Goal: Task Accomplishment & Management: Complete application form

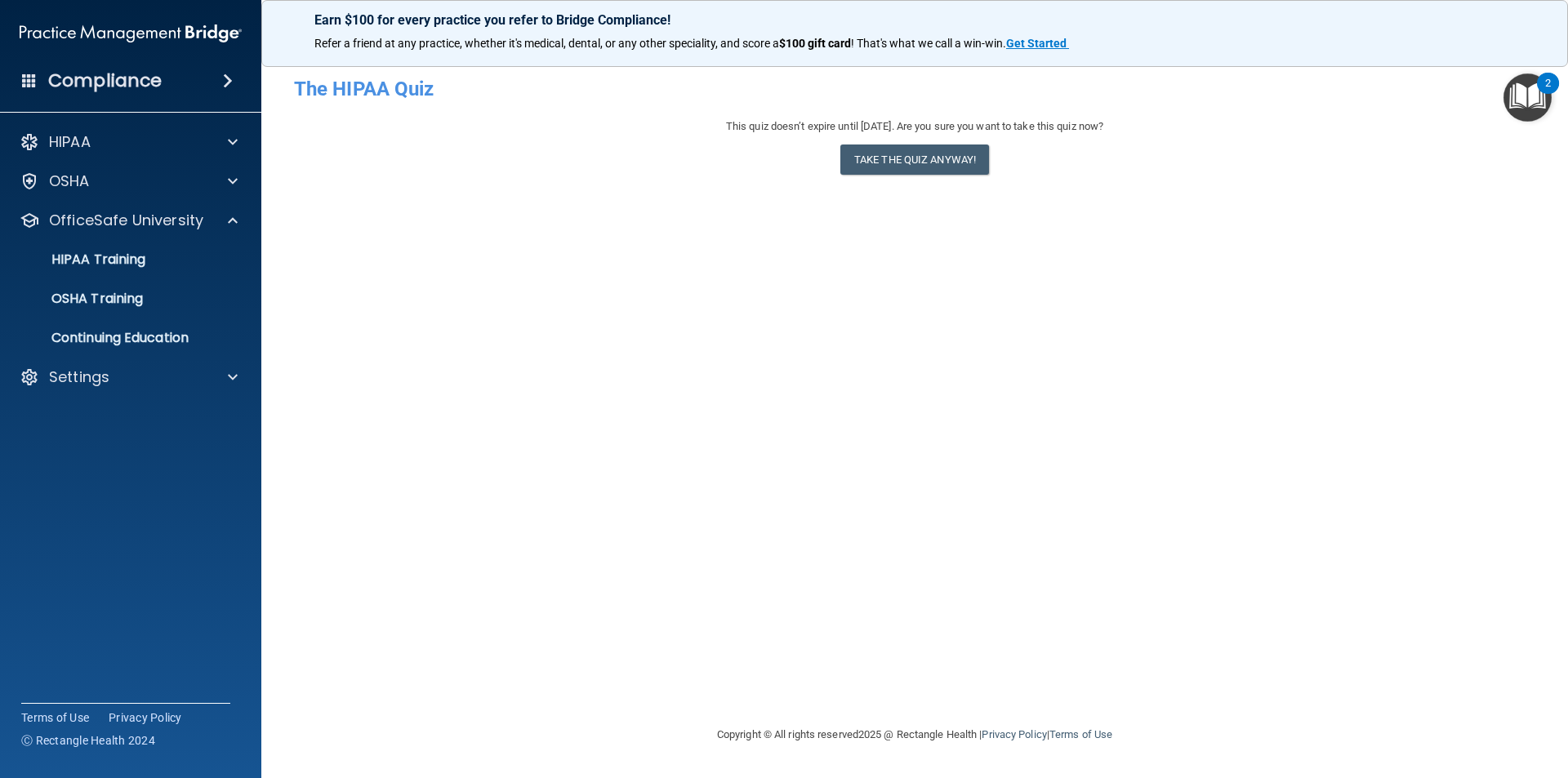
drag, startPoint x: 601, startPoint y: 413, endPoint x: 424, endPoint y: 316, distance: 201.8
click at [595, 408] on div "- The HIPAA Quiz This quiz doesn’t expire until [DATE]. Are you sure you want t…" at bounding box center [915, 389] width 1242 height 640
click at [157, 253] on div "HIPAA Training" at bounding box center [122, 259] width 223 height 16
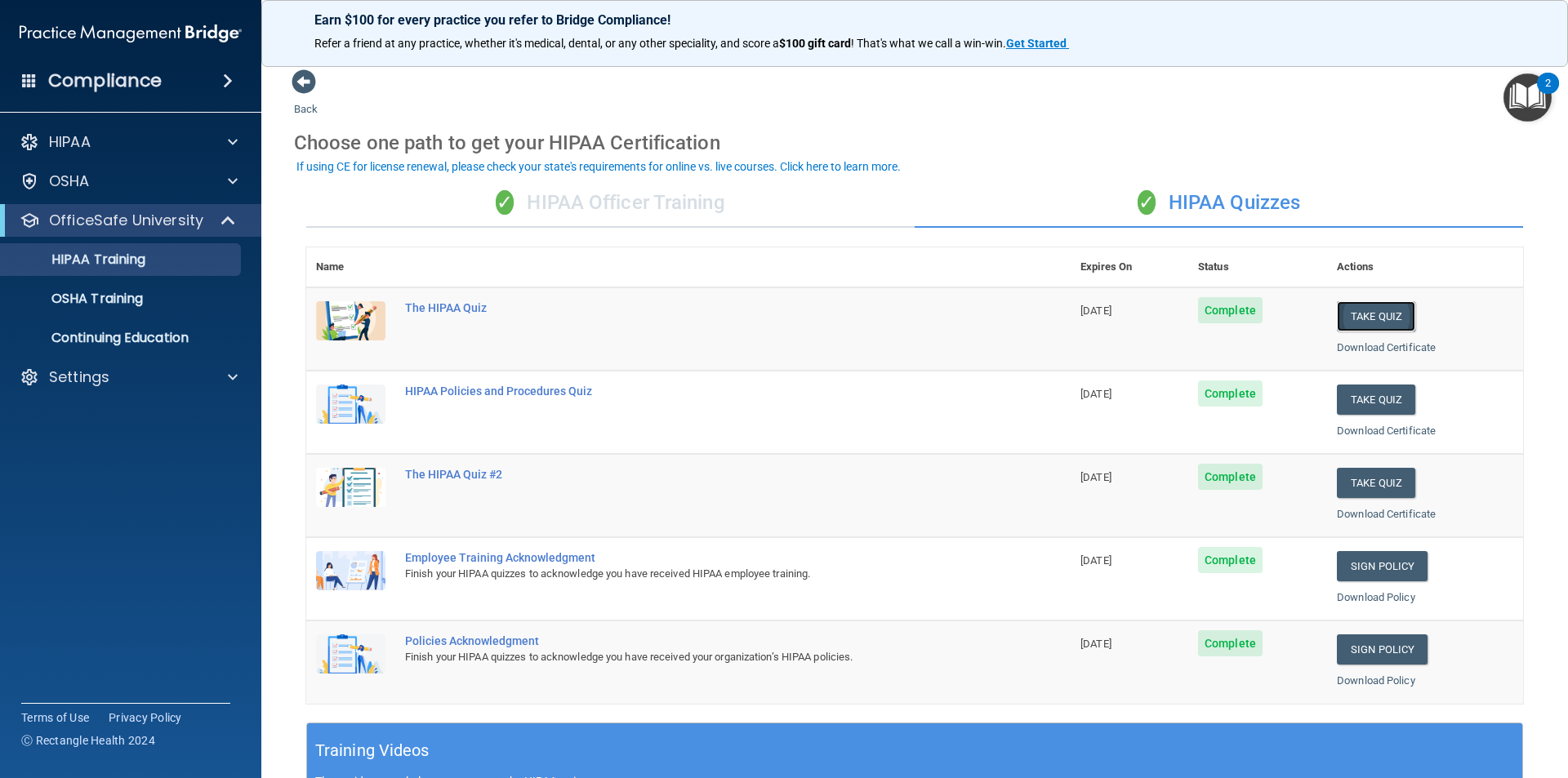
click at [1366, 316] on button "Take Quiz" at bounding box center [1376, 317] width 78 height 30
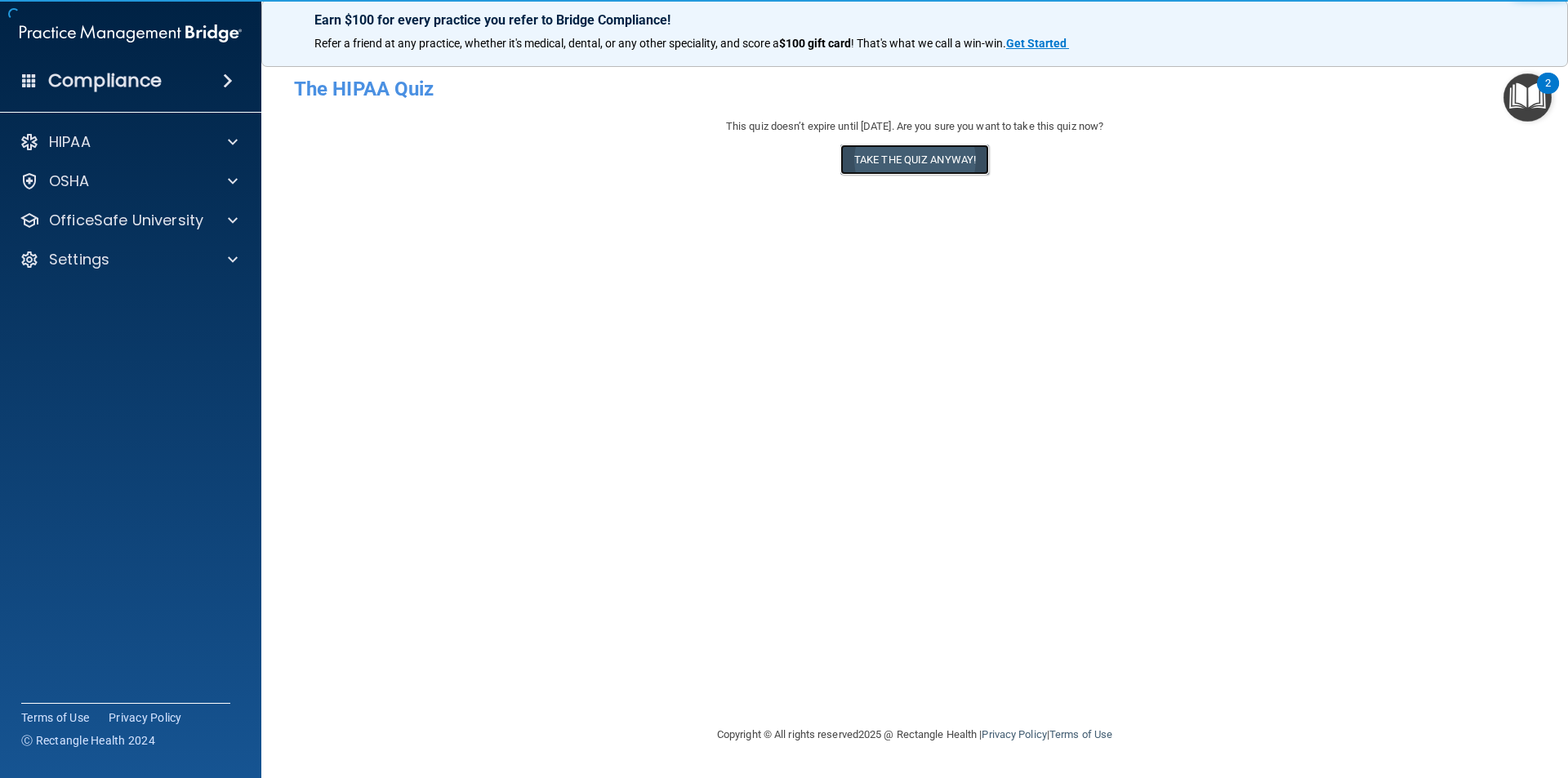
click at [910, 162] on button "Take the quiz anyway!" at bounding box center [915, 160] width 148 height 30
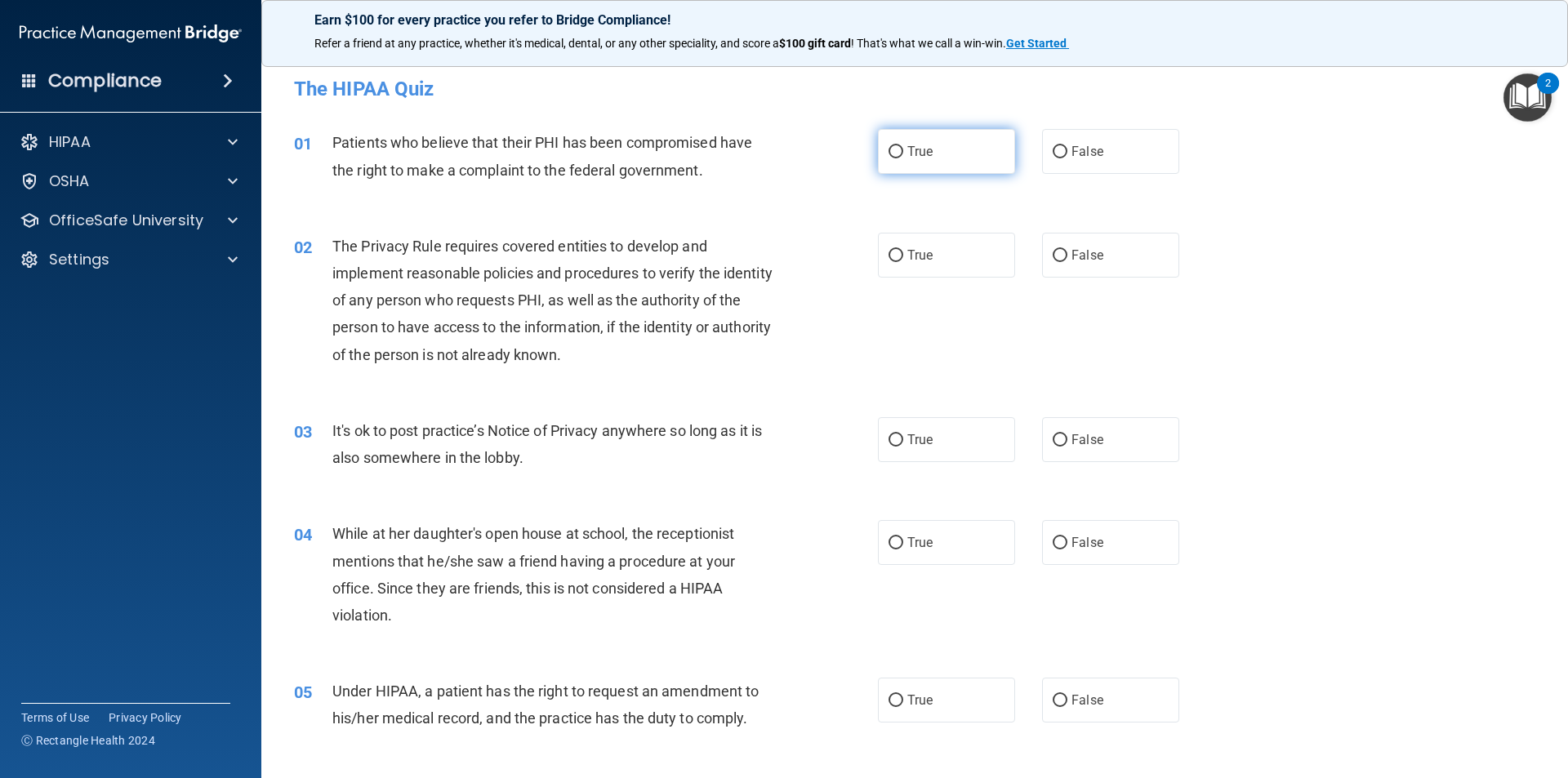
click at [931, 148] on label "True" at bounding box center [946, 150] width 137 height 44
click at [903, 148] on input "True" at bounding box center [897, 152] width 15 height 12
radio input "true"
click at [949, 249] on label "True" at bounding box center [946, 254] width 137 height 44
click at [903, 250] on input "True" at bounding box center [897, 255] width 15 height 12
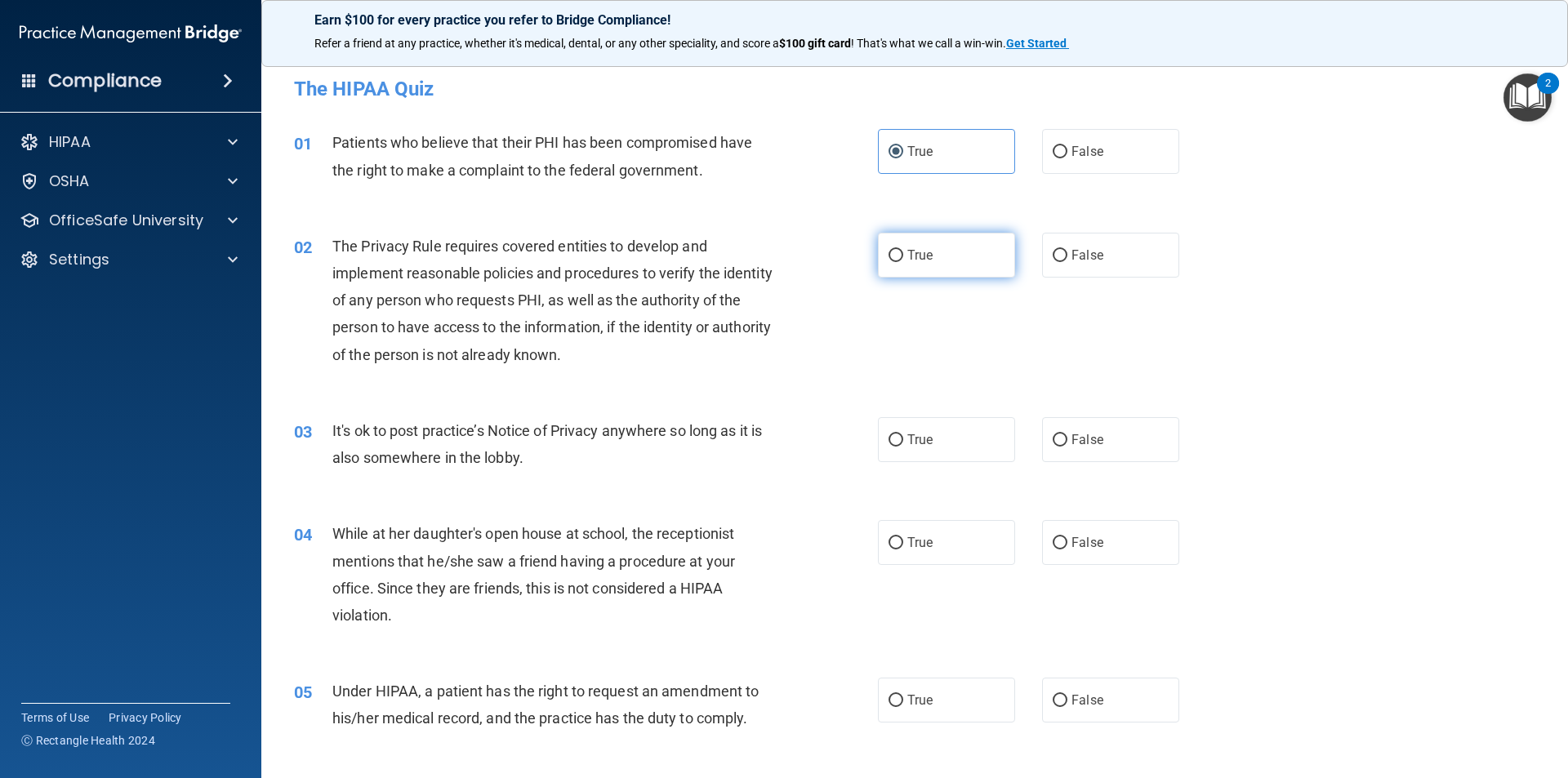
radio input "true"
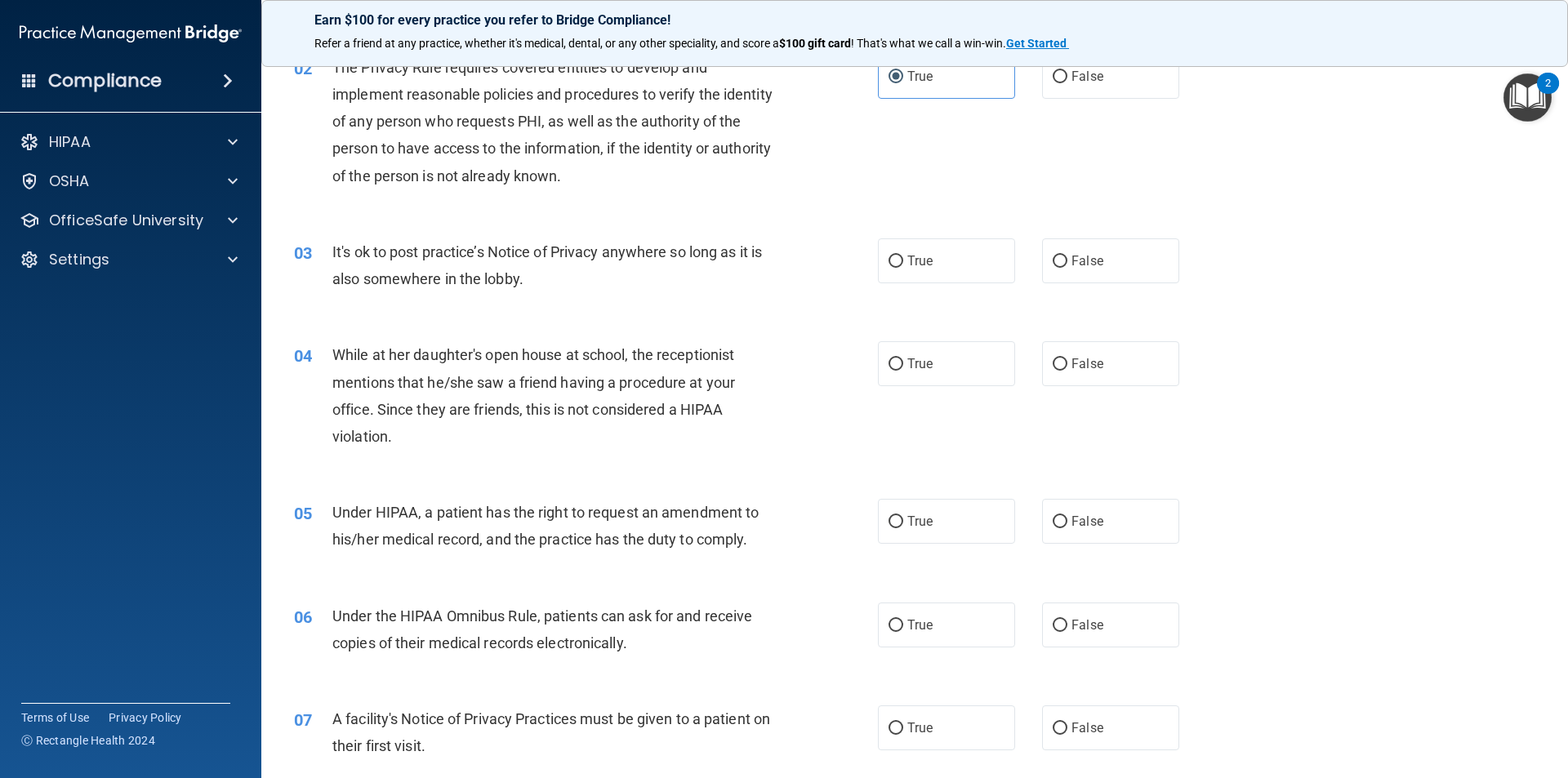
scroll to position [245, 0]
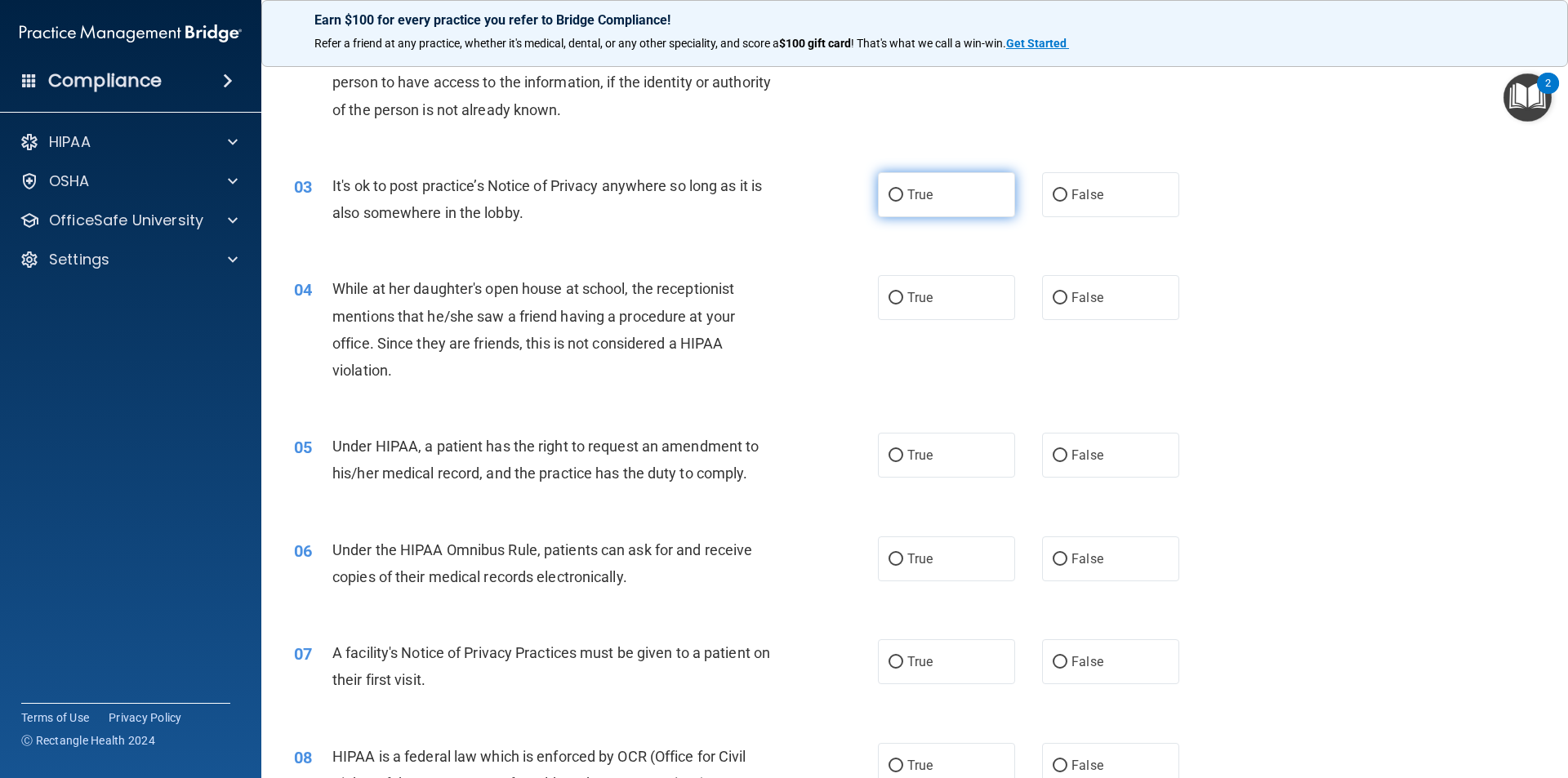
click at [918, 204] on label "True" at bounding box center [946, 194] width 137 height 44
click at [903, 201] on input "True" at bounding box center [897, 195] width 15 height 12
radio input "true"
click at [1104, 296] on label "False" at bounding box center [1110, 297] width 137 height 44
click at [1068, 296] on input "False" at bounding box center [1060, 298] width 15 height 12
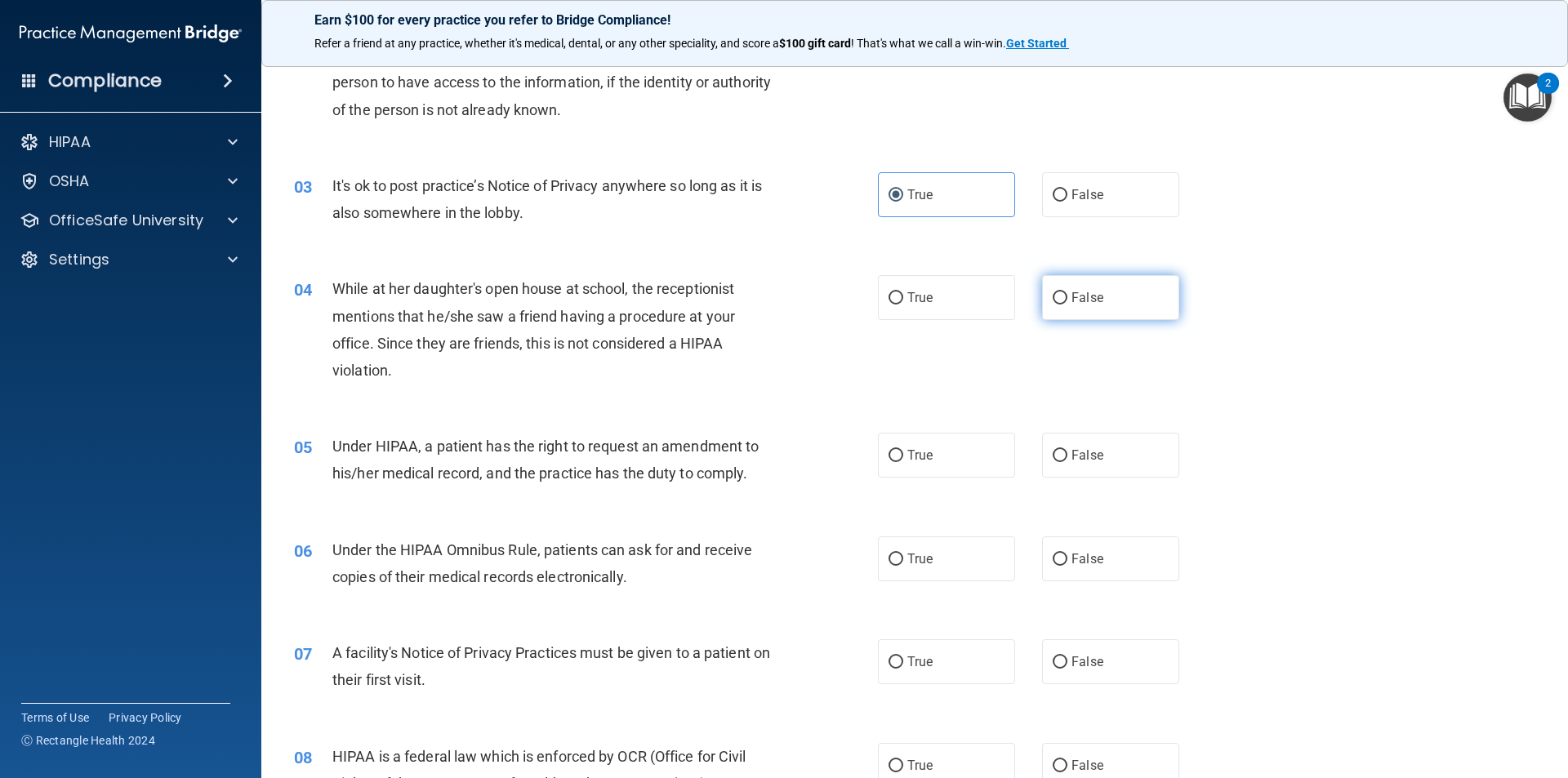
radio input "true"
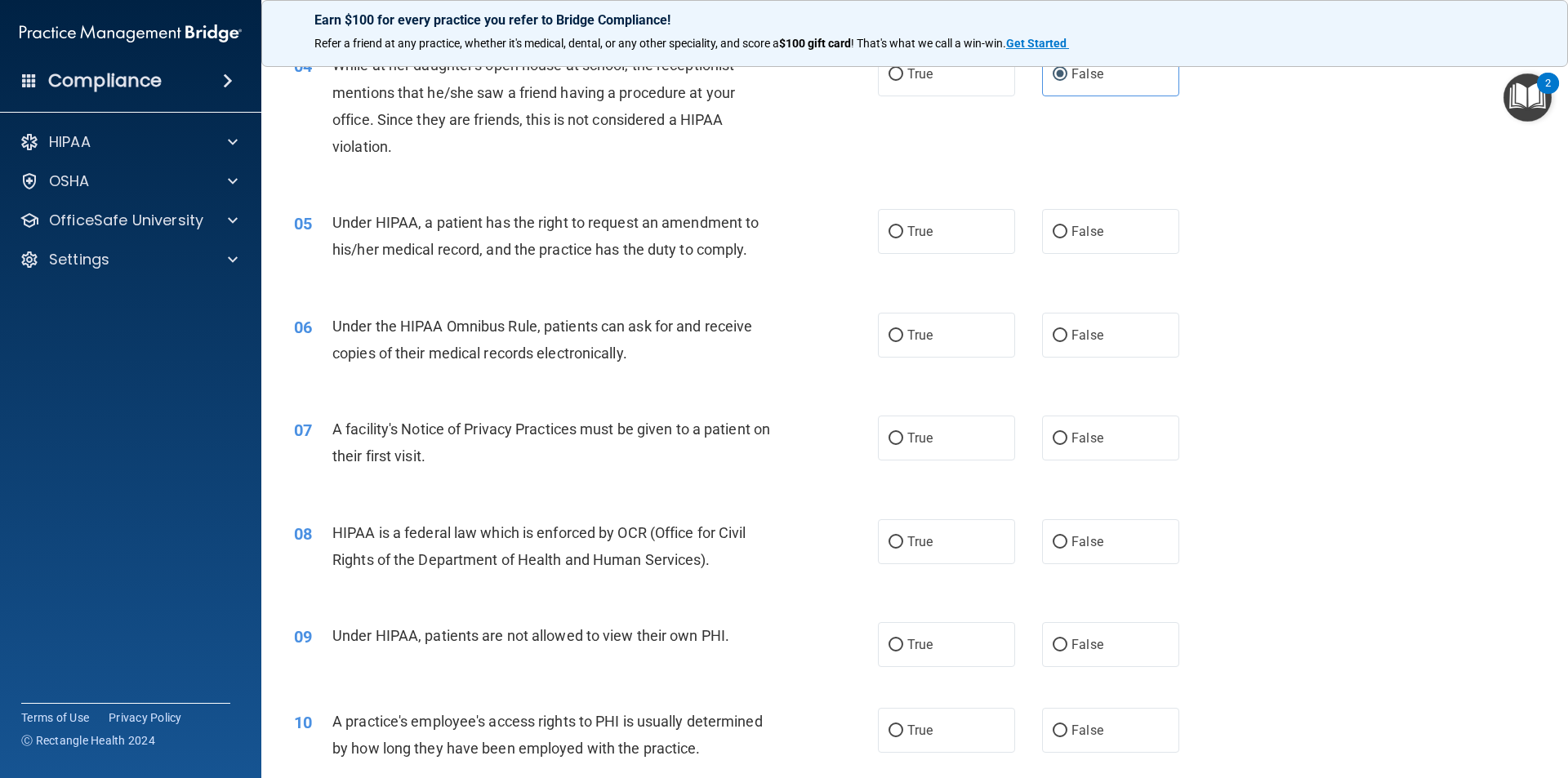
scroll to position [490, 0]
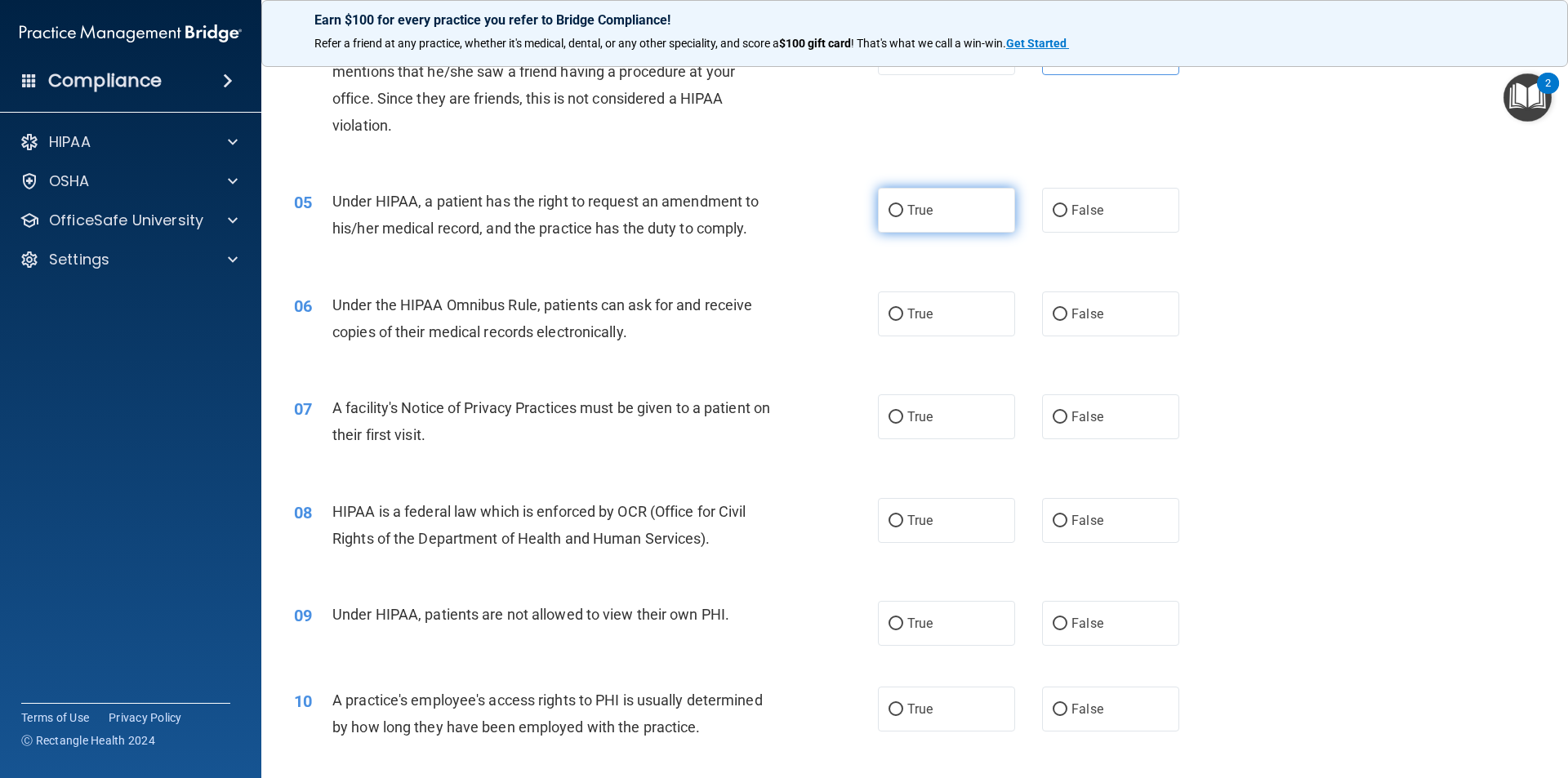
click at [942, 221] on label "True" at bounding box center [946, 210] width 137 height 44
click at [903, 217] on input "True" at bounding box center [897, 211] width 15 height 12
radio input "true"
click at [901, 334] on label "True" at bounding box center [946, 313] width 137 height 44
click at [901, 320] on input "True" at bounding box center [897, 314] width 15 height 12
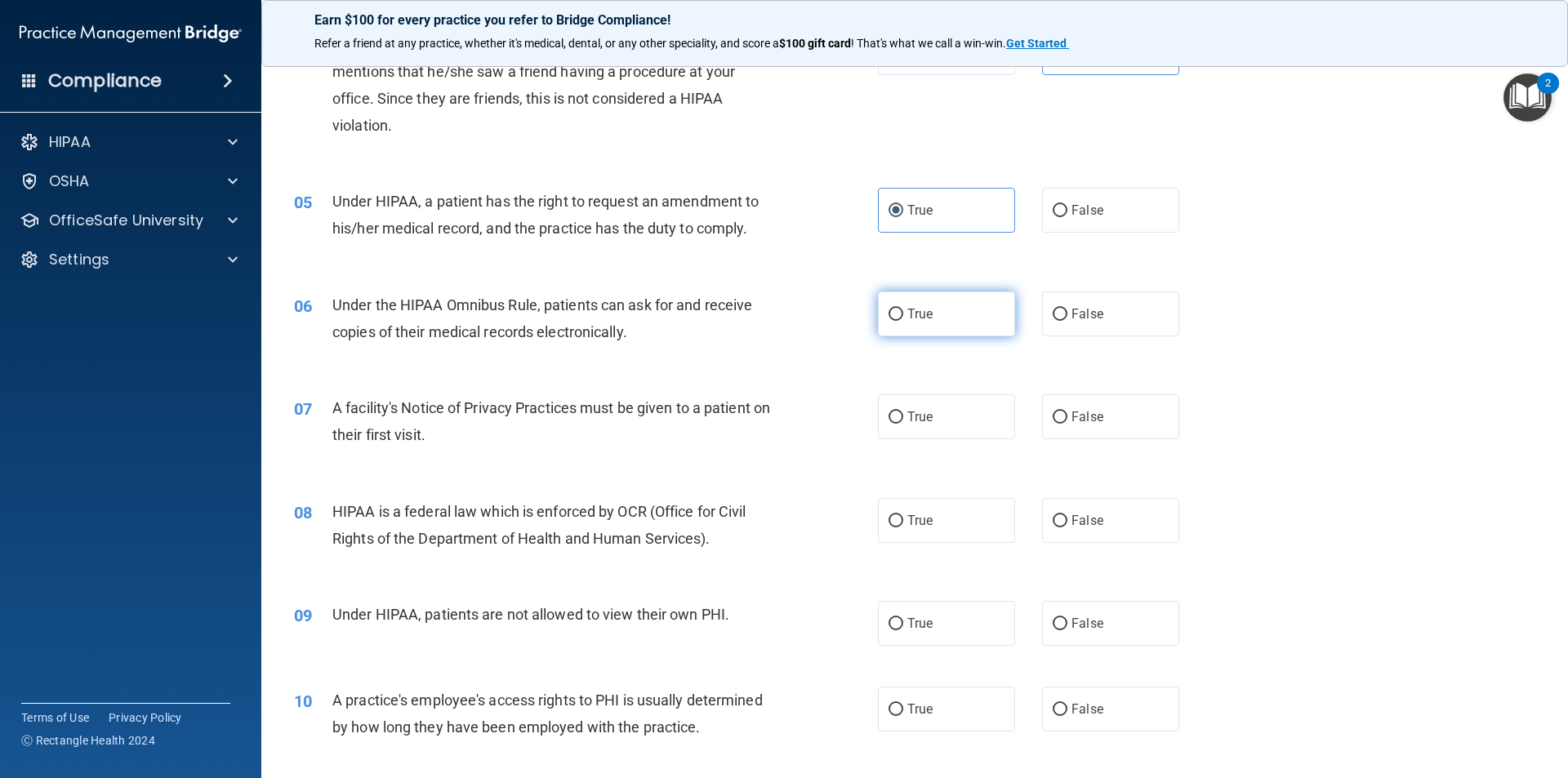
radio input "true"
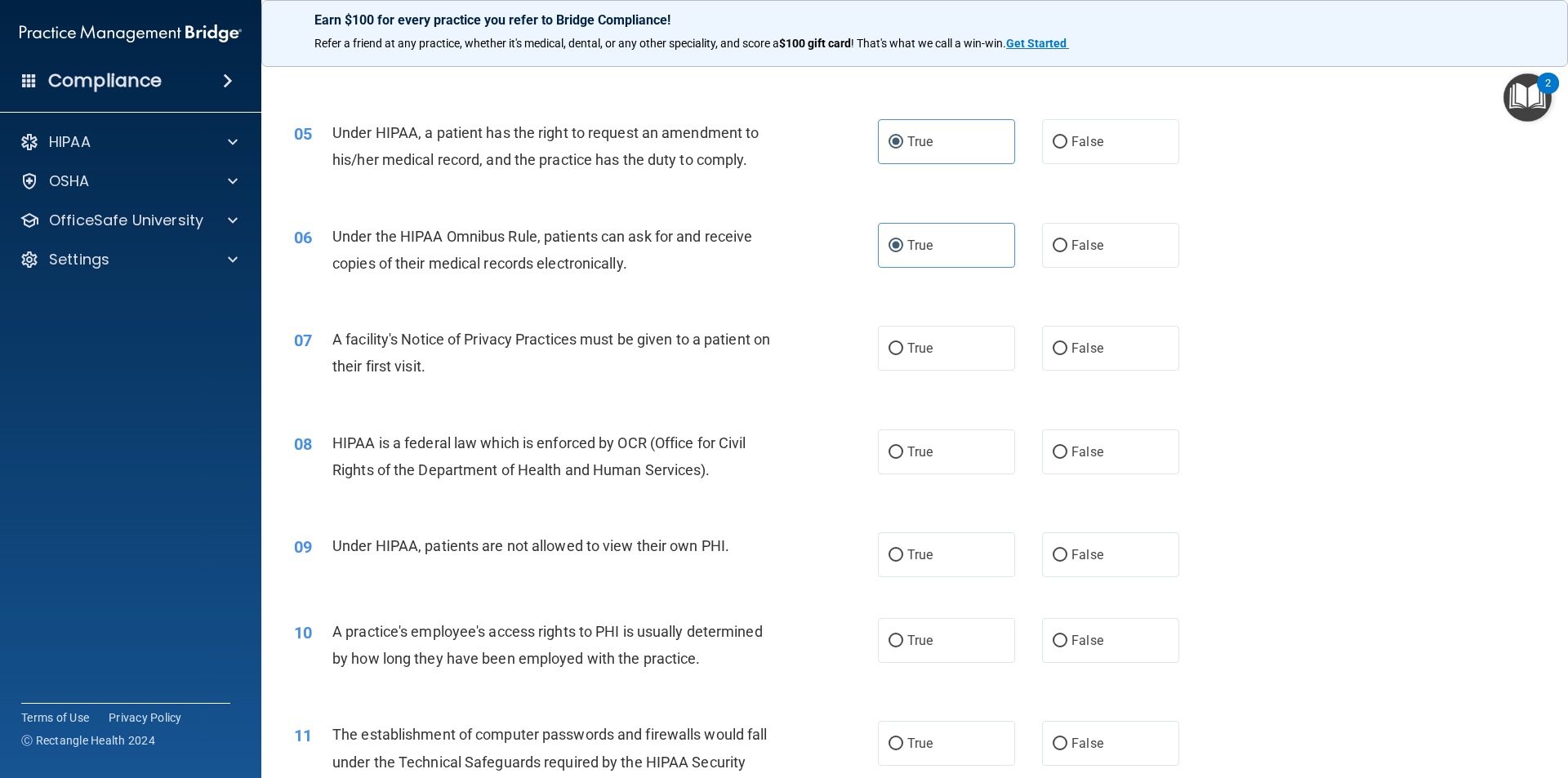
scroll to position [653, 0]
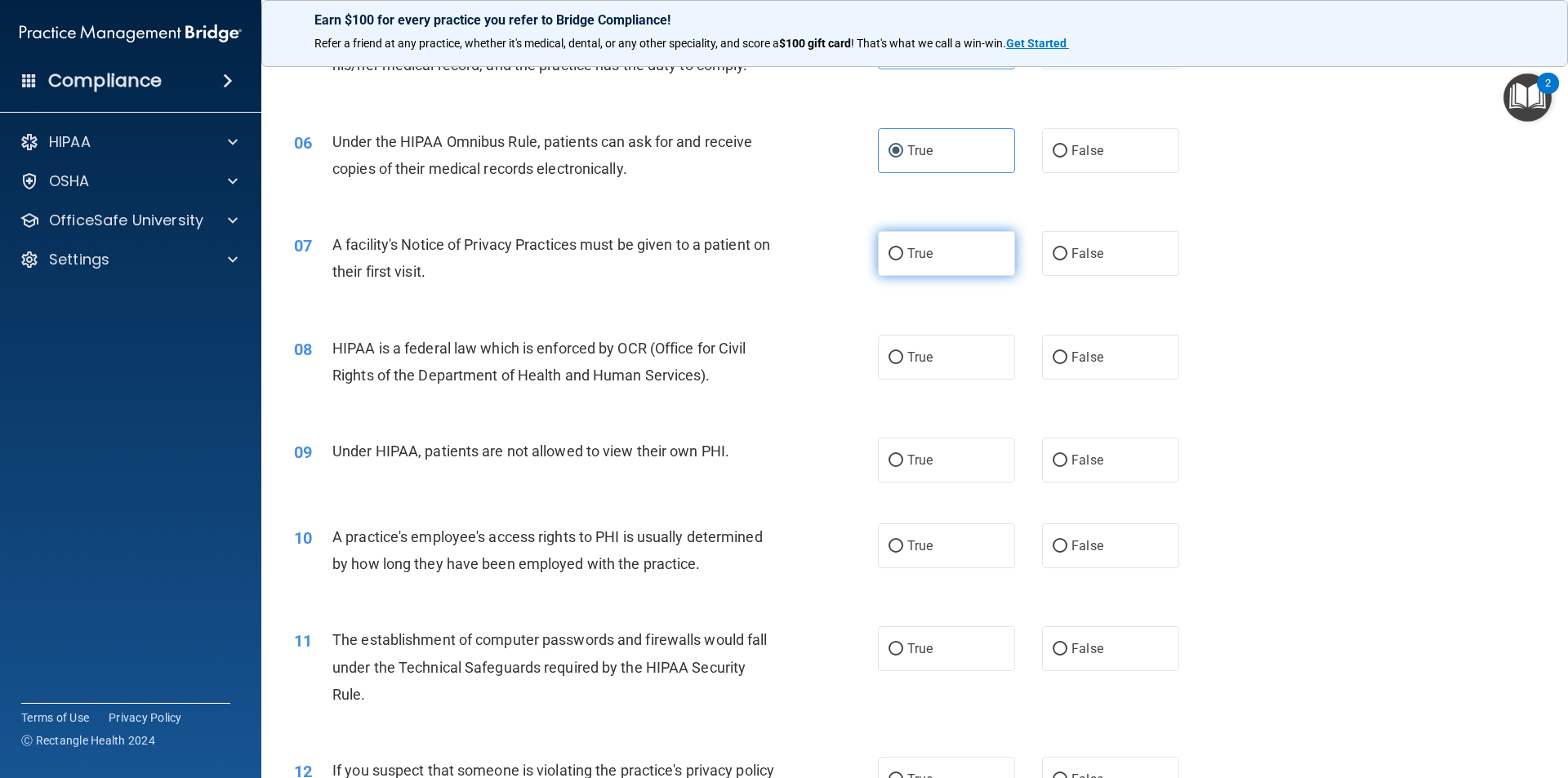
click at [928, 267] on label "True" at bounding box center [946, 252] width 137 height 44
click at [903, 260] on input "True" at bounding box center [897, 254] width 15 height 12
radio input "true"
click at [926, 361] on span "True" at bounding box center [919, 357] width 26 height 15
click at [903, 361] on input "True" at bounding box center [897, 357] width 15 height 12
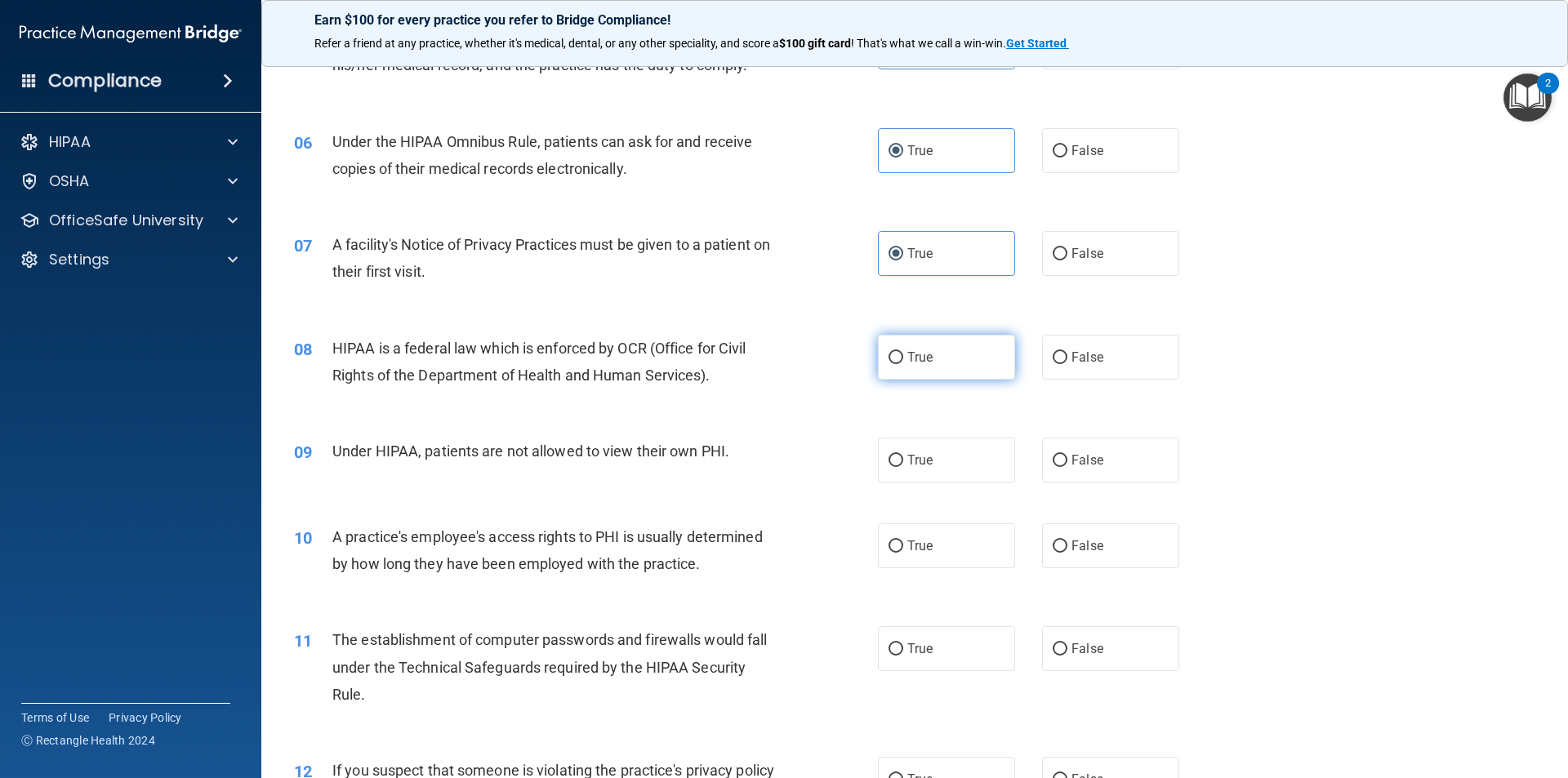
radio input "true"
click at [1052, 473] on label "False" at bounding box center [1110, 459] width 137 height 44
click at [1053, 467] on input "False" at bounding box center [1060, 460] width 15 height 12
radio input "true"
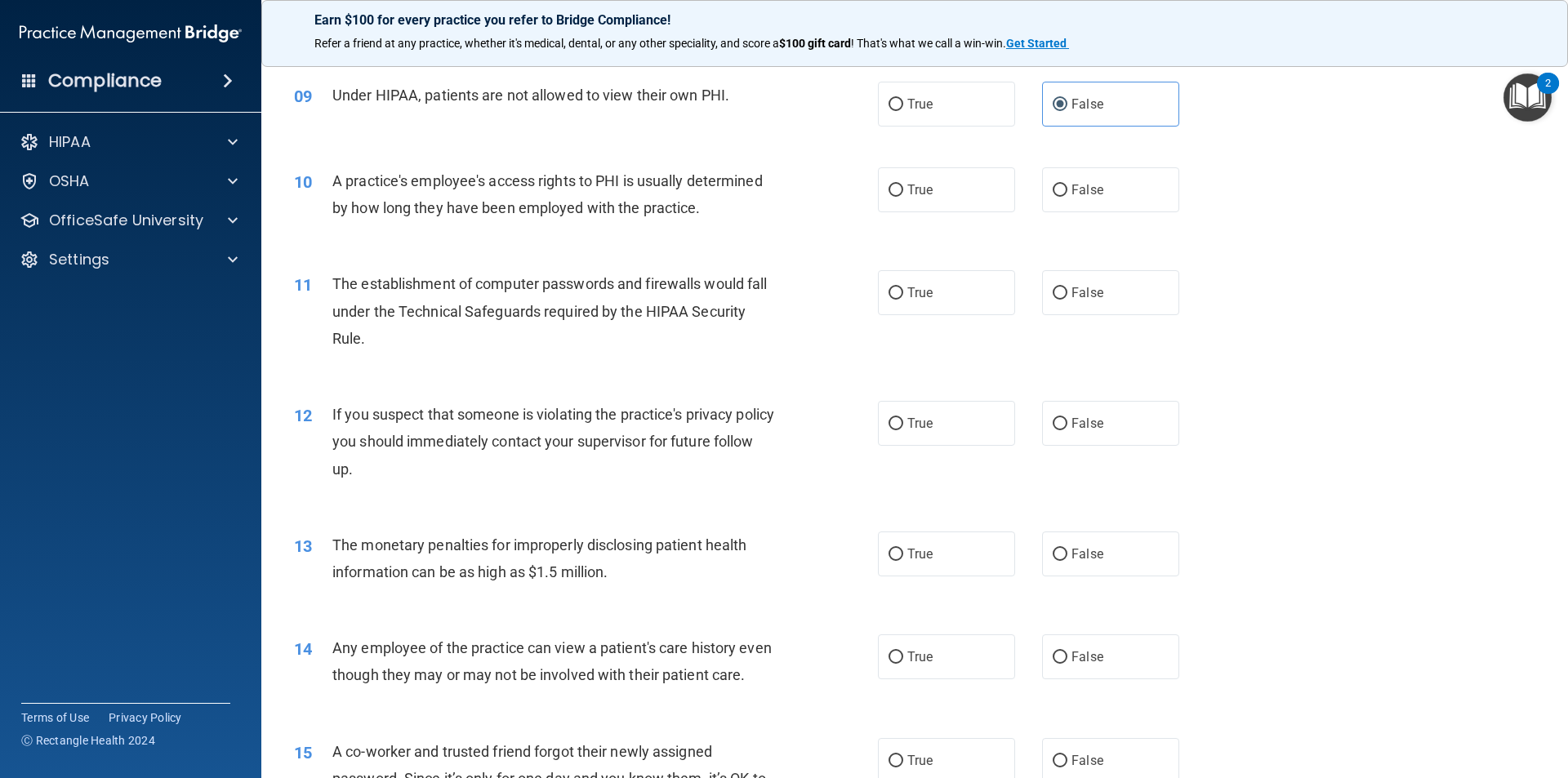
scroll to position [979, 0]
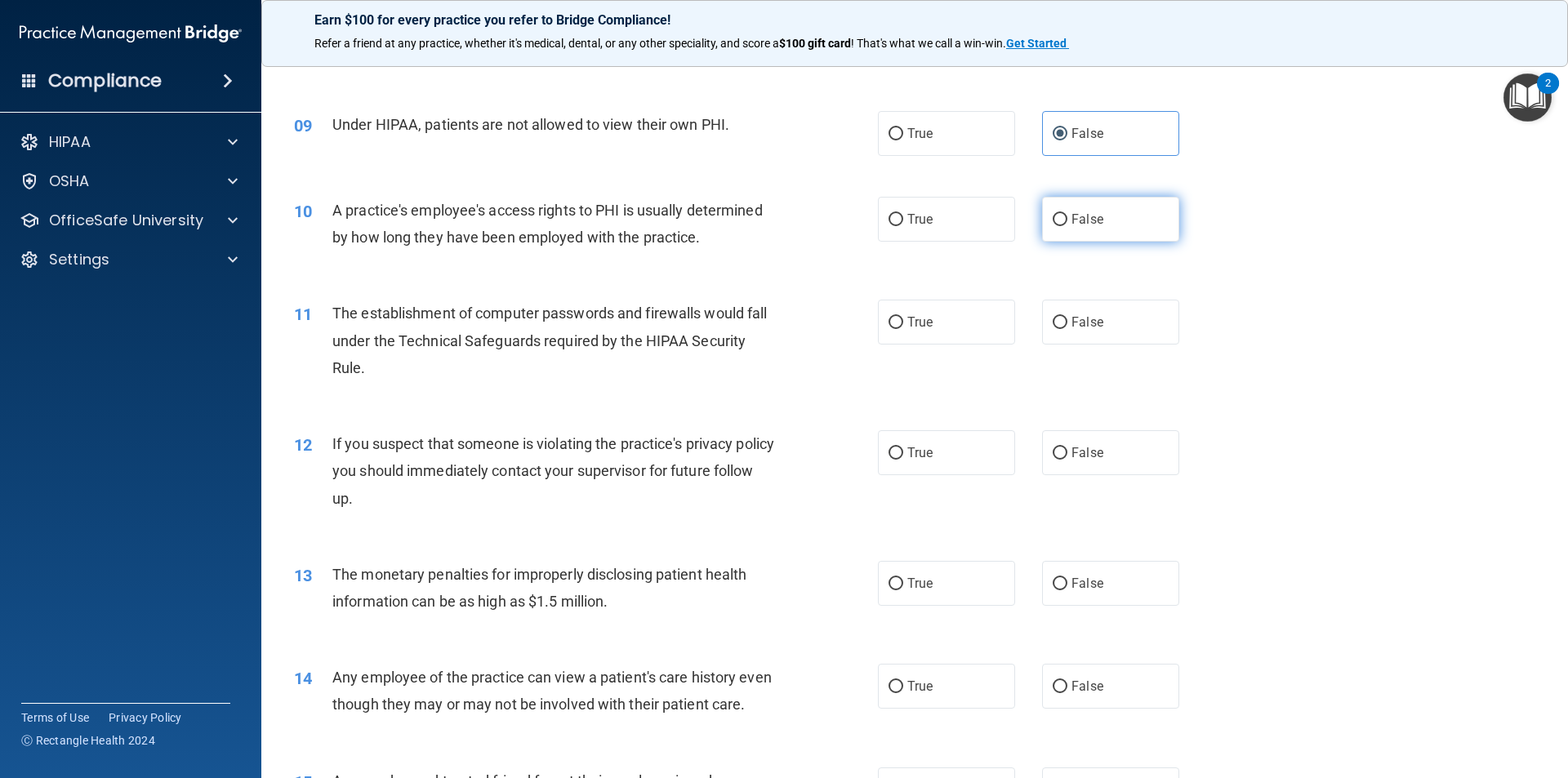
click at [1056, 229] on label "False" at bounding box center [1110, 218] width 137 height 44
click at [1056, 226] on input "False" at bounding box center [1060, 219] width 15 height 12
radio input "true"
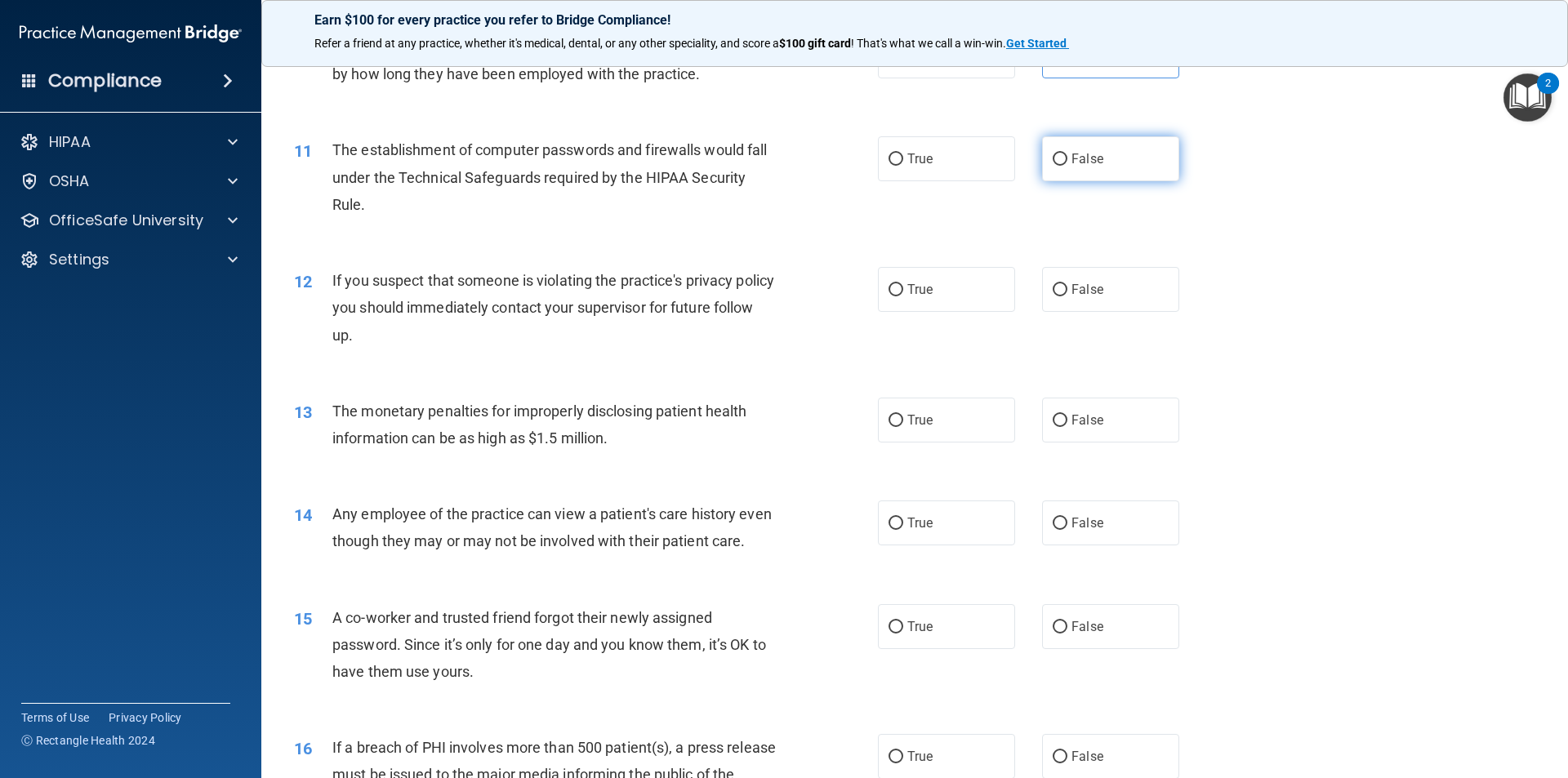
click at [1043, 160] on label "False" at bounding box center [1110, 158] width 137 height 44
click at [1053, 160] on input "False" at bounding box center [1060, 159] width 15 height 12
radio input "true"
click at [930, 278] on label "True" at bounding box center [946, 288] width 137 height 44
click at [903, 285] on input "True" at bounding box center [897, 290] width 15 height 12
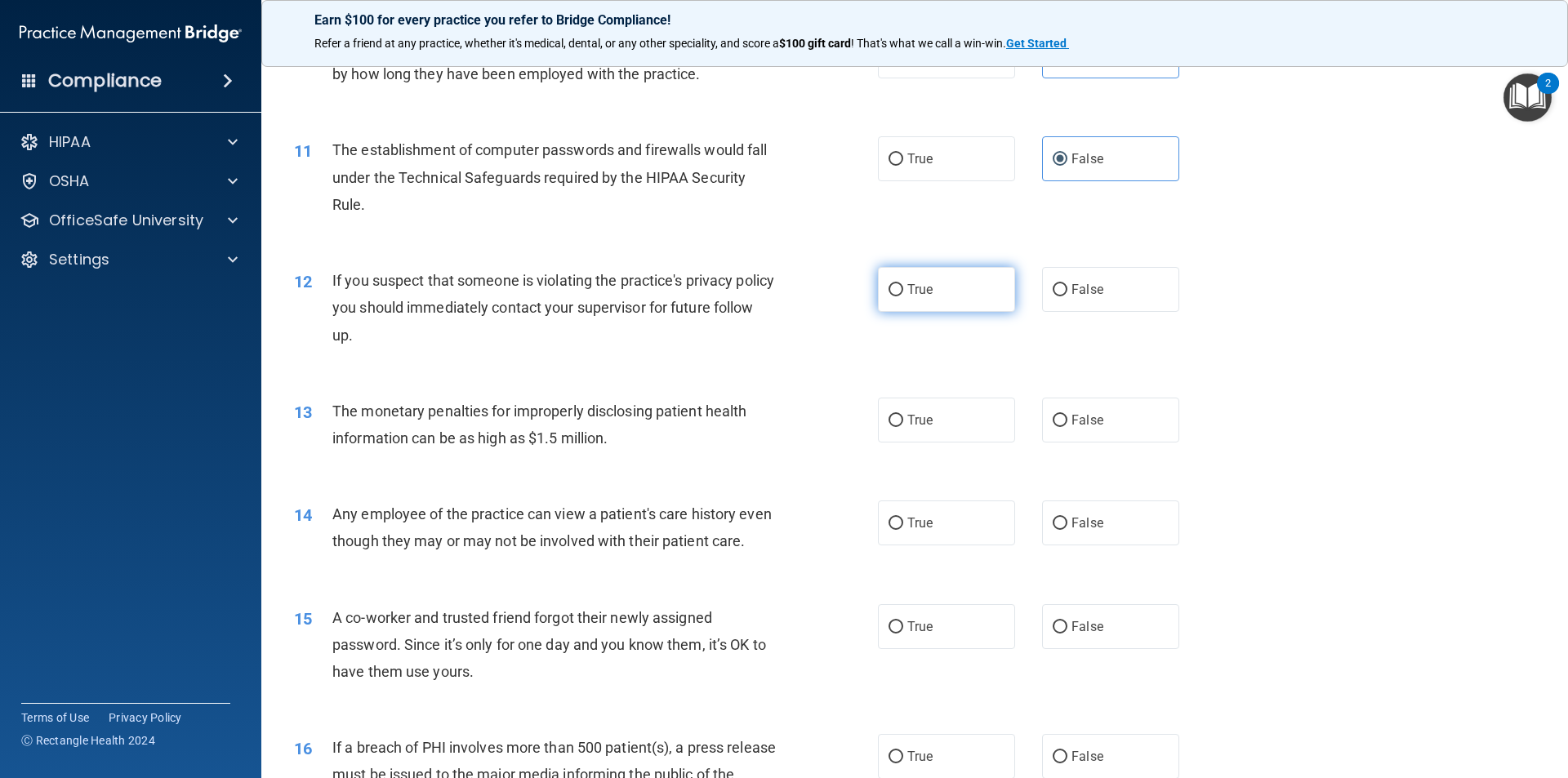
radio input "true"
click at [948, 429] on label "True" at bounding box center [946, 420] width 137 height 44
click at [903, 427] on input "True" at bounding box center [897, 421] width 15 height 12
radio input "true"
click at [1119, 527] on label "False" at bounding box center [1110, 522] width 137 height 44
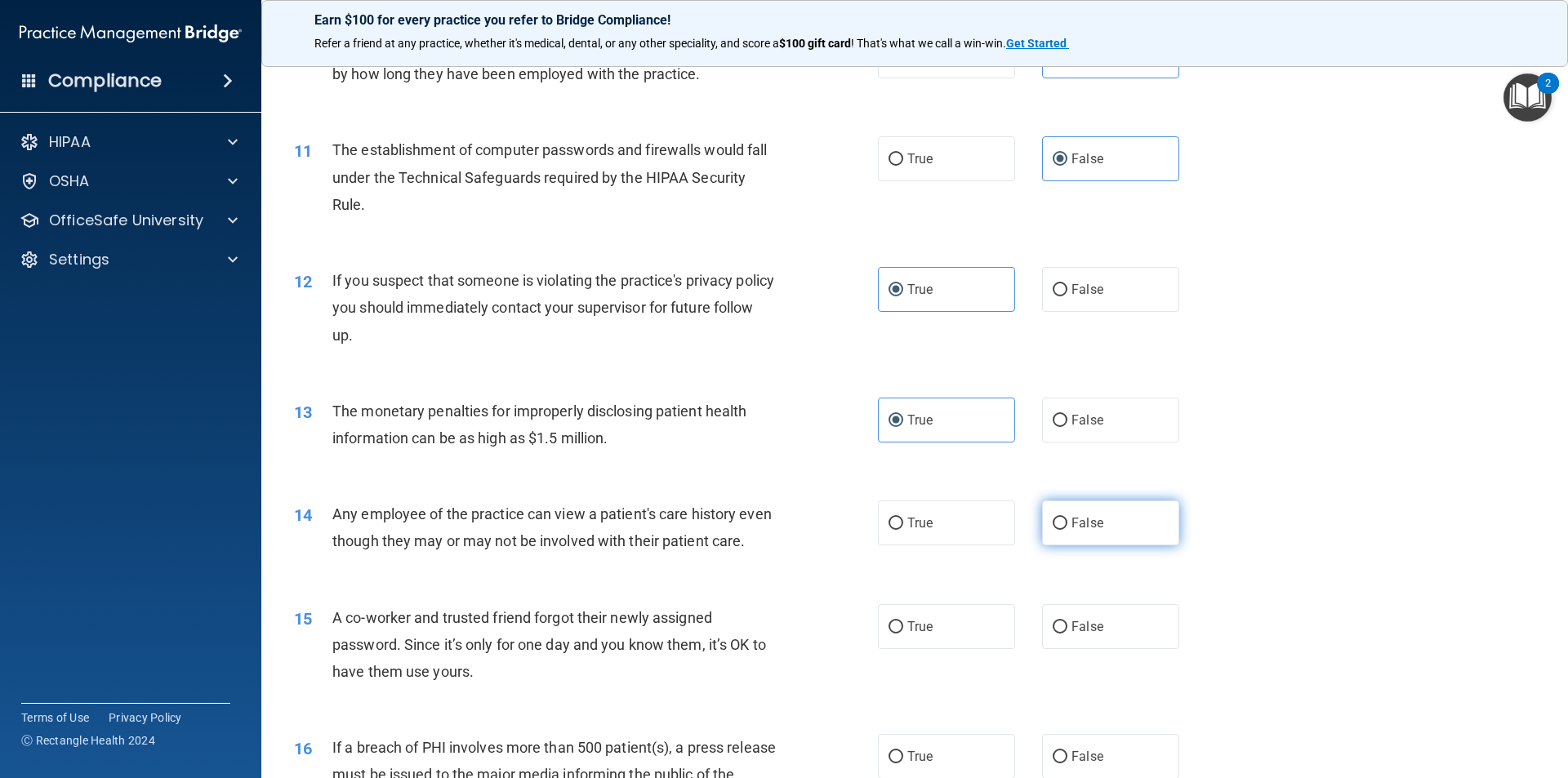
click at [1068, 527] on input "False" at bounding box center [1060, 523] width 15 height 12
radio input "true"
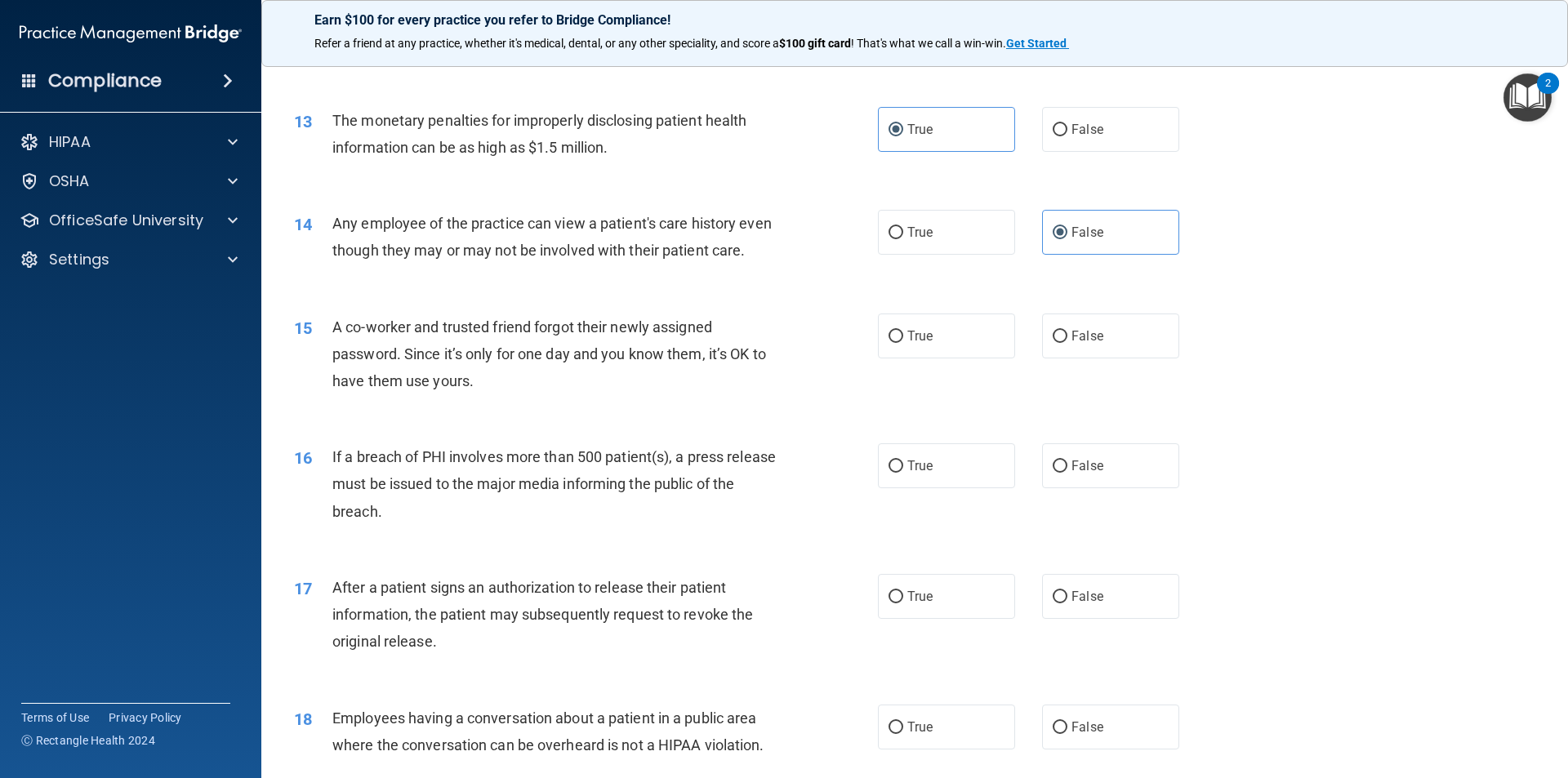
scroll to position [1469, 0]
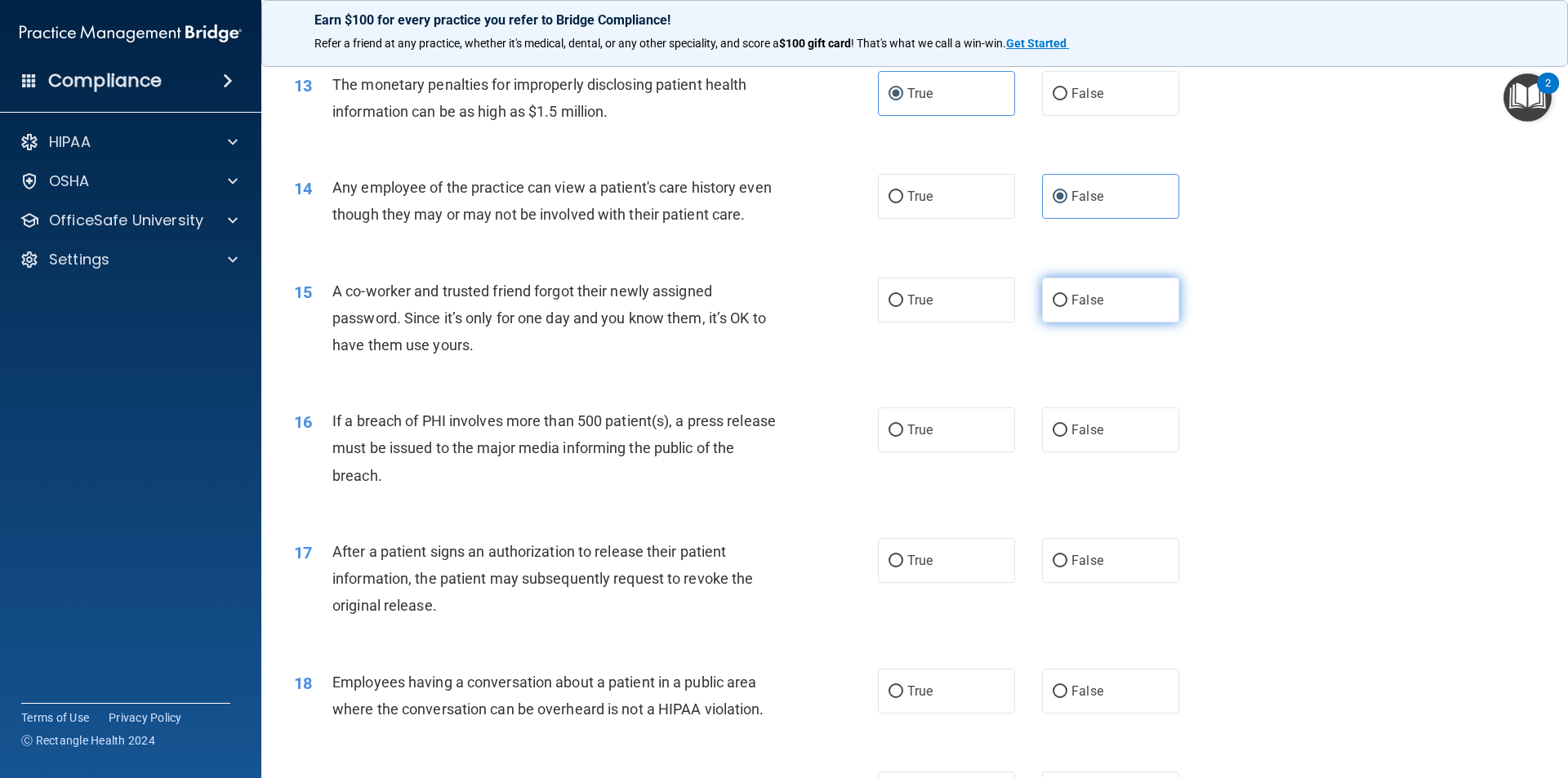
click at [1081, 308] on span "False" at bounding box center [1088, 300] width 32 height 15
click at [1068, 307] on input "False" at bounding box center [1060, 301] width 15 height 12
radio input "true"
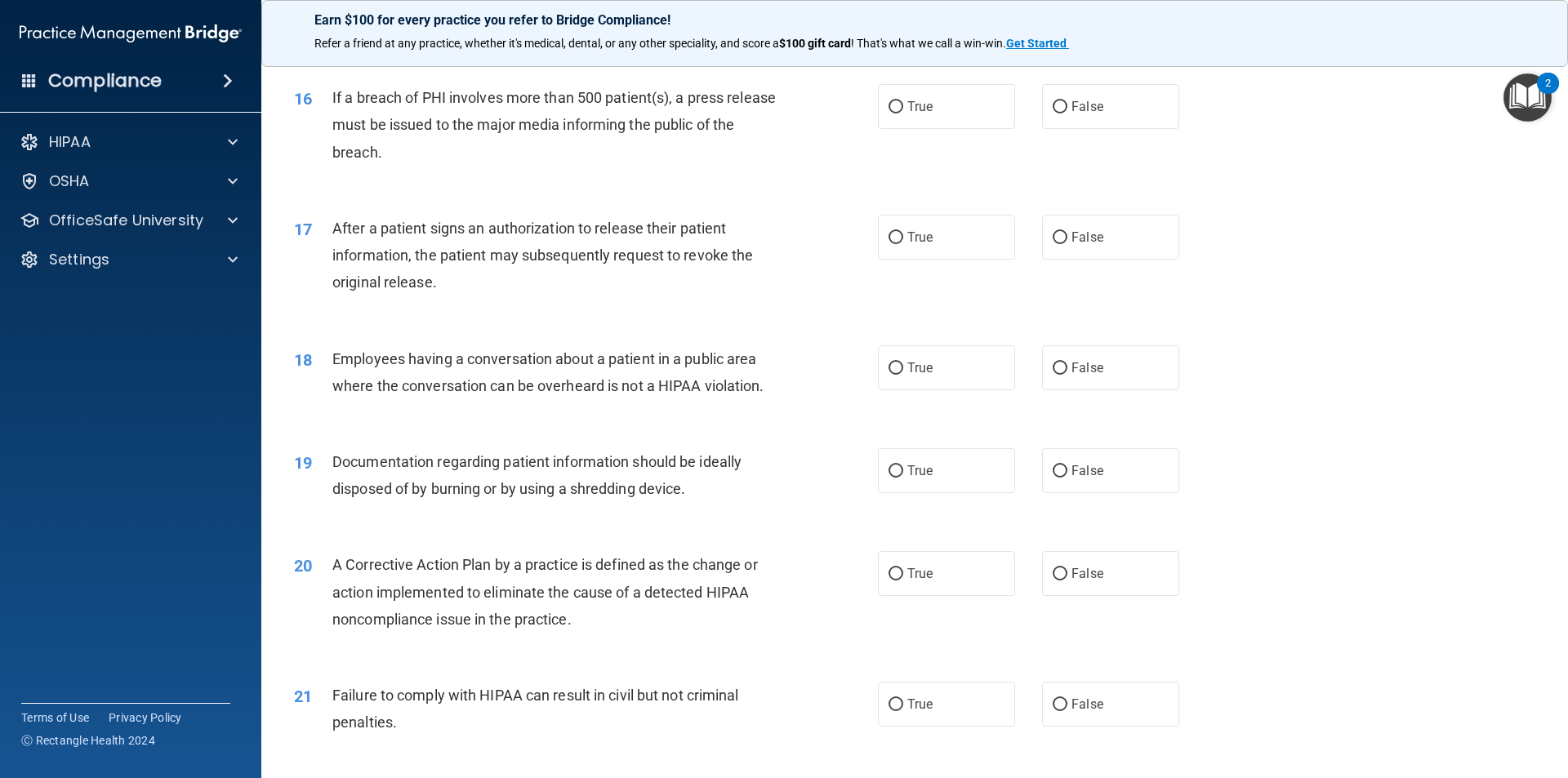
scroll to position [1796, 0]
click at [944, 126] on label "True" at bounding box center [946, 102] width 137 height 44
click at [903, 111] on input "True" at bounding box center [897, 104] width 15 height 12
radio input "true"
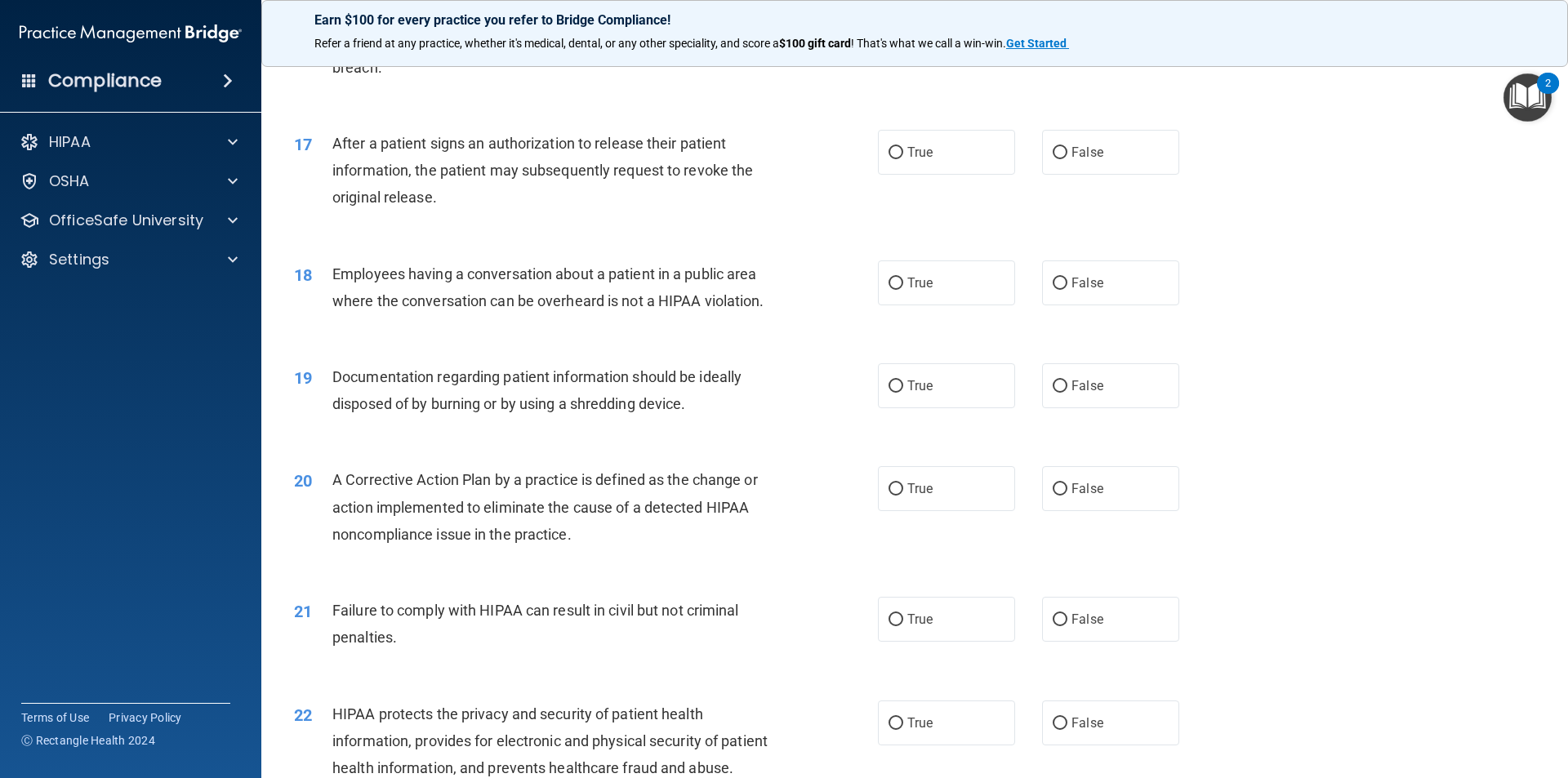
scroll to position [1959, 0]
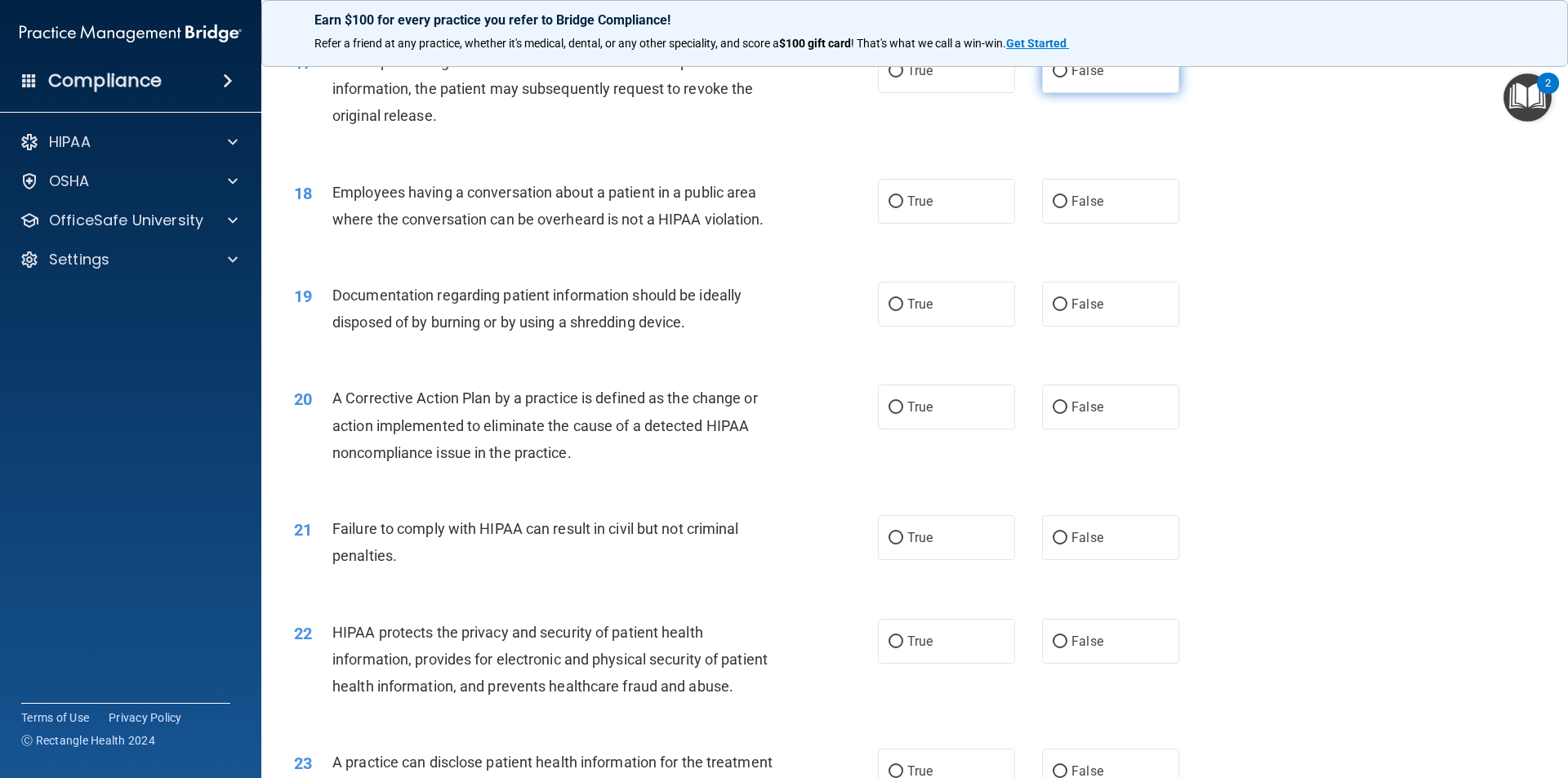
click at [1078, 93] on label "False" at bounding box center [1110, 70] width 137 height 44
click at [1068, 78] on input "False" at bounding box center [1060, 71] width 15 height 12
radio input "true"
click at [1109, 224] on label "False" at bounding box center [1110, 200] width 137 height 44
click at [1068, 208] on input "False" at bounding box center [1060, 201] width 15 height 12
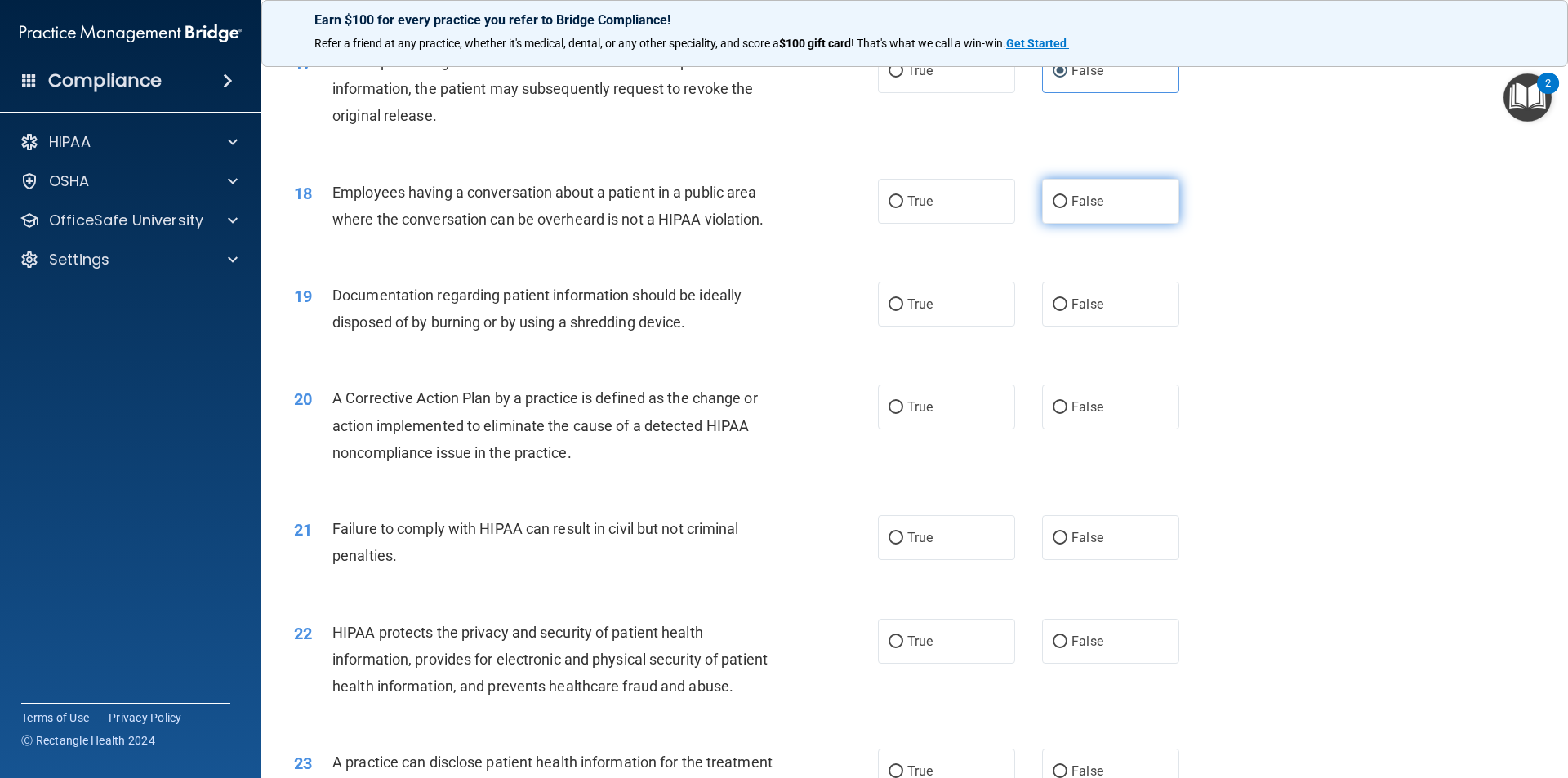
radio input "true"
click at [806, 475] on div "20 A Corrective Action Plan by a practice is defined as the change or action im…" at bounding box center [585, 429] width 633 height 90
click at [969, 326] on label "True" at bounding box center [946, 303] width 137 height 44
click at [903, 311] on input "True" at bounding box center [897, 304] width 15 height 12
radio input "true"
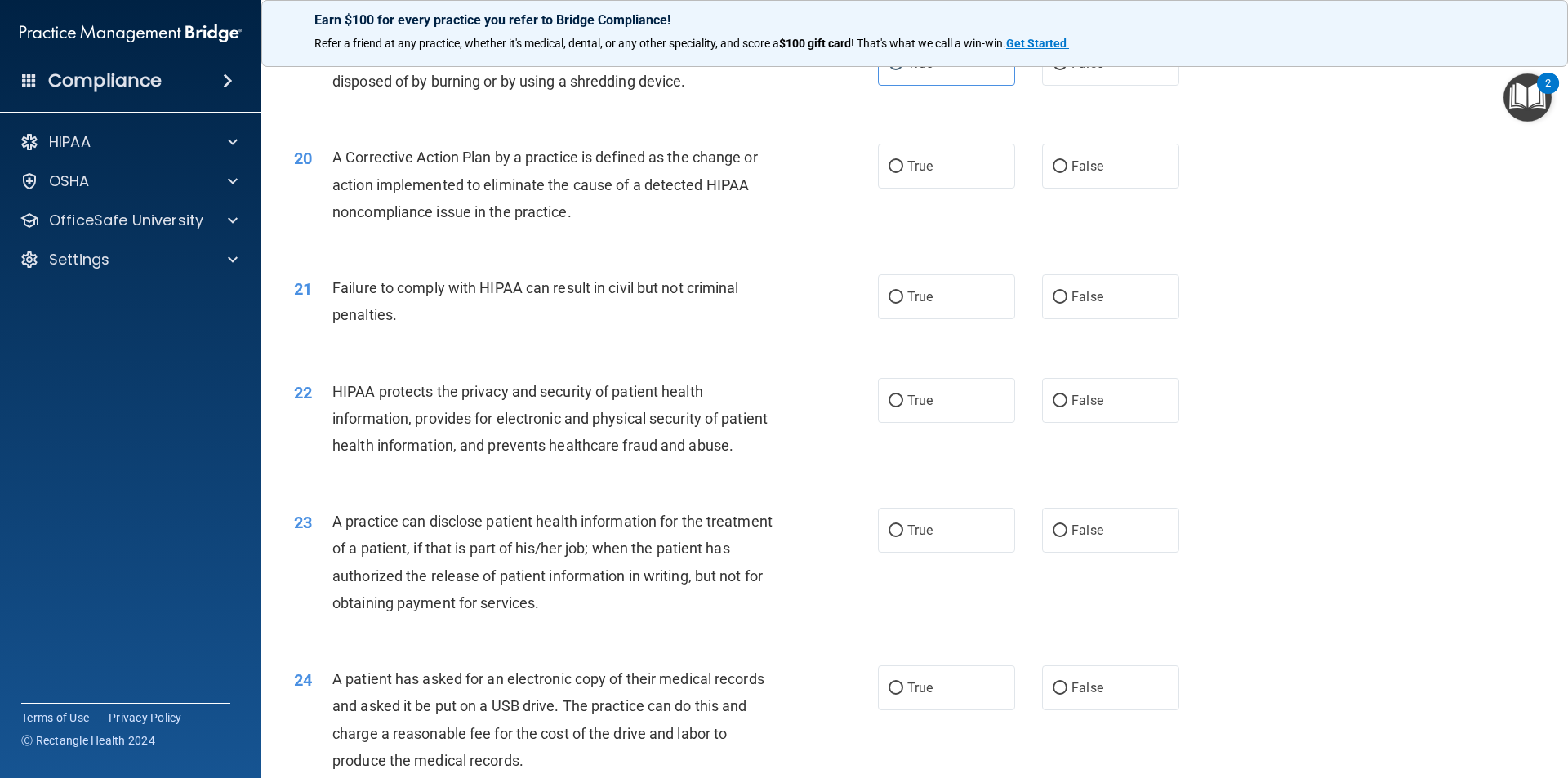
scroll to position [2204, 0]
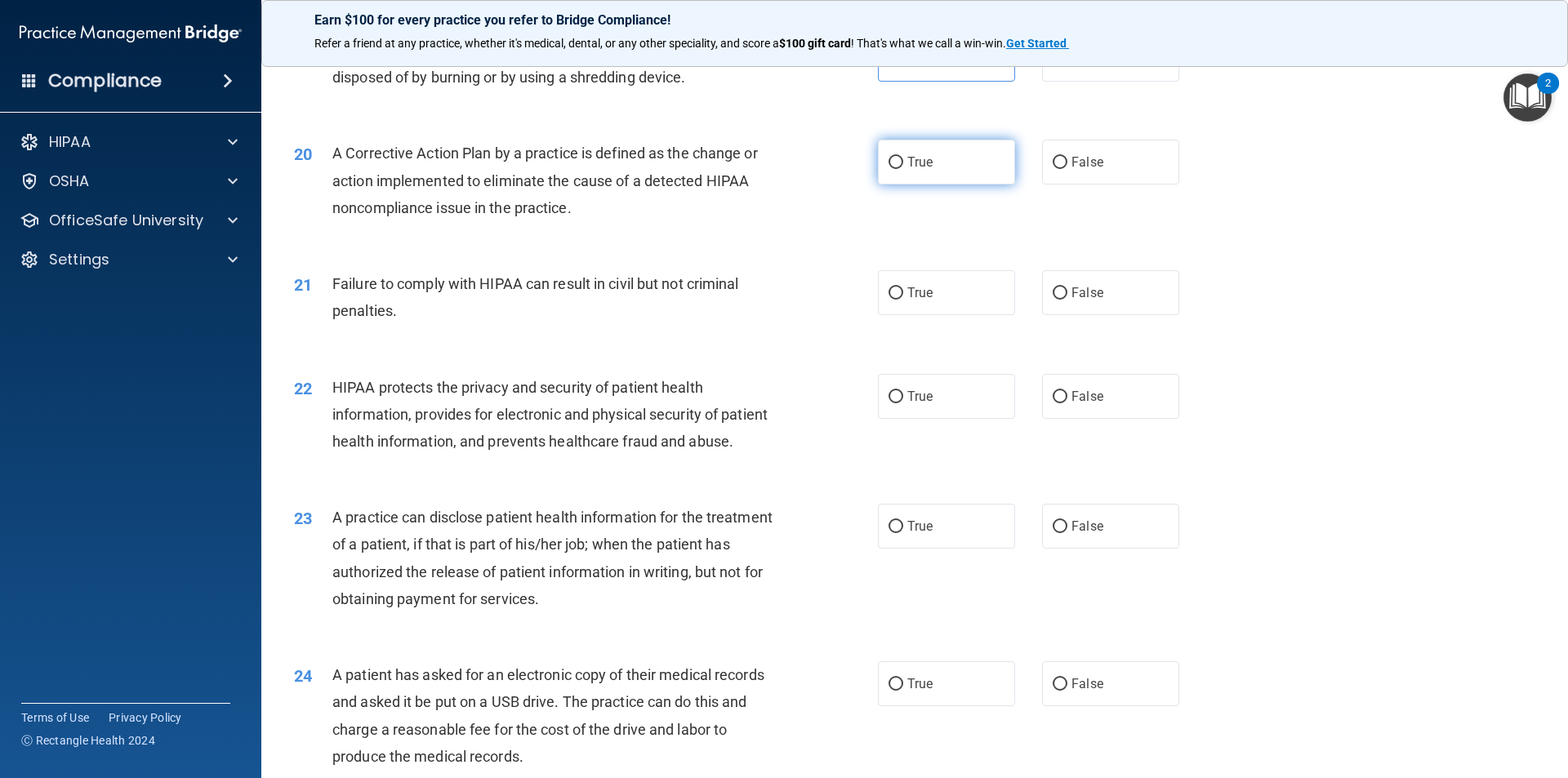
click at [931, 184] on label "True" at bounding box center [946, 162] width 137 height 44
click at [903, 169] on input "True" at bounding box center [897, 163] width 15 height 12
radio input "true"
click at [1042, 315] on label "False" at bounding box center [1110, 292] width 137 height 44
click at [1053, 300] on input "False" at bounding box center [1060, 293] width 15 height 12
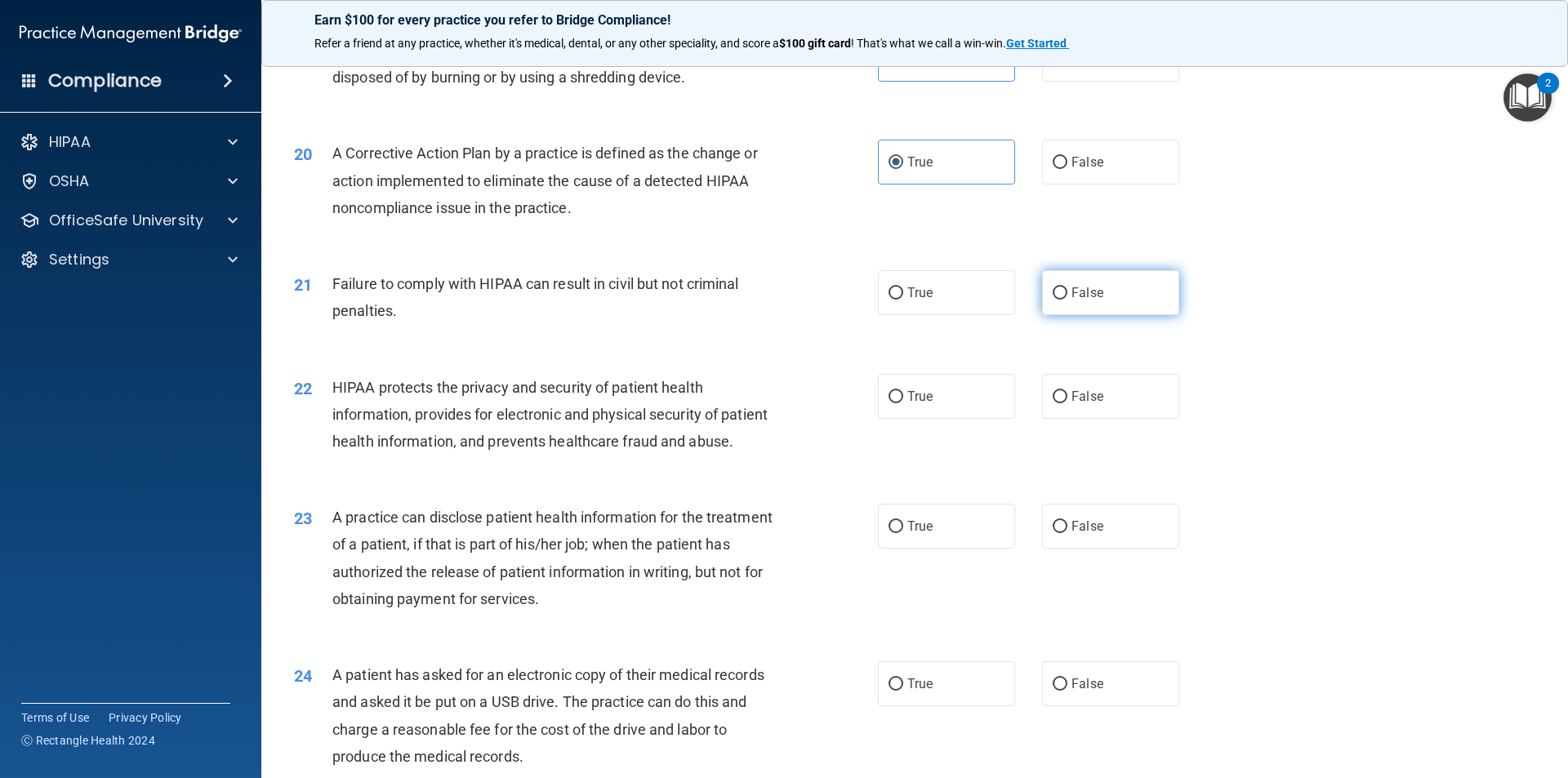
radio input "true"
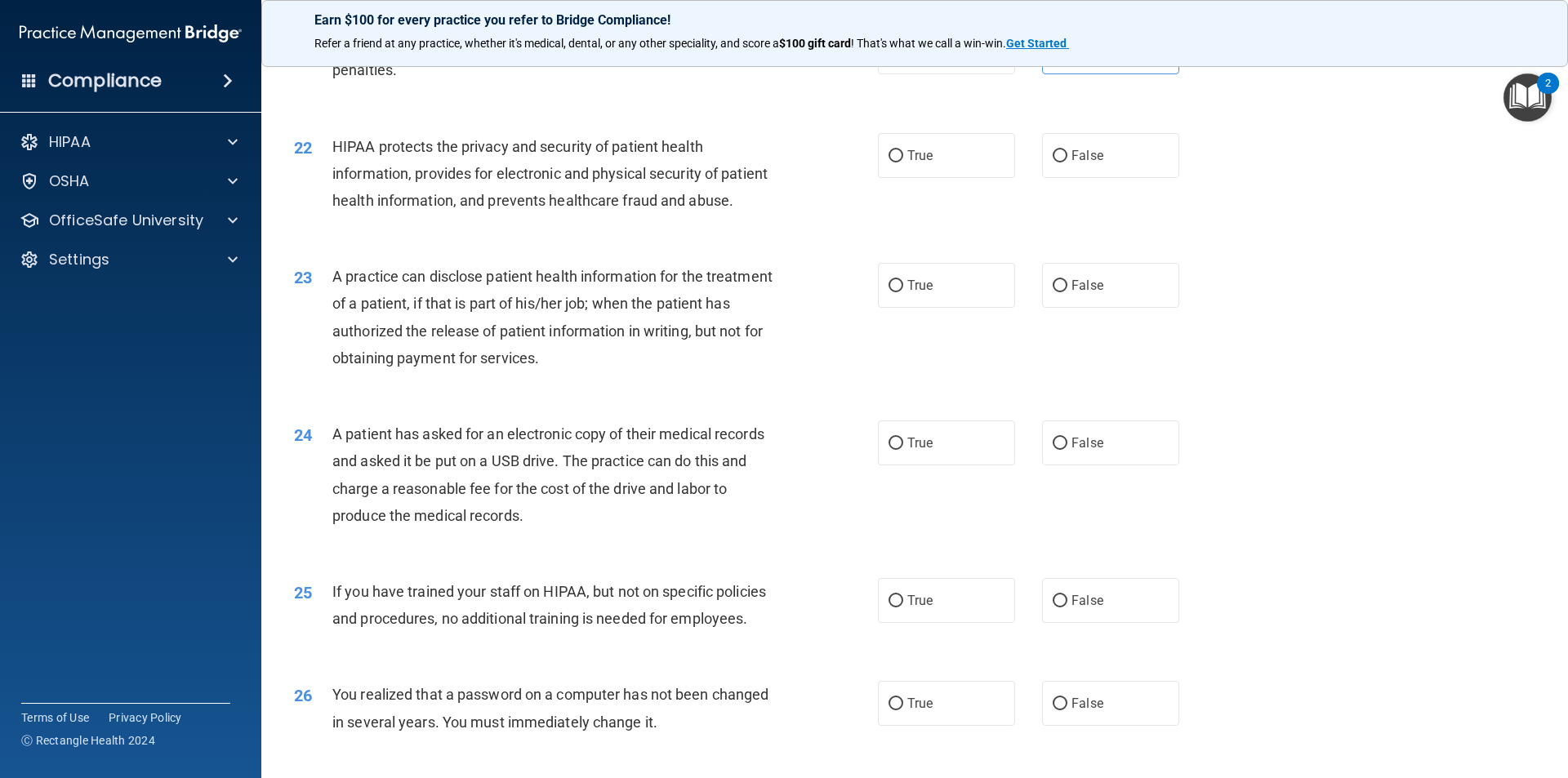
scroll to position [2449, 0]
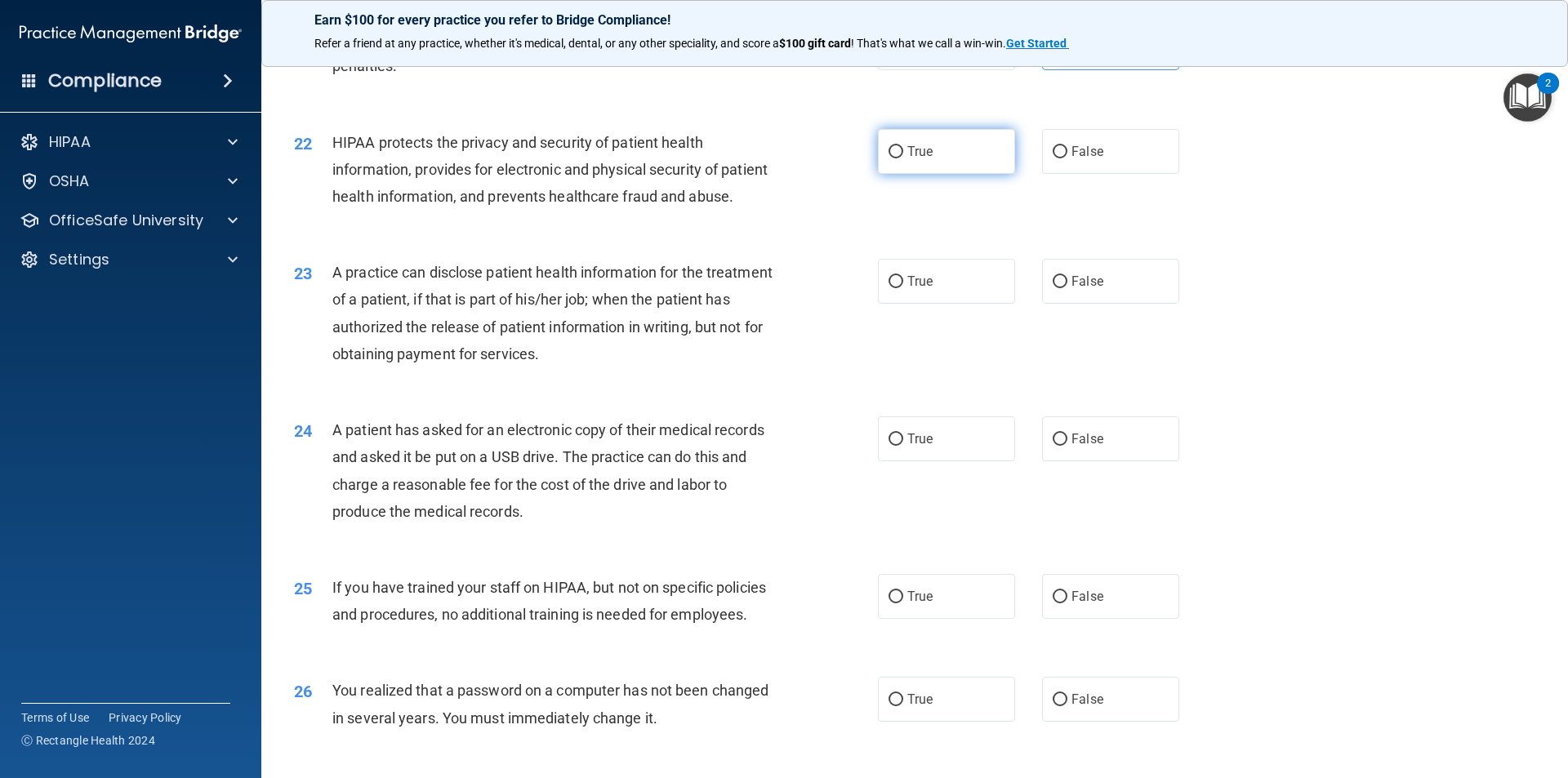
click at [927, 159] on span "True" at bounding box center [919, 151] width 26 height 15
click at [903, 159] on input "True" at bounding box center [897, 152] width 15 height 12
radio input "true"
click at [1084, 169] on label "False" at bounding box center [1110, 150] width 137 height 44
click at [1068, 159] on input "False" at bounding box center [1060, 152] width 15 height 12
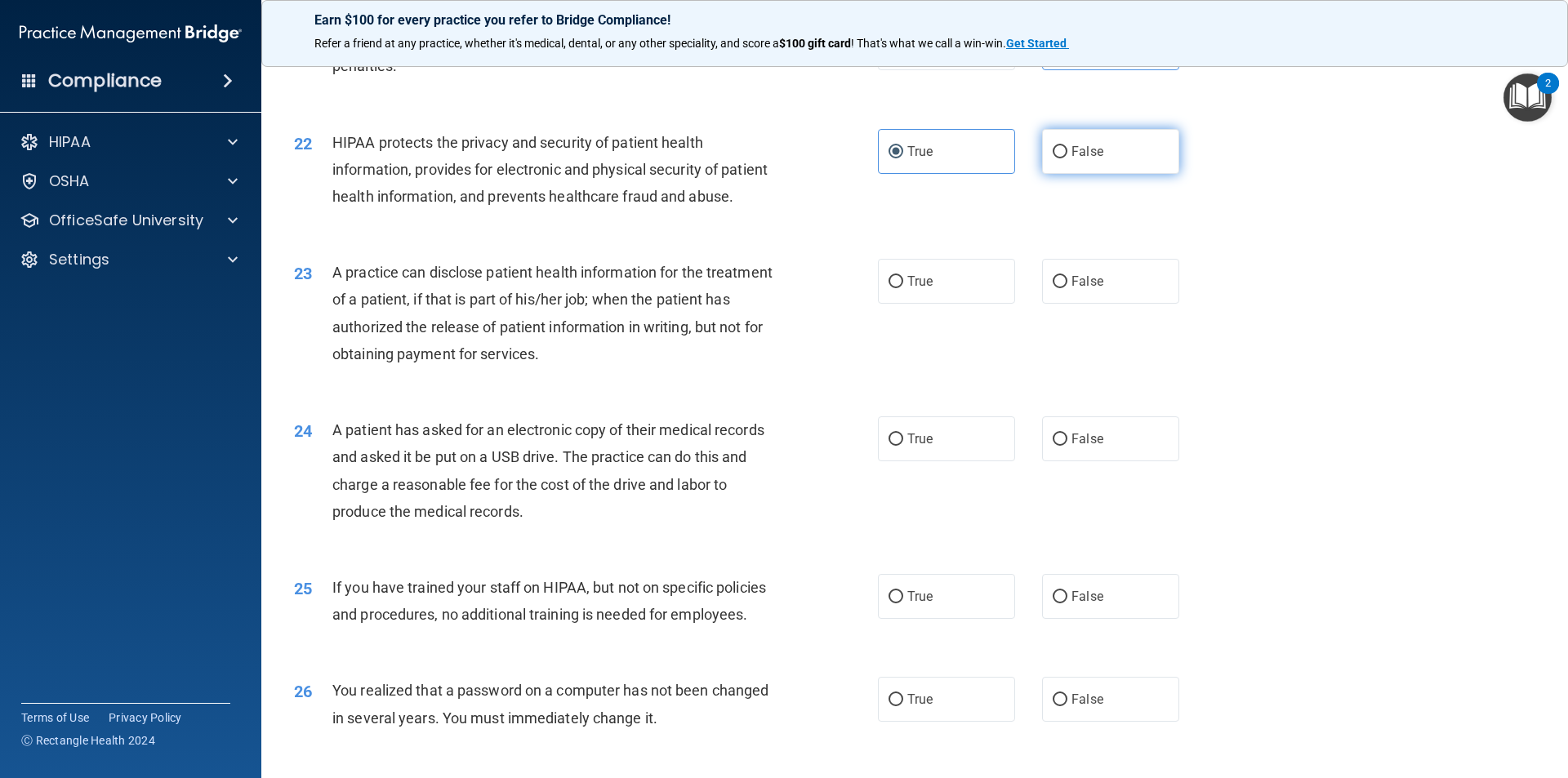
radio input "true"
click at [941, 216] on div "22 HIPAA protects the privacy and security of patient health information, provi…" at bounding box center [915, 174] width 1265 height 130
click at [939, 174] on label "True" at bounding box center [946, 150] width 137 height 44
click at [903, 159] on input "True" at bounding box center [897, 152] width 15 height 12
radio input "true"
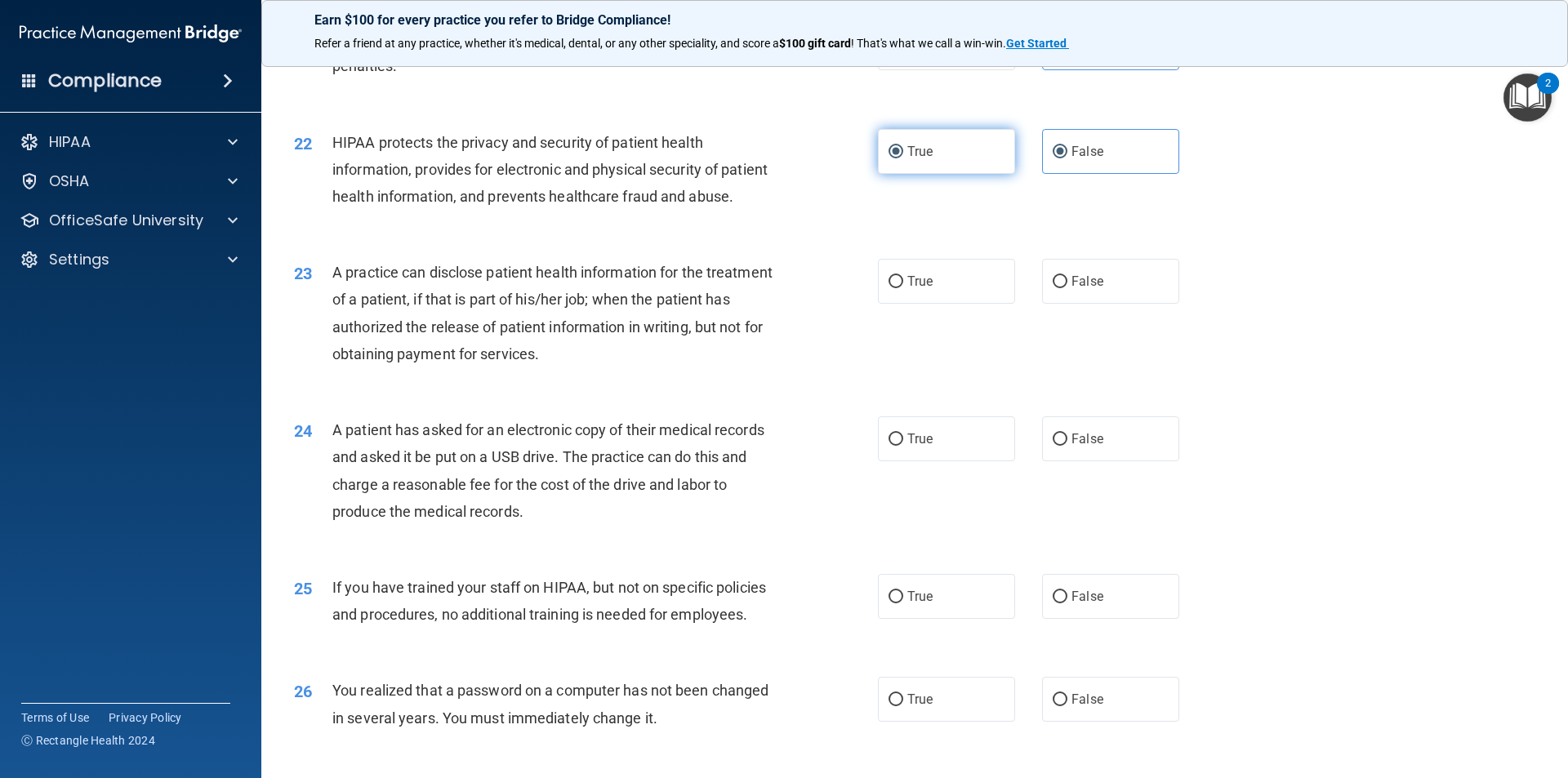
radio input "false"
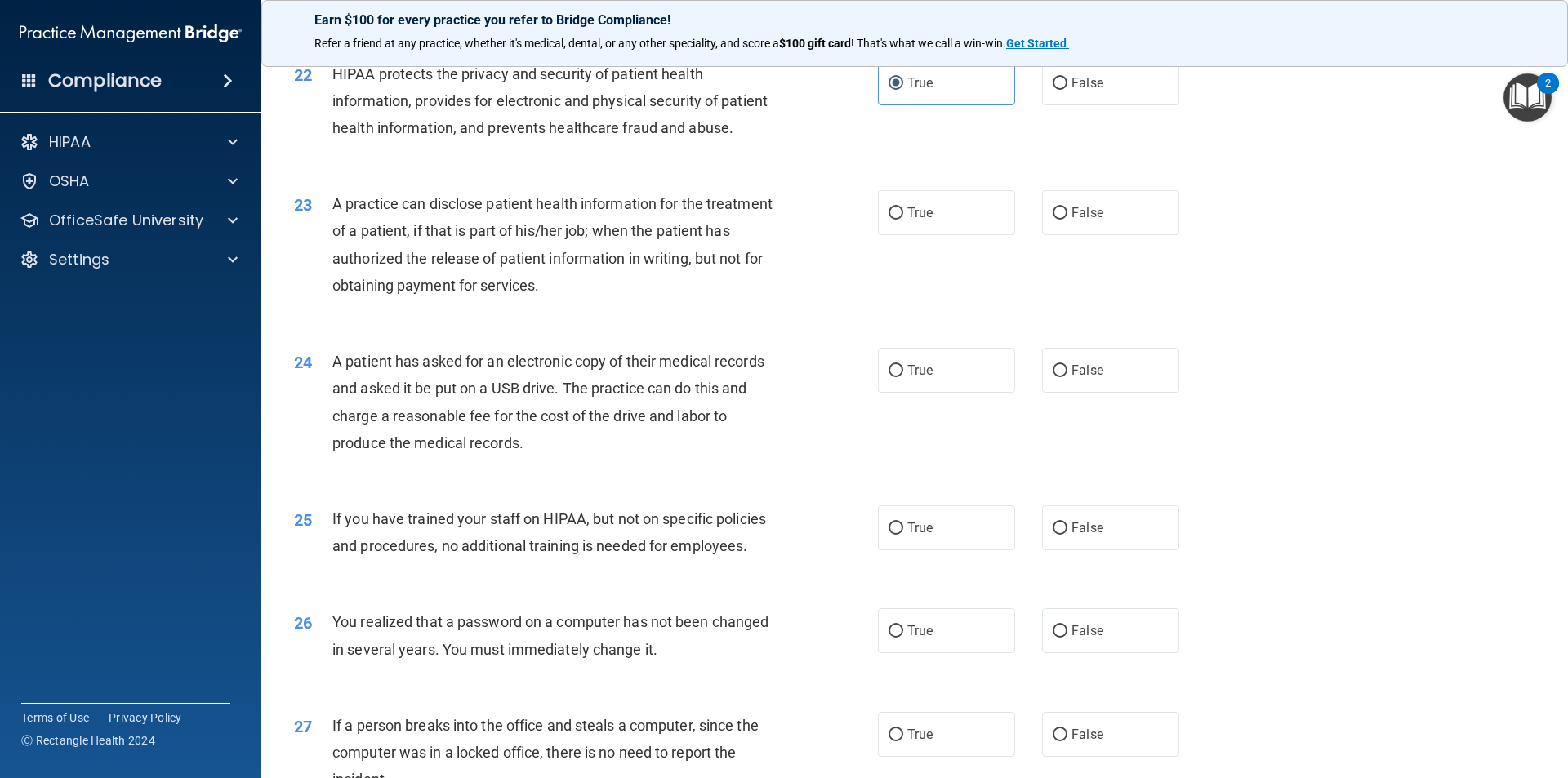
scroll to position [2612, 0]
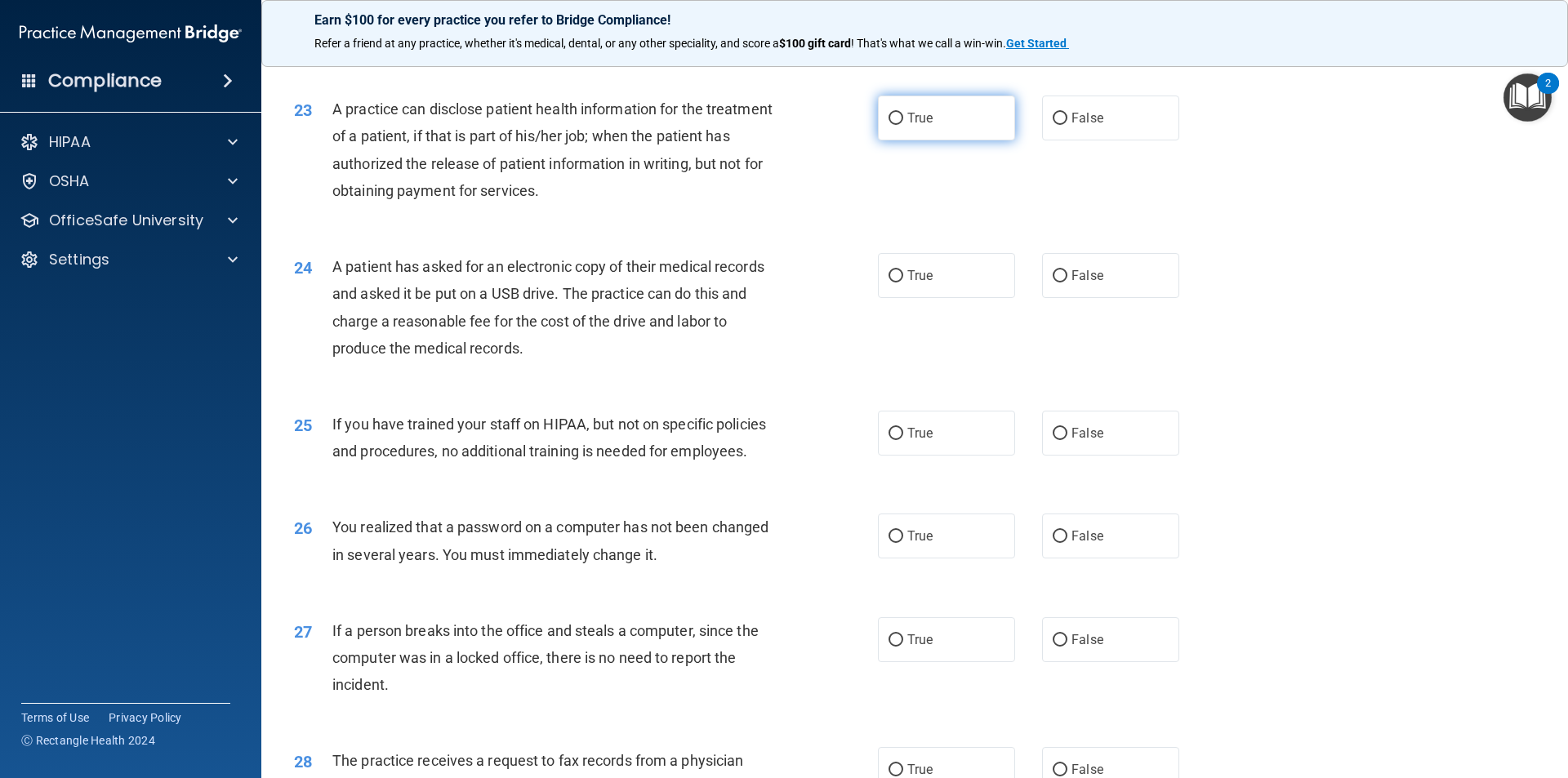
click at [961, 141] on label "True" at bounding box center [946, 117] width 137 height 44
click at [903, 125] on input "True" at bounding box center [897, 118] width 15 height 12
radio input "true"
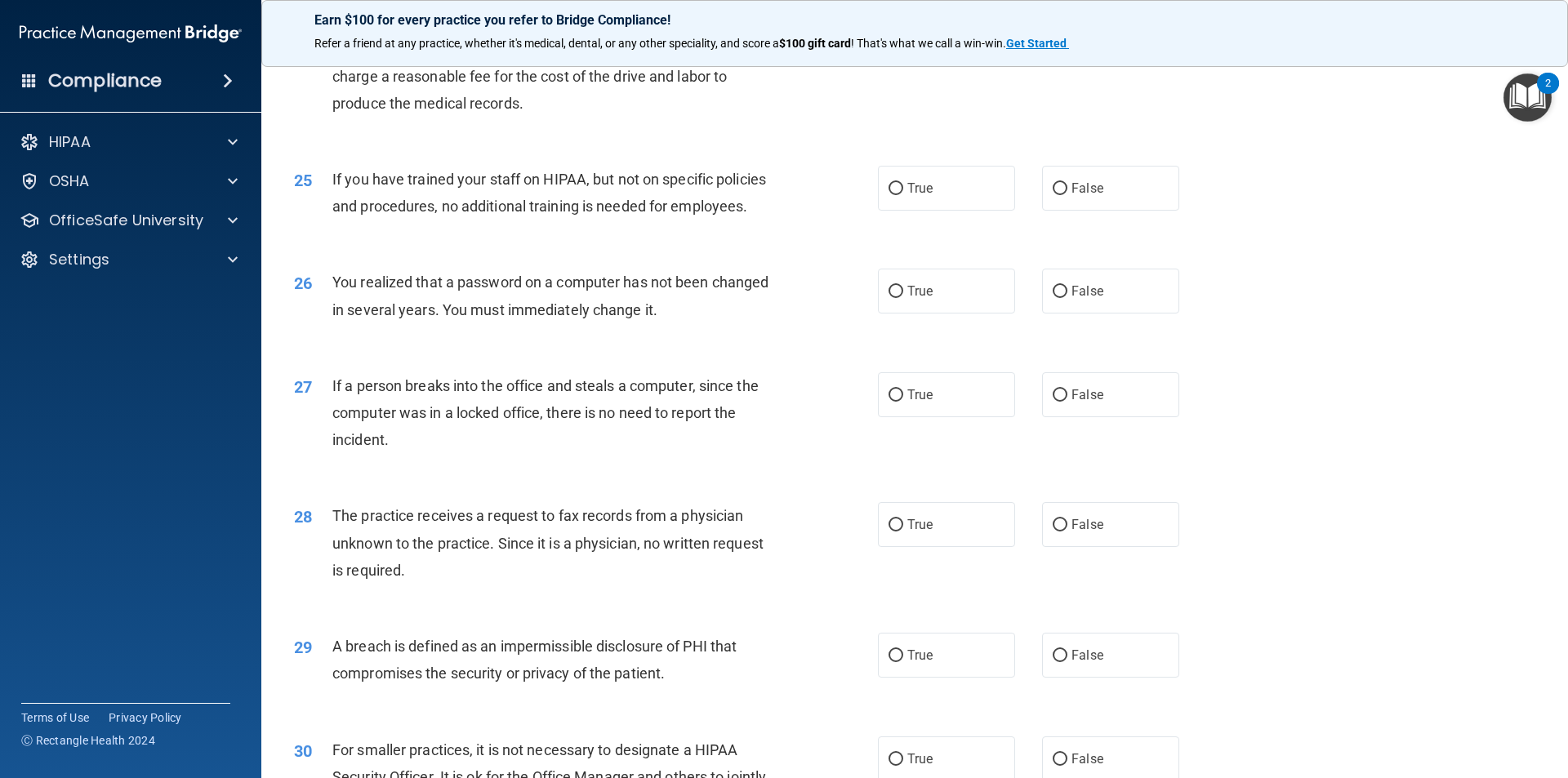
scroll to position [2775, 0]
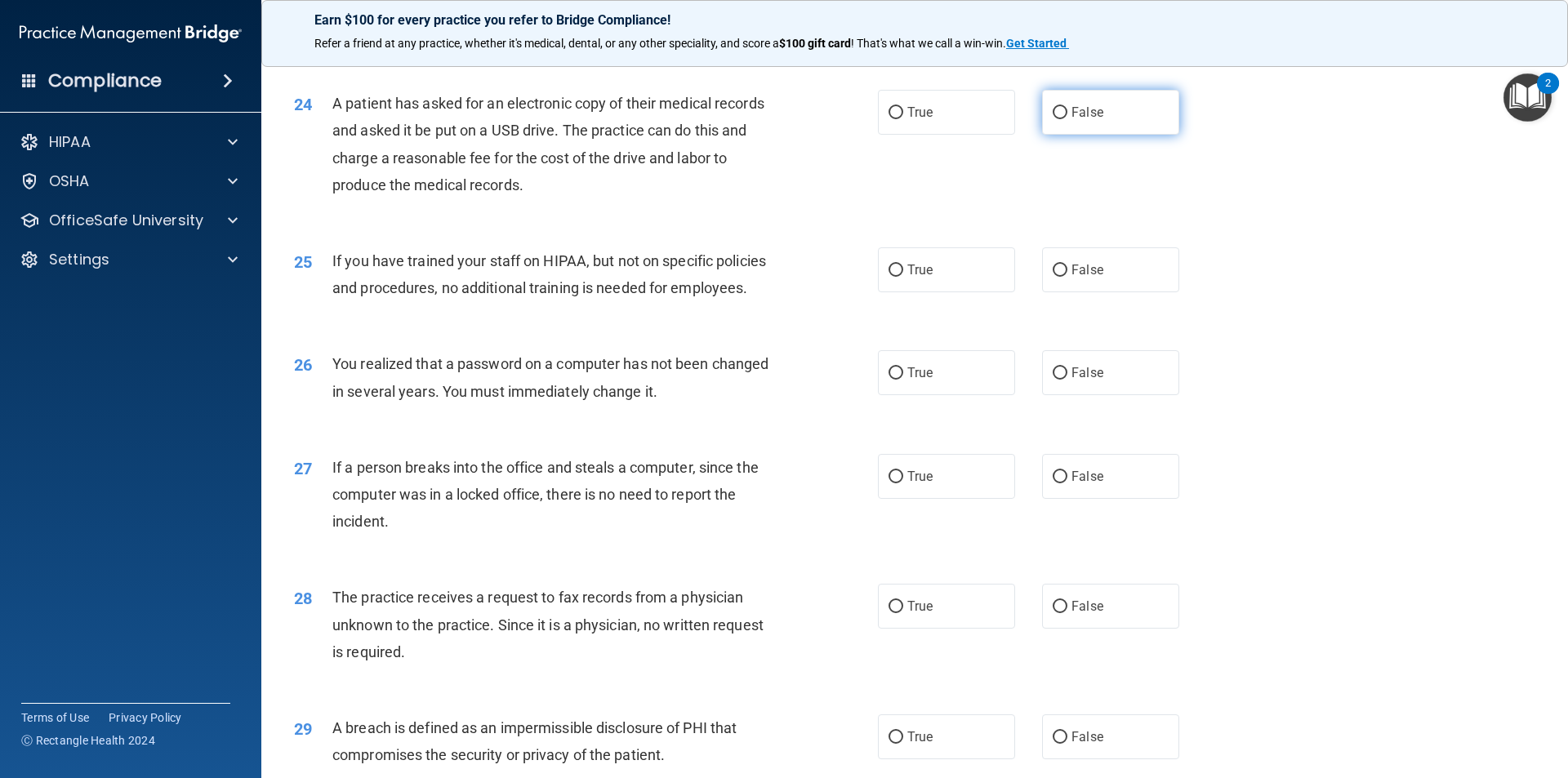
click at [1074, 120] on span "False" at bounding box center [1088, 112] width 32 height 15
click at [1068, 119] on input "False" at bounding box center [1060, 112] width 15 height 12
radio input "true"
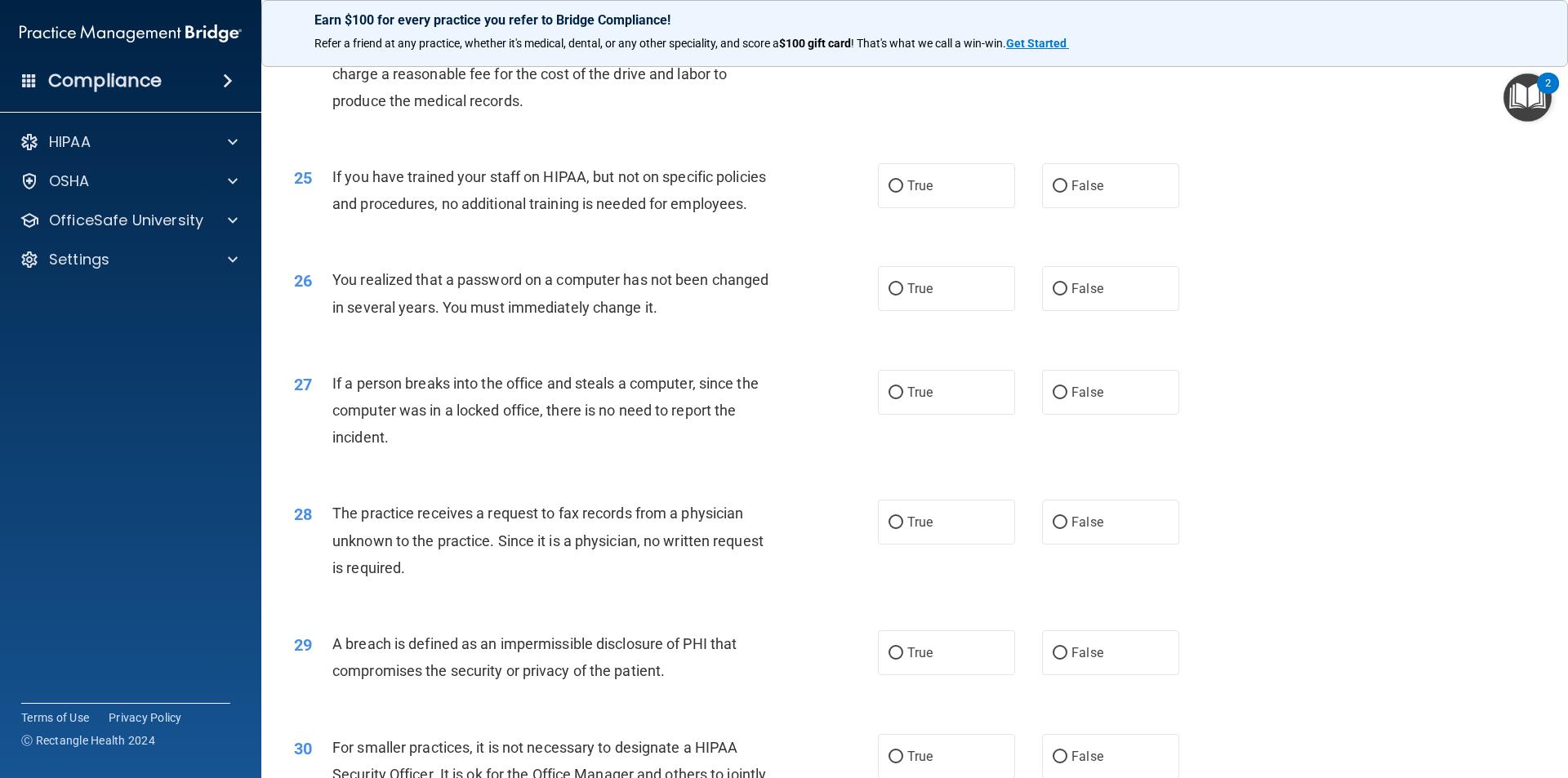
scroll to position [2939, 0]
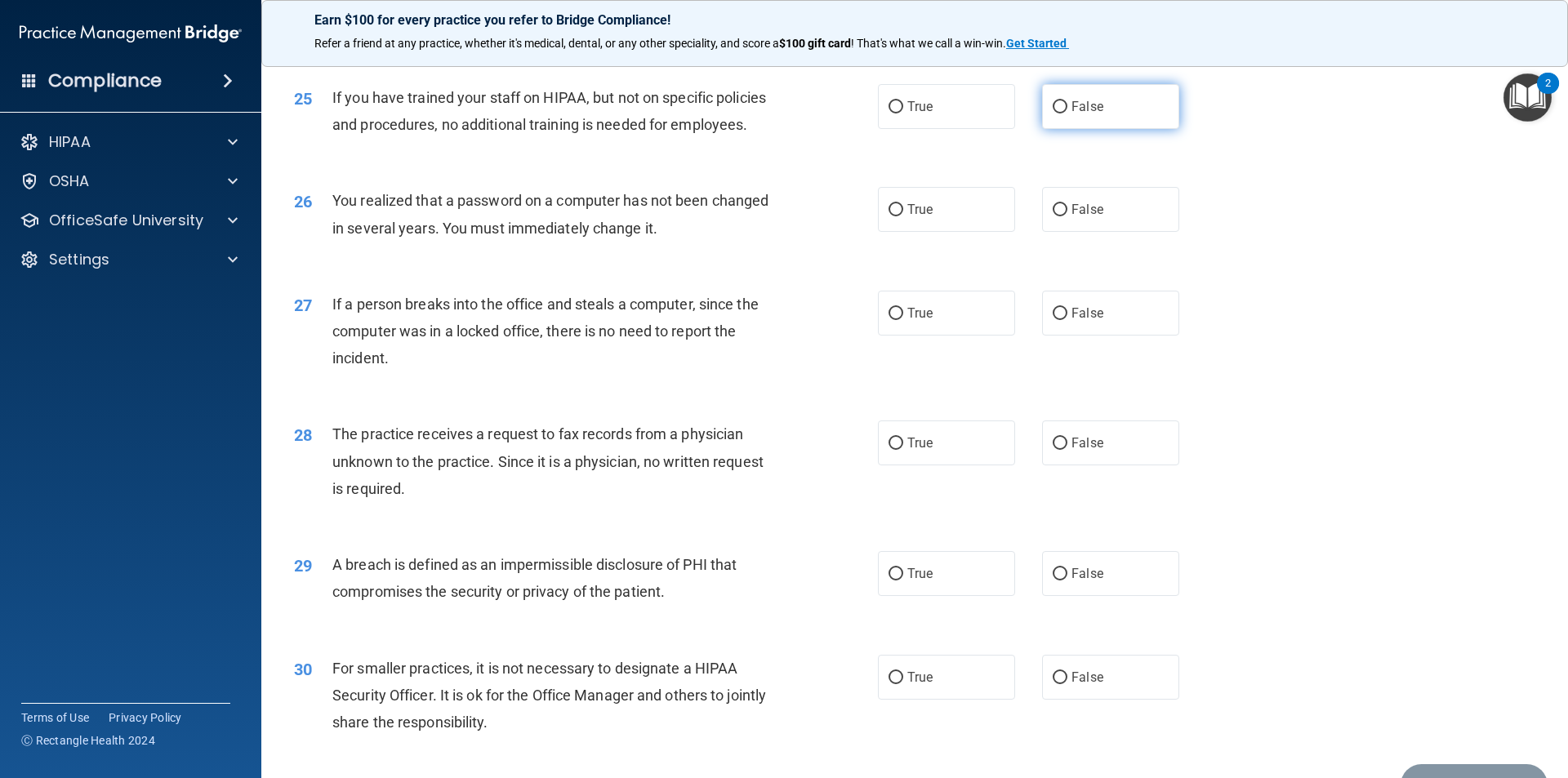
drag, startPoint x: 1014, startPoint y: 177, endPoint x: 1038, endPoint y: 176, distance: 24.0
click at [1022, 129] on div "True False" at bounding box center [1042, 106] width 329 height 44
click at [1042, 129] on label "False" at bounding box center [1110, 106] width 137 height 44
click at [1053, 113] on input "False" at bounding box center [1060, 107] width 15 height 12
radio input "true"
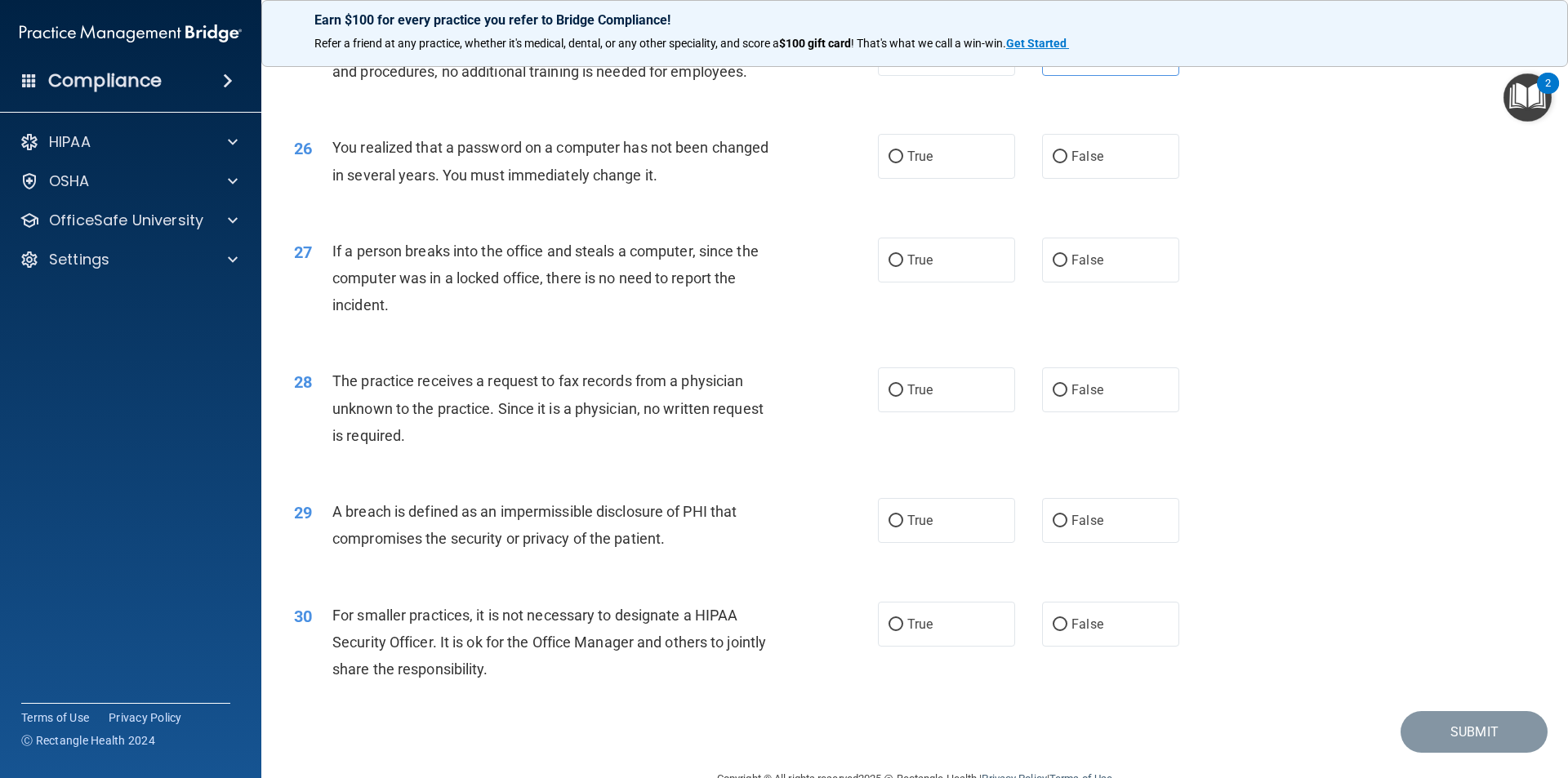
scroll to position [3020, 0]
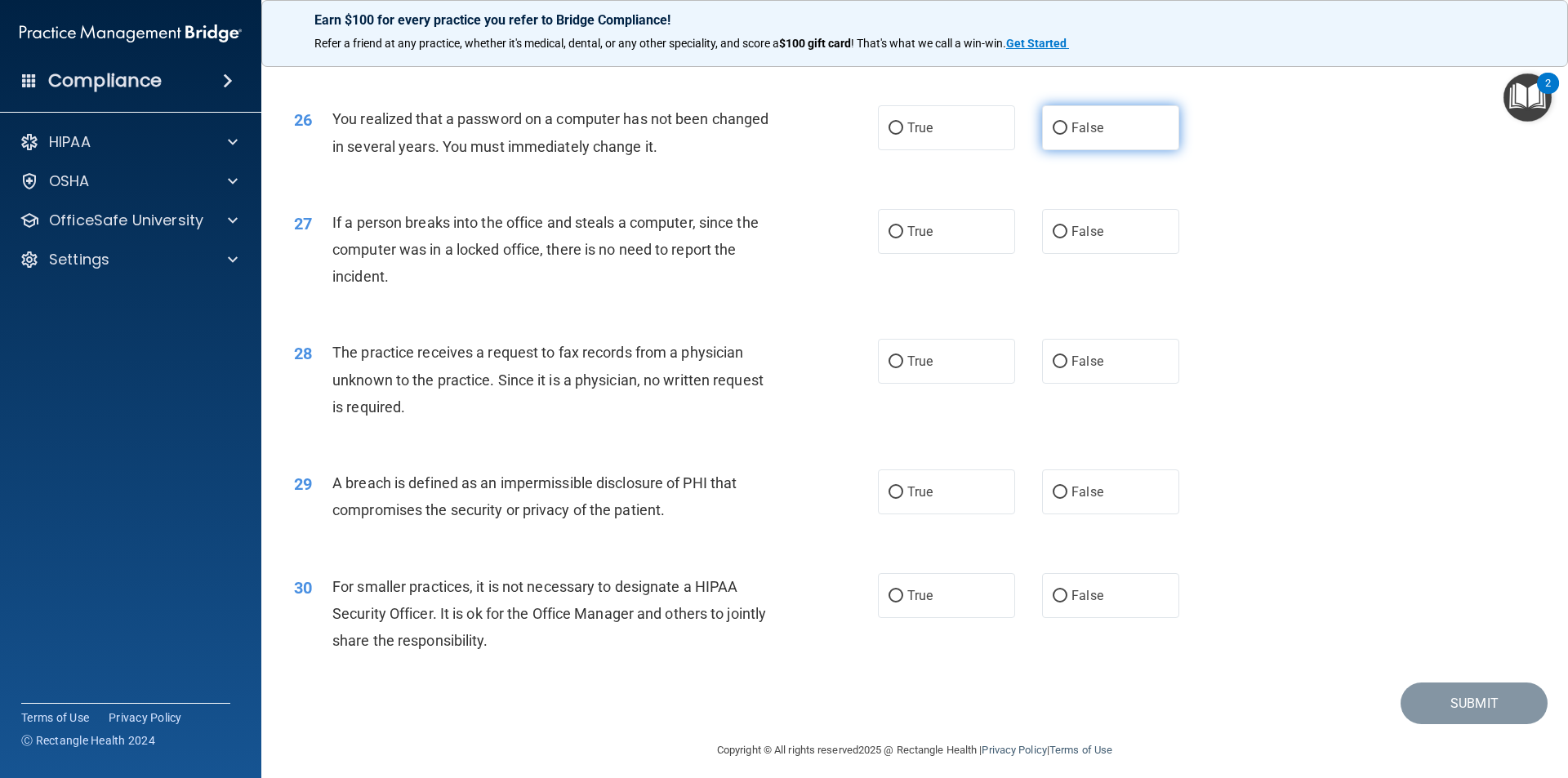
click at [1100, 150] on label "False" at bounding box center [1110, 127] width 137 height 44
click at [1068, 134] on input "False" at bounding box center [1060, 129] width 15 height 12
radio input "true"
click at [1103, 254] on label "False" at bounding box center [1110, 231] width 137 height 44
click at [1068, 238] on input "False" at bounding box center [1060, 232] width 15 height 12
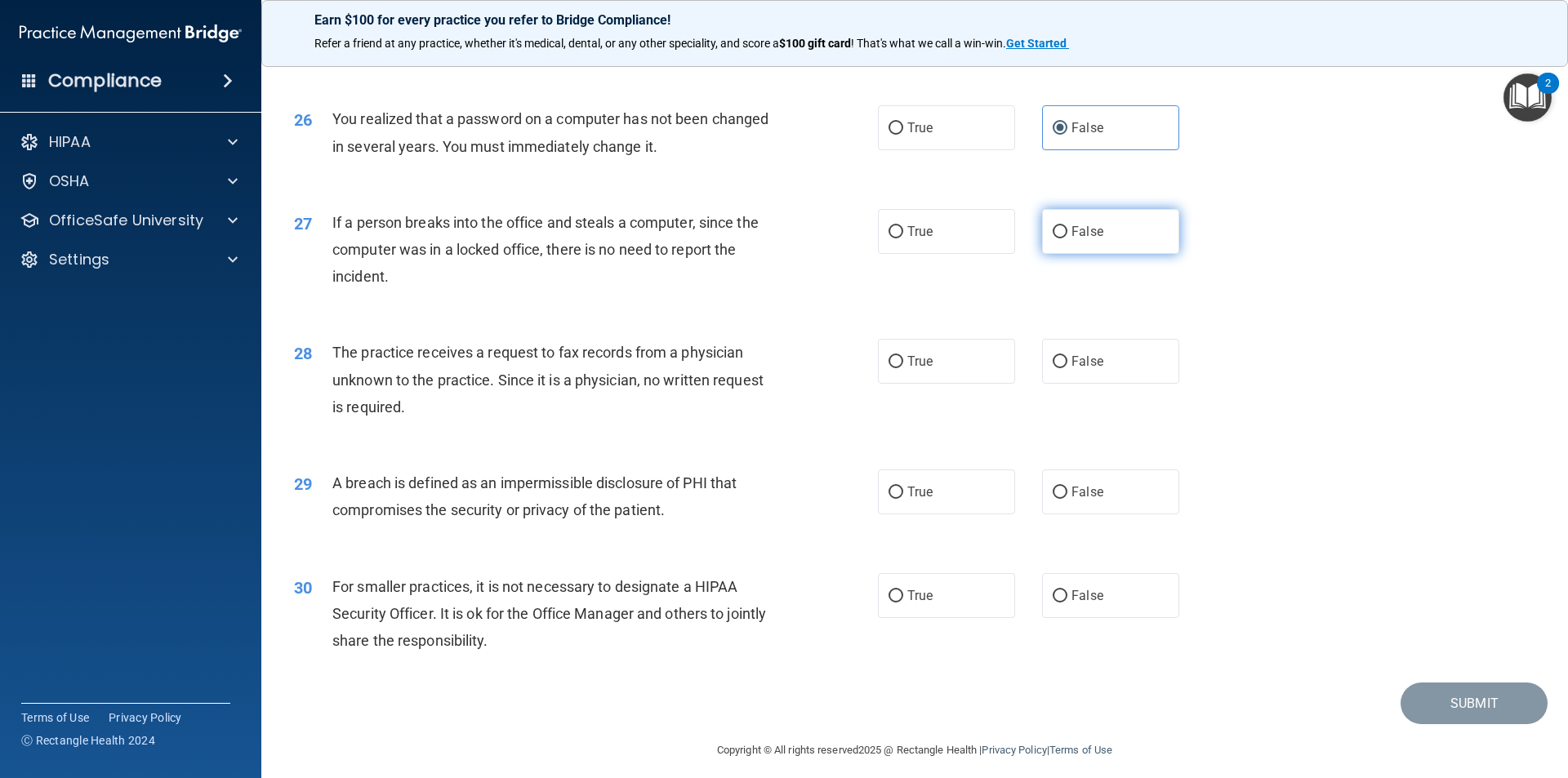
radio input "true"
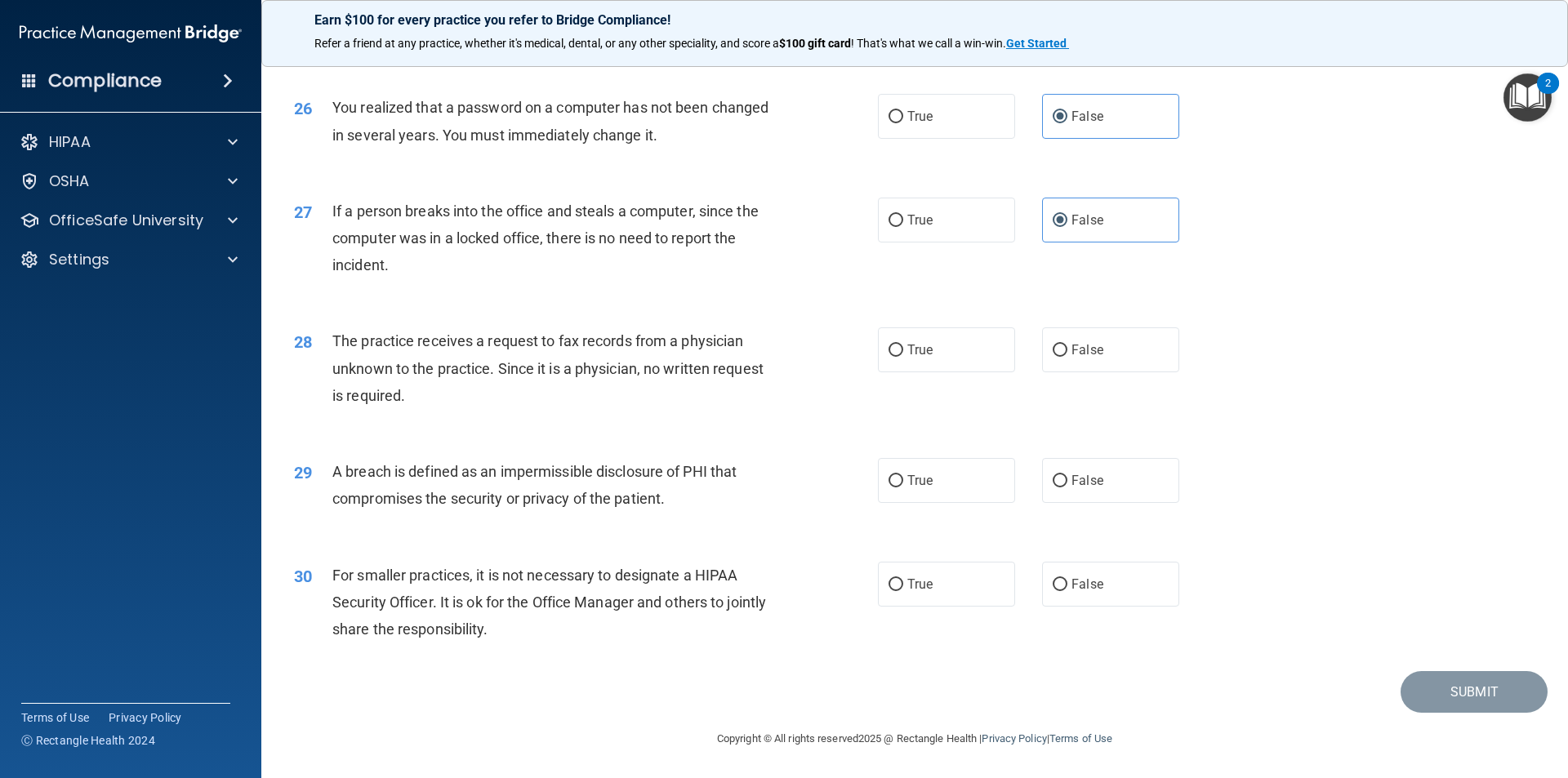
scroll to position [3086, 0]
click at [1090, 350] on span "False" at bounding box center [1088, 350] width 32 height 15
click at [1068, 350] on input "False" at bounding box center [1060, 350] width 15 height 12
radio input "true"
click at [930, 468] on label "True" at bounding box center [946, 479] width 137 height 44
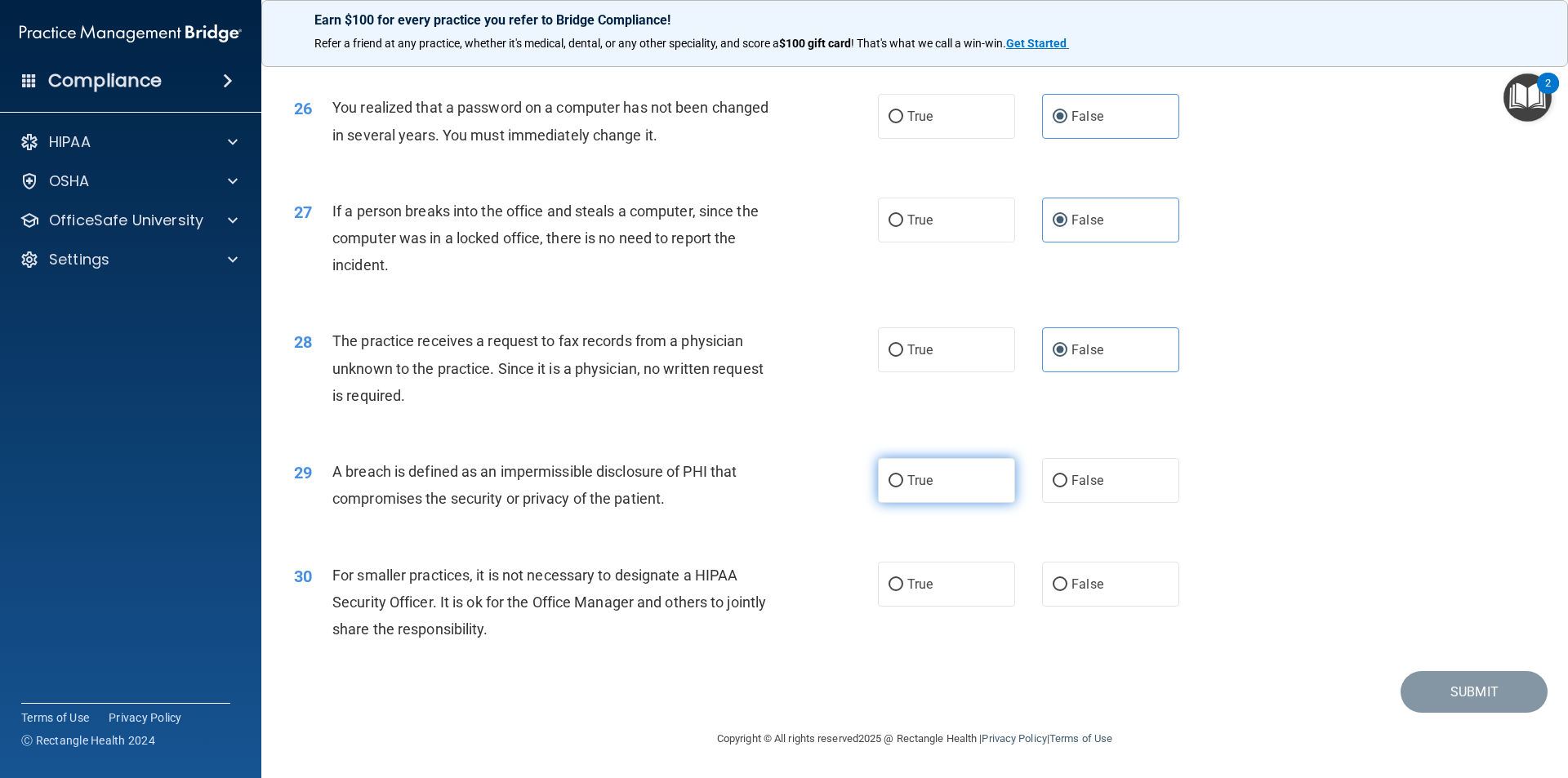
click at [903, 475] on input "True" at bounding box center [897, 481] width 15 height 12
radio input "true"
click at [1141, 598] on label "False" at bounding box center [1110, 583] width 137 height 44
click at [1068, 591] on input "False" at bounding box center [1060, 584] width 15 height 12
radio input "true"
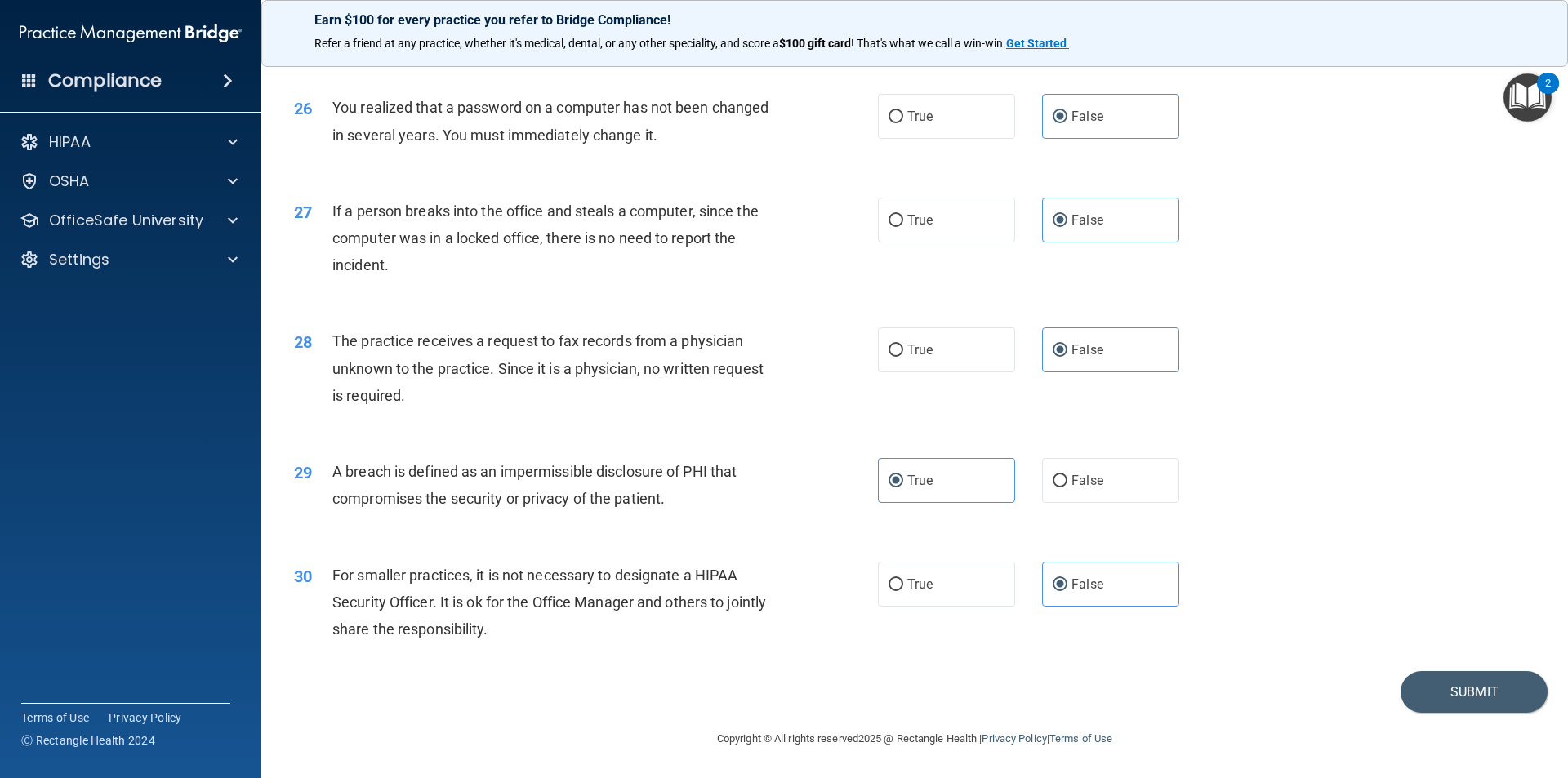
click at [1388, 700] on div "Submit" at bounding box center [915, 692] width 1265 height 42
click at [1418, 700] on button "Submit" at bounding box center [1473, 692] width 147 height 42
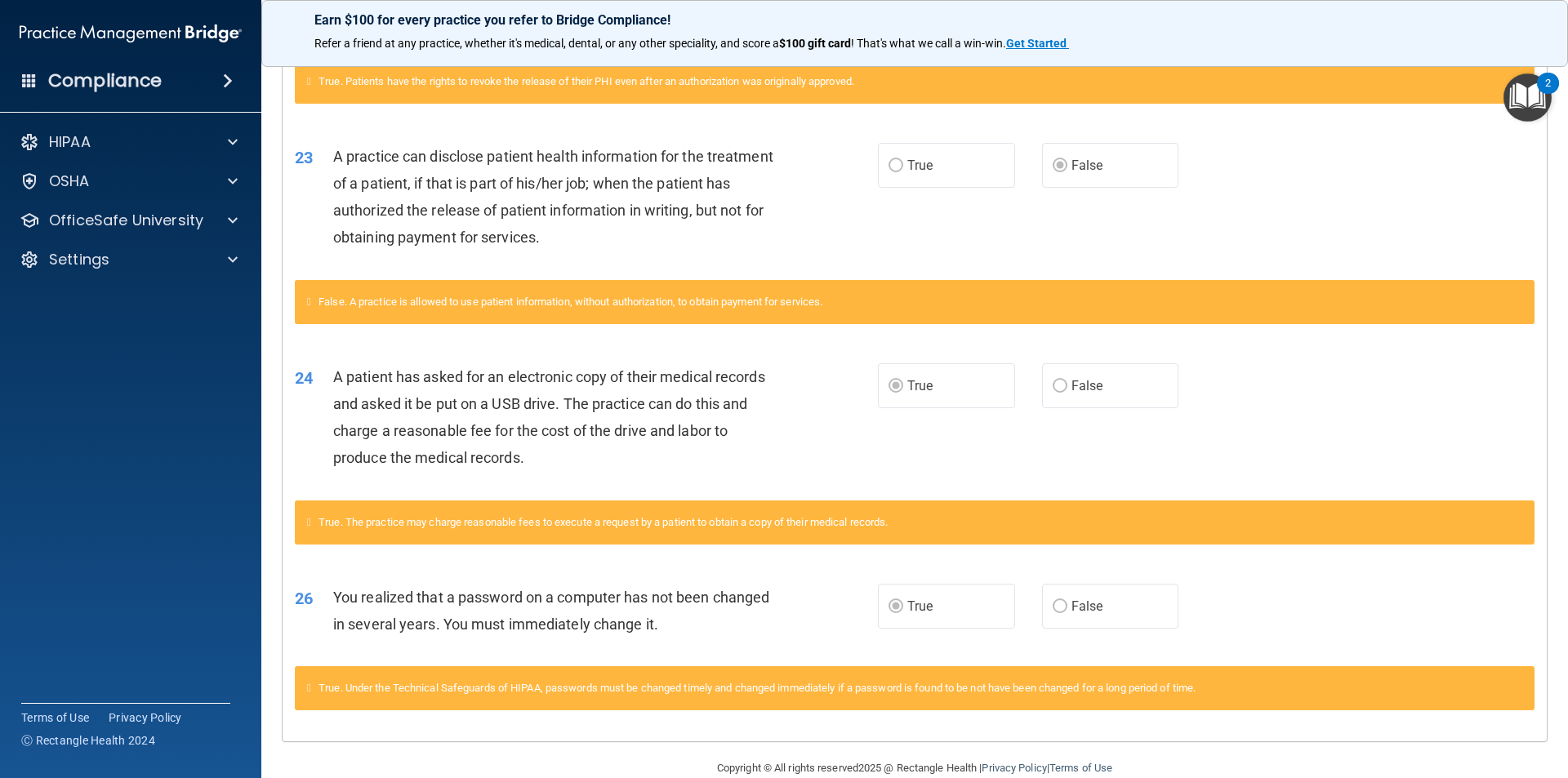
scroll to position [1063, 0]
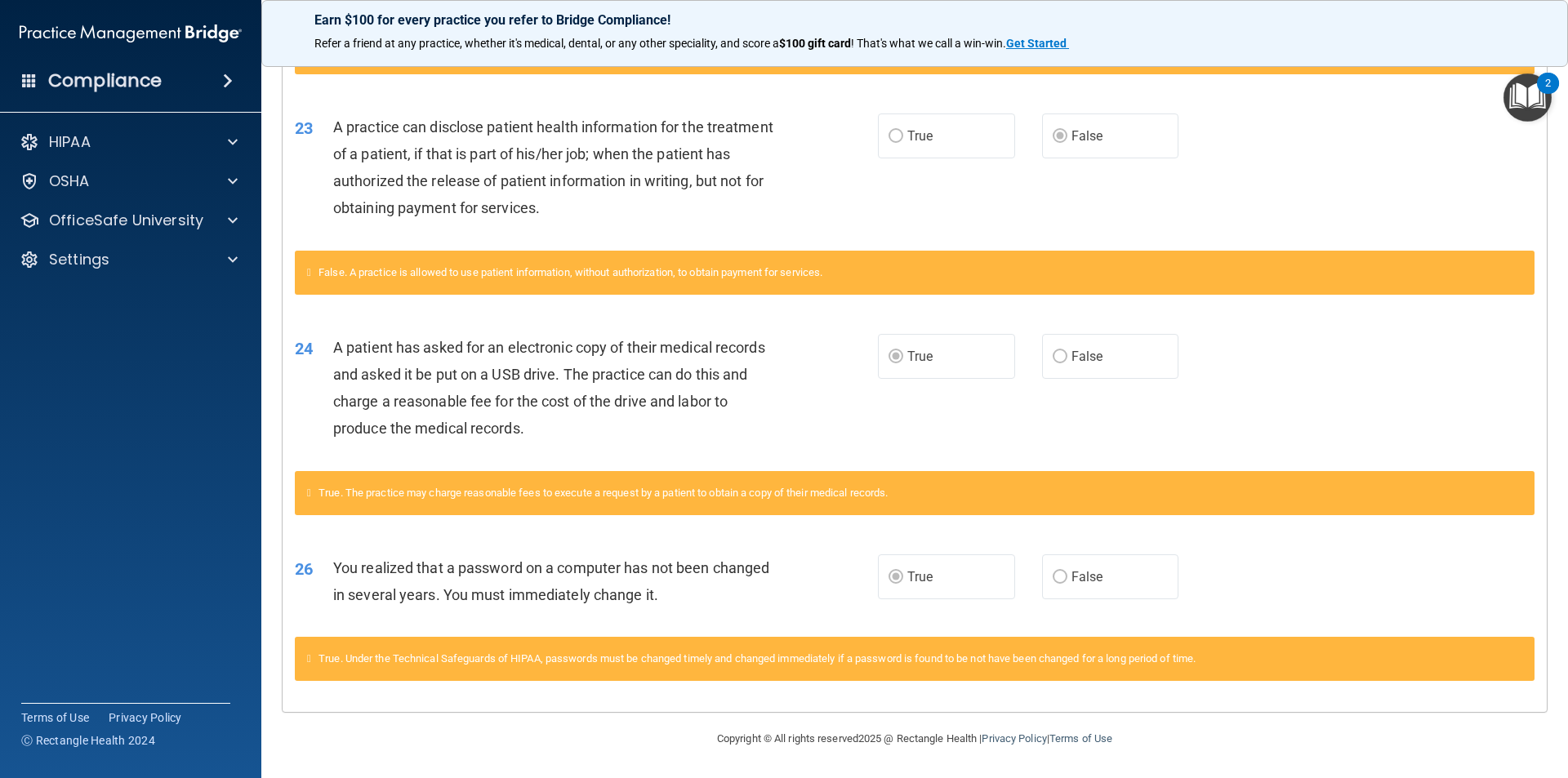
click at [1072, 346] on label "False" at bounding box center [1110, 355] width 137 height 44
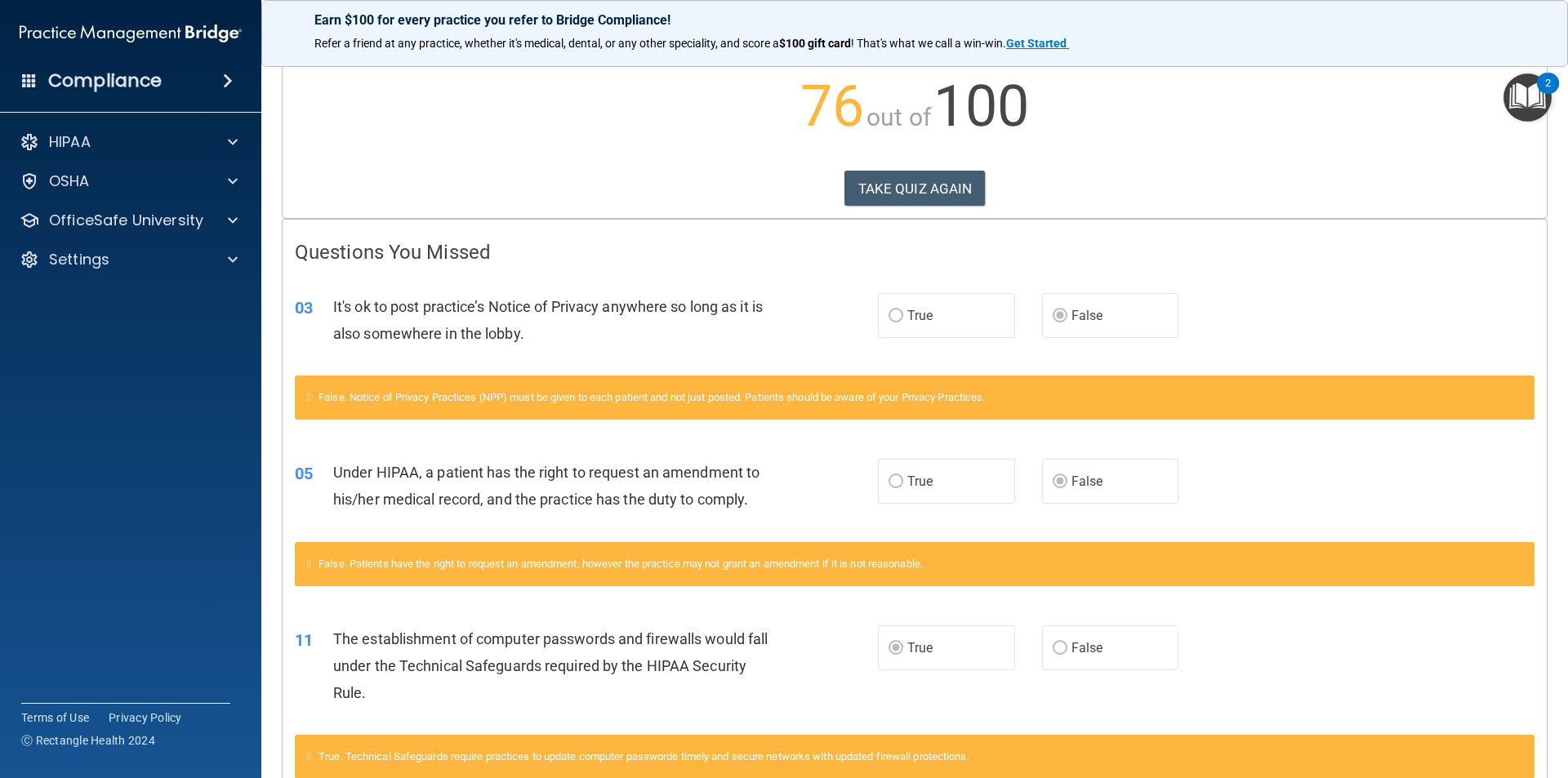
scroll to position [0, 0]
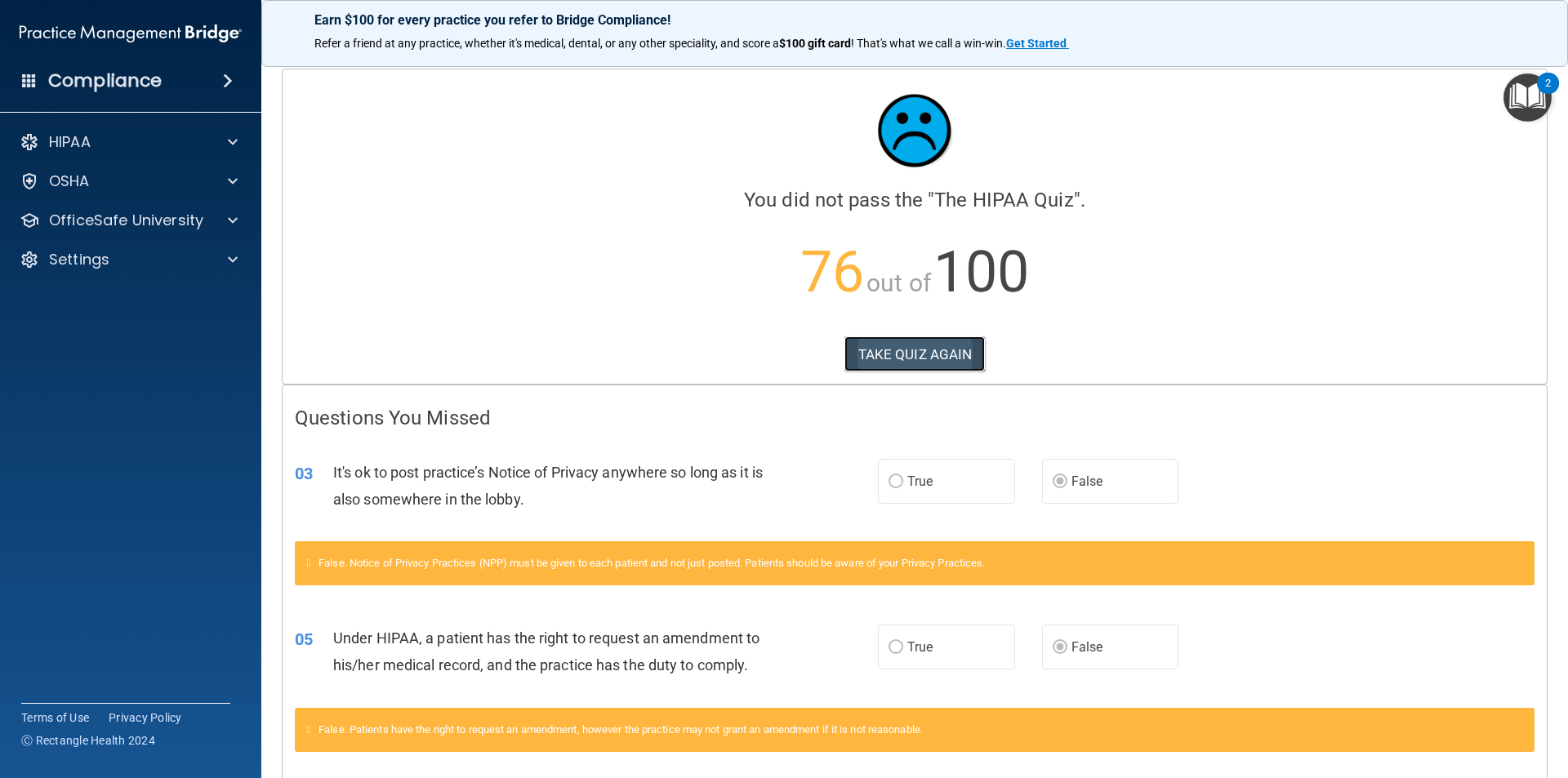
click at [935, 341] on button "TAKE QUIZ AGAIN" at bounding box center [915, 354] width 141 height 36
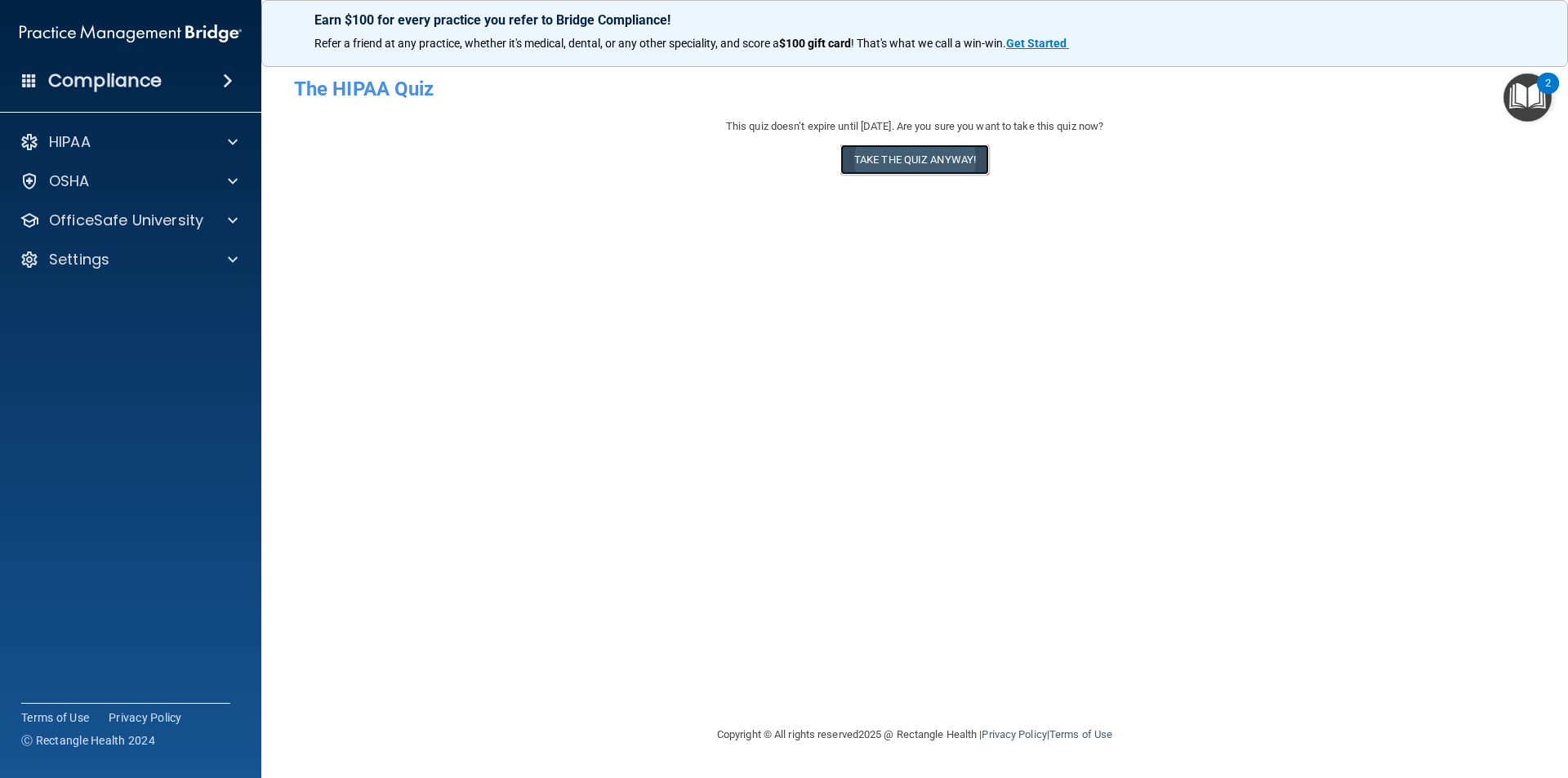
click at [966, 159] on button "Take the quiz anyway!" at bounding box center [915, 160] width 148 height 30
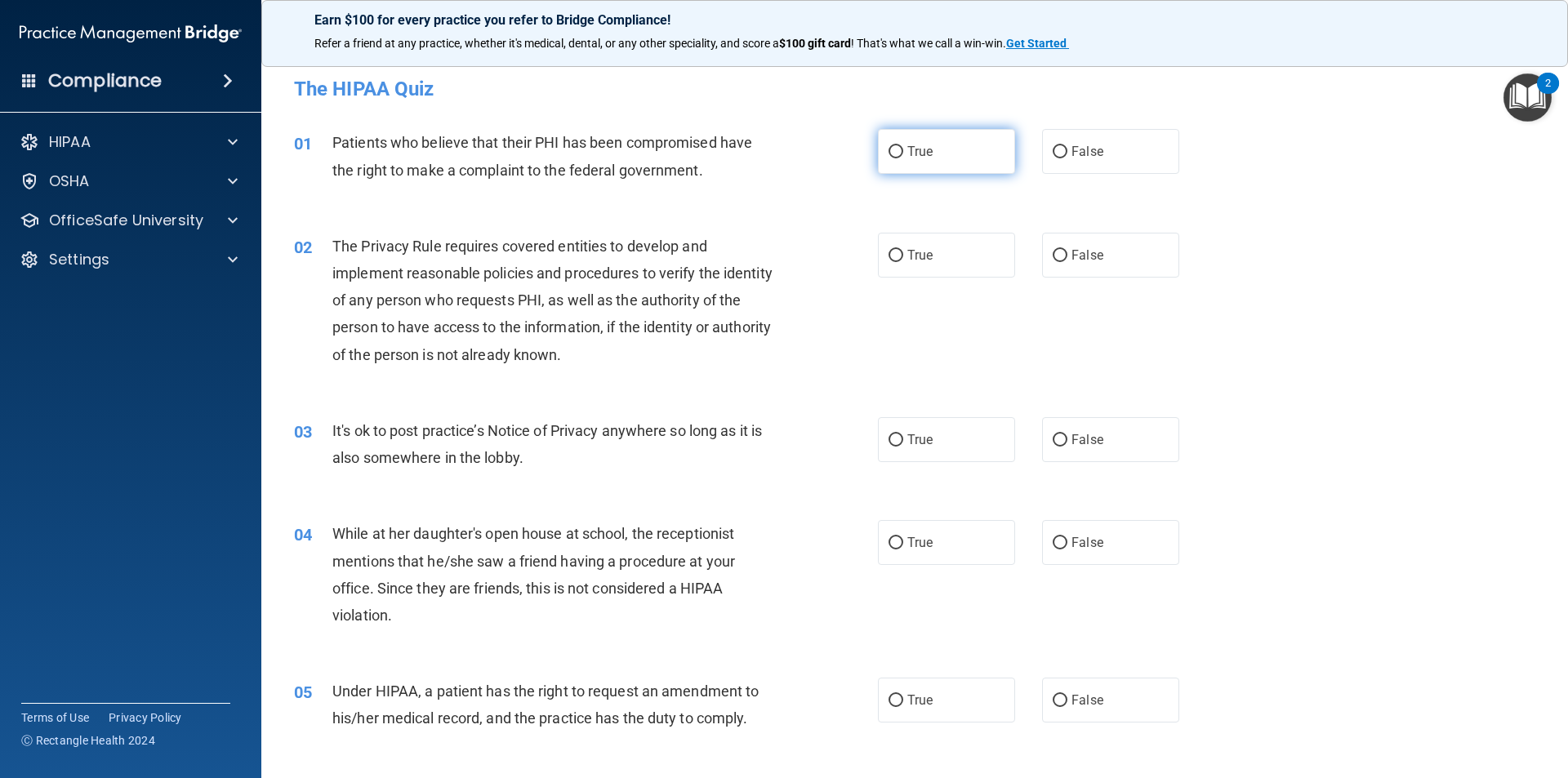
click at [927, 146] on span "True" at bounding box center [919, 151] width 26 height 15
click at [903, 147] on input "True" at bounding box center [897, 152] width 15 height 12
radio input "true"
click at [929, 246] on label "True" at bounding box center [946, 254] width 137 height 44
click at [903, 250] on input "True" at bounding box center [897, 255] width 15 height 12
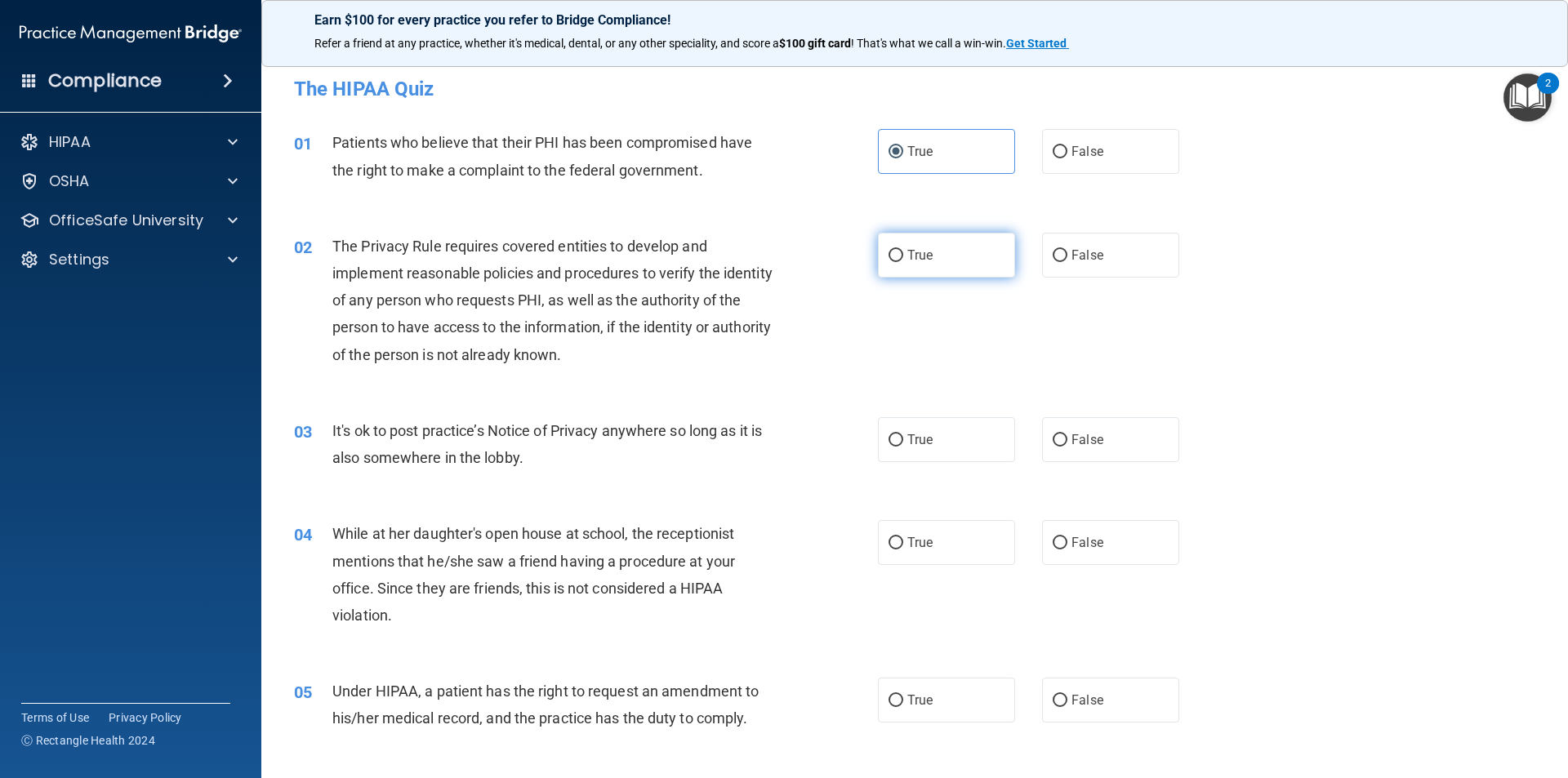
radio input "true"
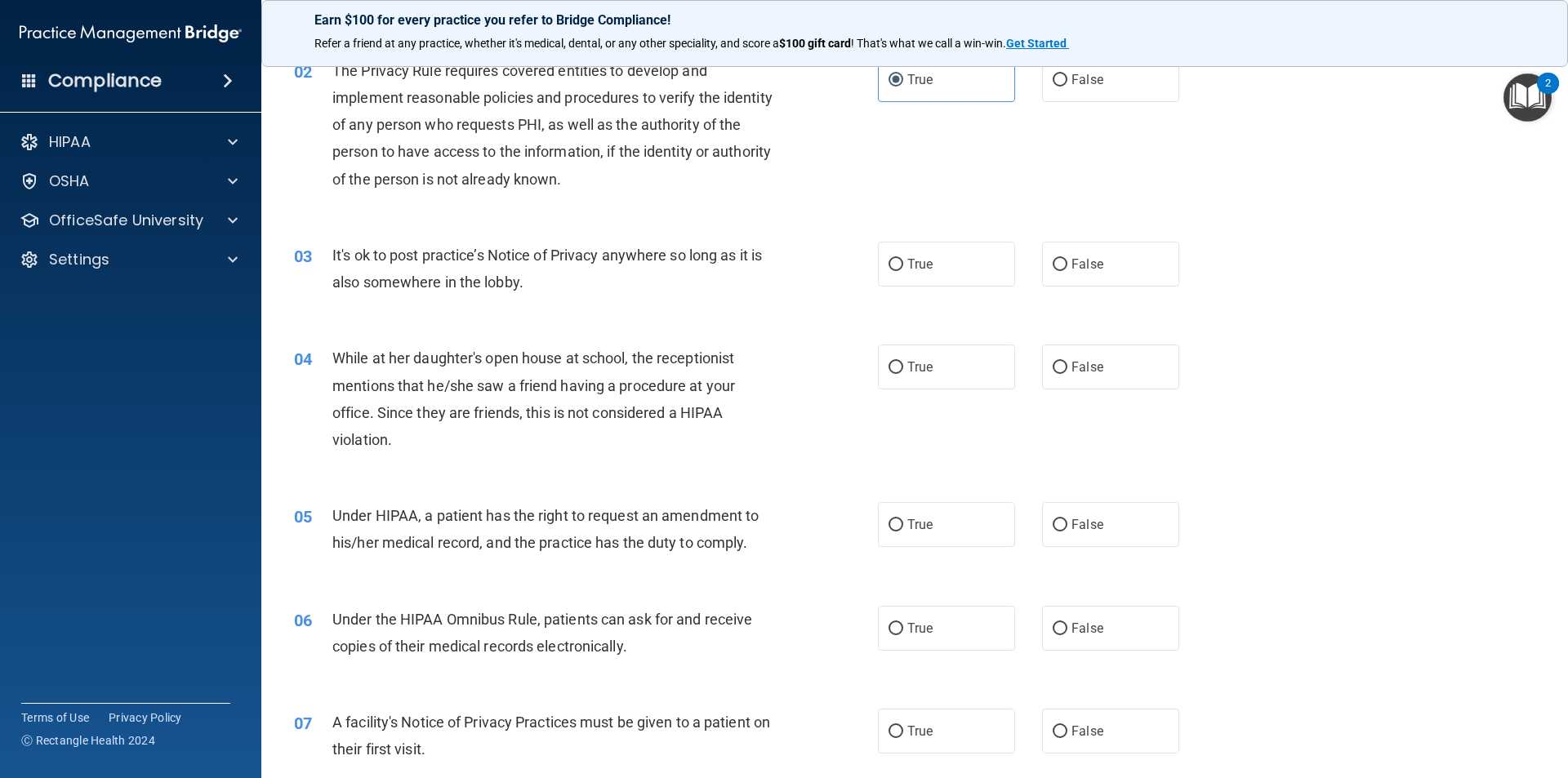
scroll to position [245, 0]
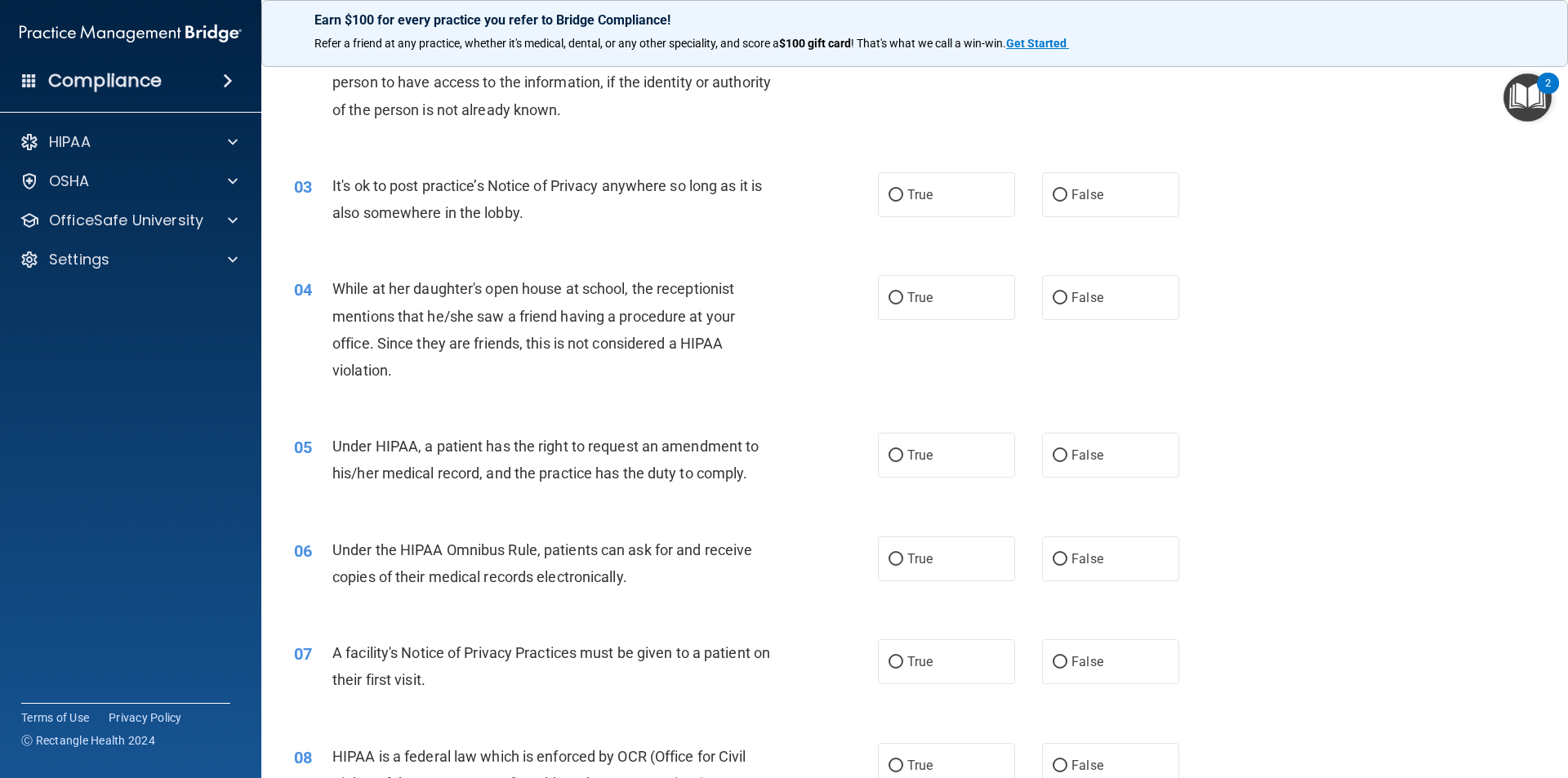
click at [868, 198] on div "03 It's ok to post practice’s Notice of Privacy anywhere so long as it is also …" at bounding box center [585, 203] width 633 height 62
click at [889, 199] on input "True" at bounding box center [897, 195] width 15 height 12
radio input "true"
click at [1071, 293] on span "False" at bounding box center [1088, 298] width 32 height 15
click at [1064, 293] on input "False" at bounding box center [1060, 298] width 15 height 12
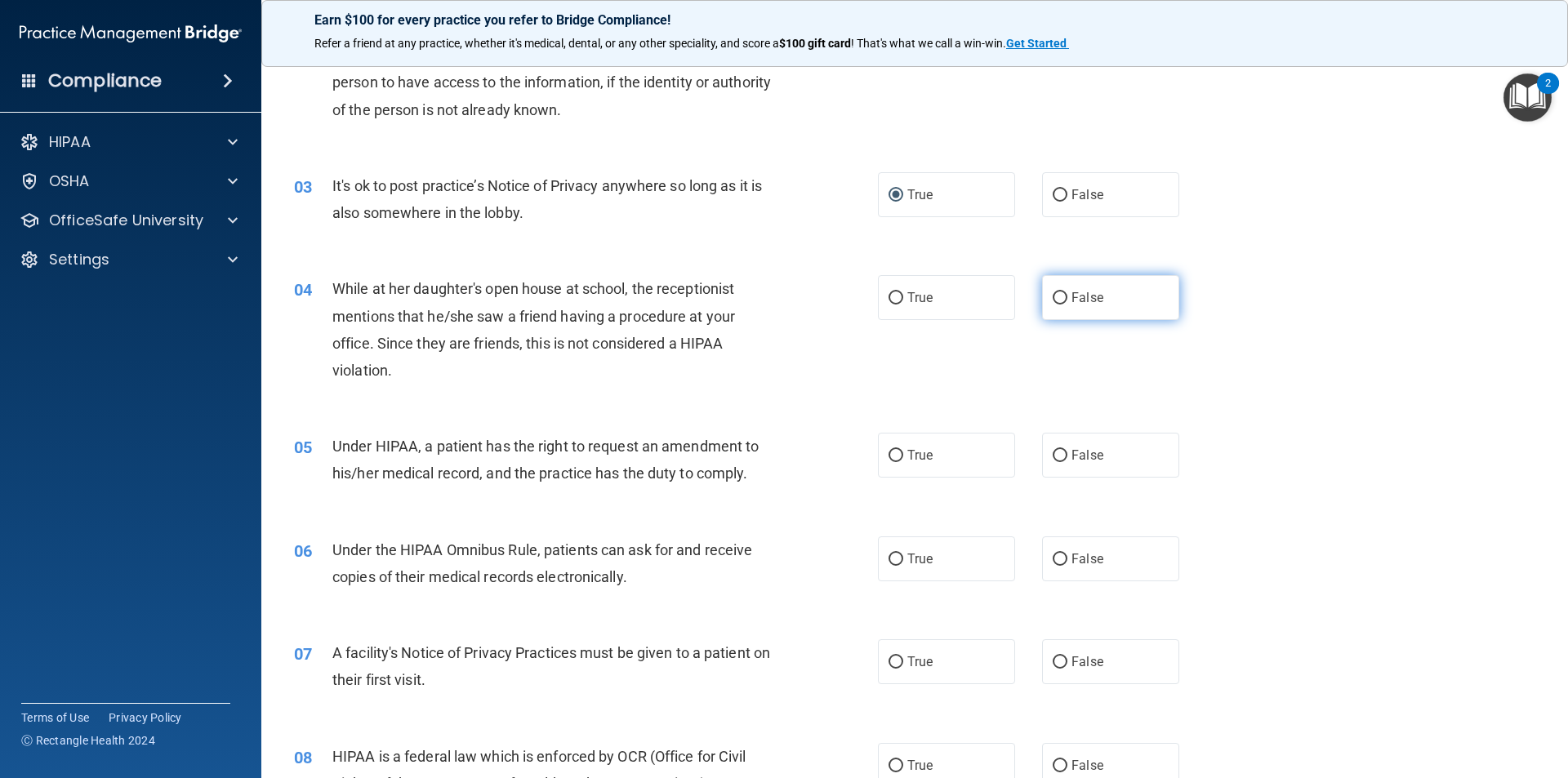
radio input "true"
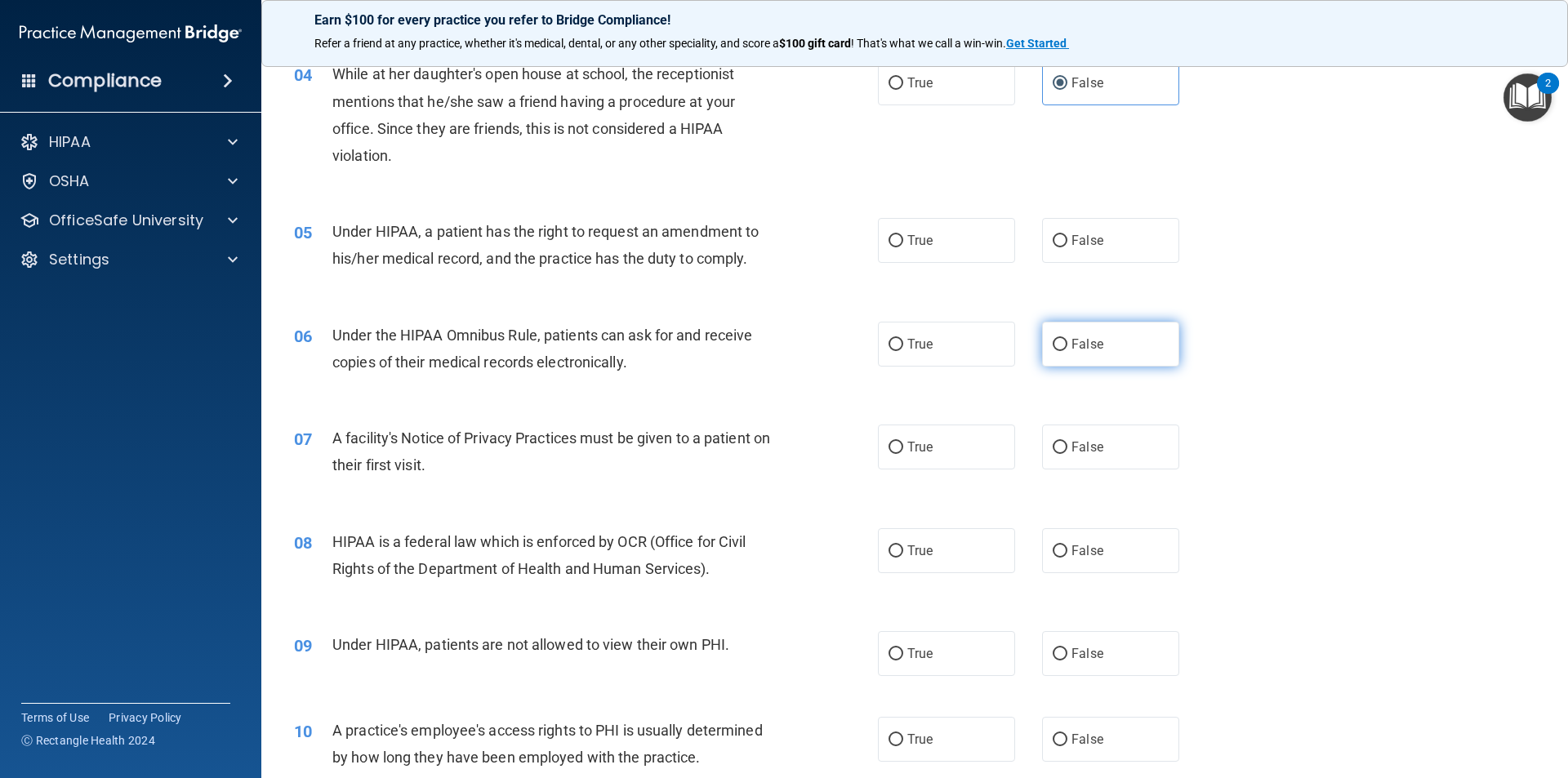
scroll to position [490, 0]
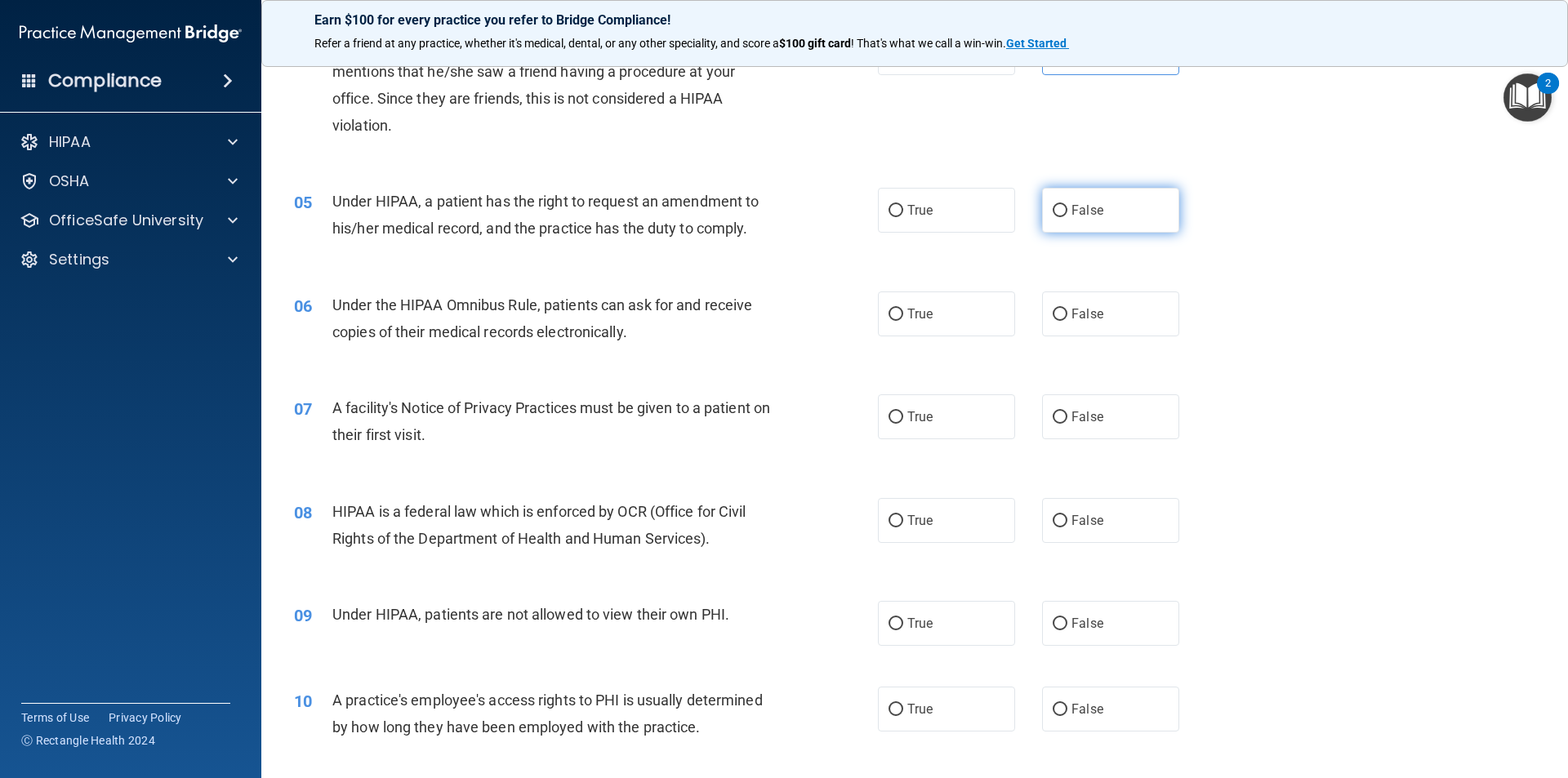
click at [1103, 223] on label "False" at bounding box center [1110, 210] width 137 height 44
click at [1068, 217] on input "False" at bounding box center [1060, 211] width 15 height 12
radio input "true"
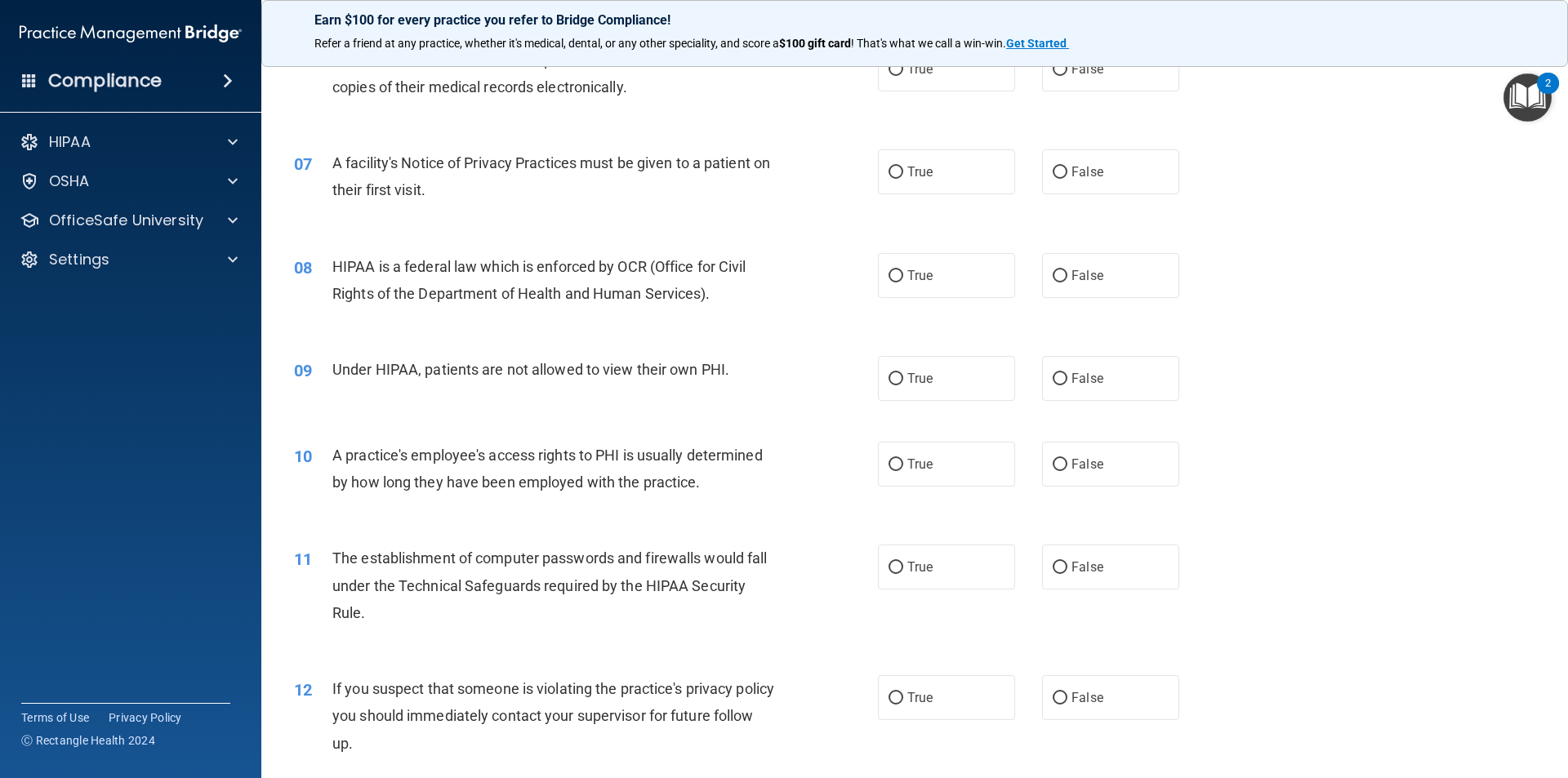
scroll to position [653, 0]
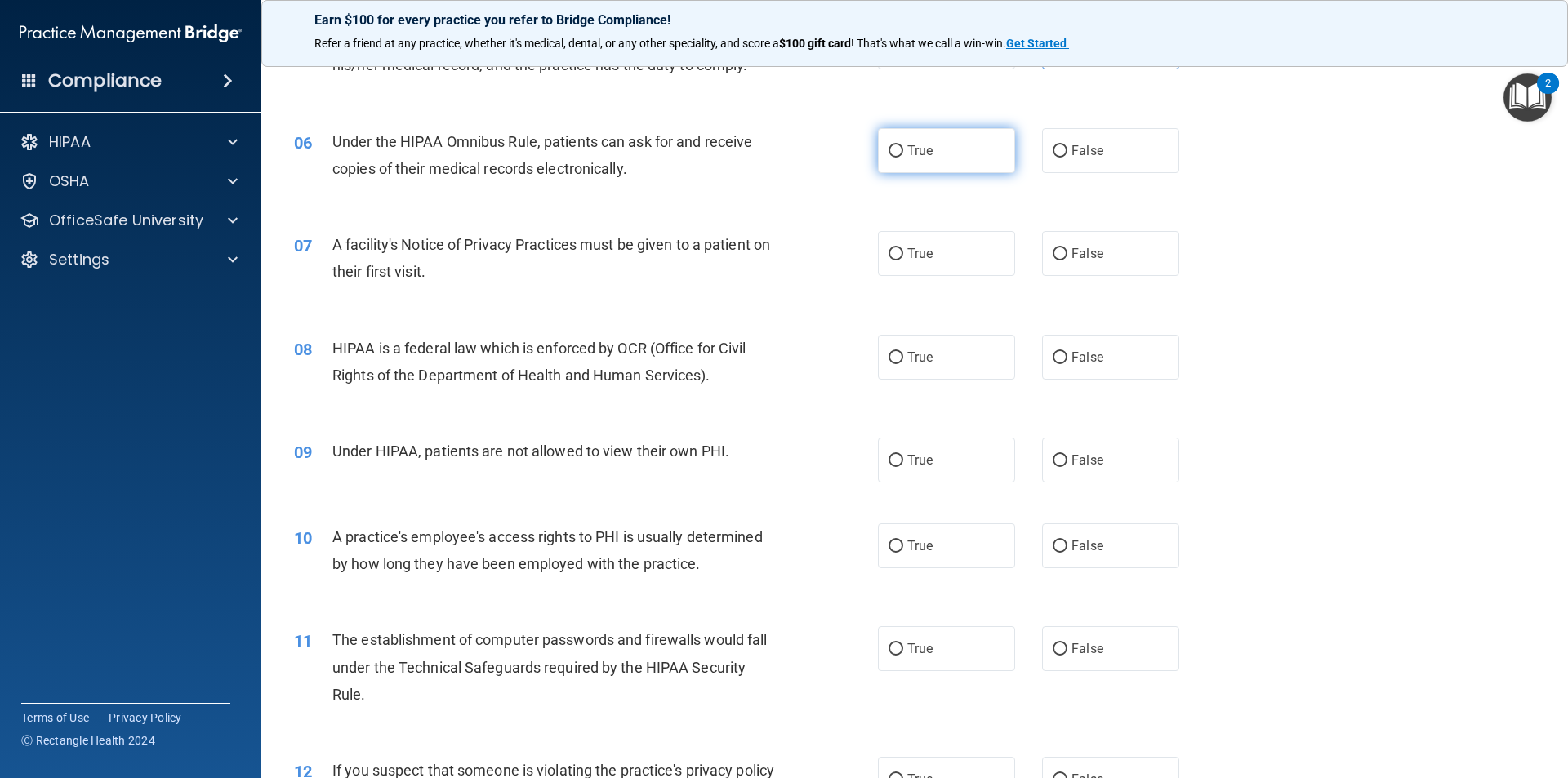
click at [908, 165] on label "True" at bounding box center [946, 150] width 137 height 44
click at [903, 158] on input "True" at bounding box center [897, 151] width 15 height 12
radio input "true"
click at [888, 267] on label "True" at bounding box center [946, 252] width 137 height 44
click at [889, 260] on input "True" at bounding box center [897, 254] width 15 height 12
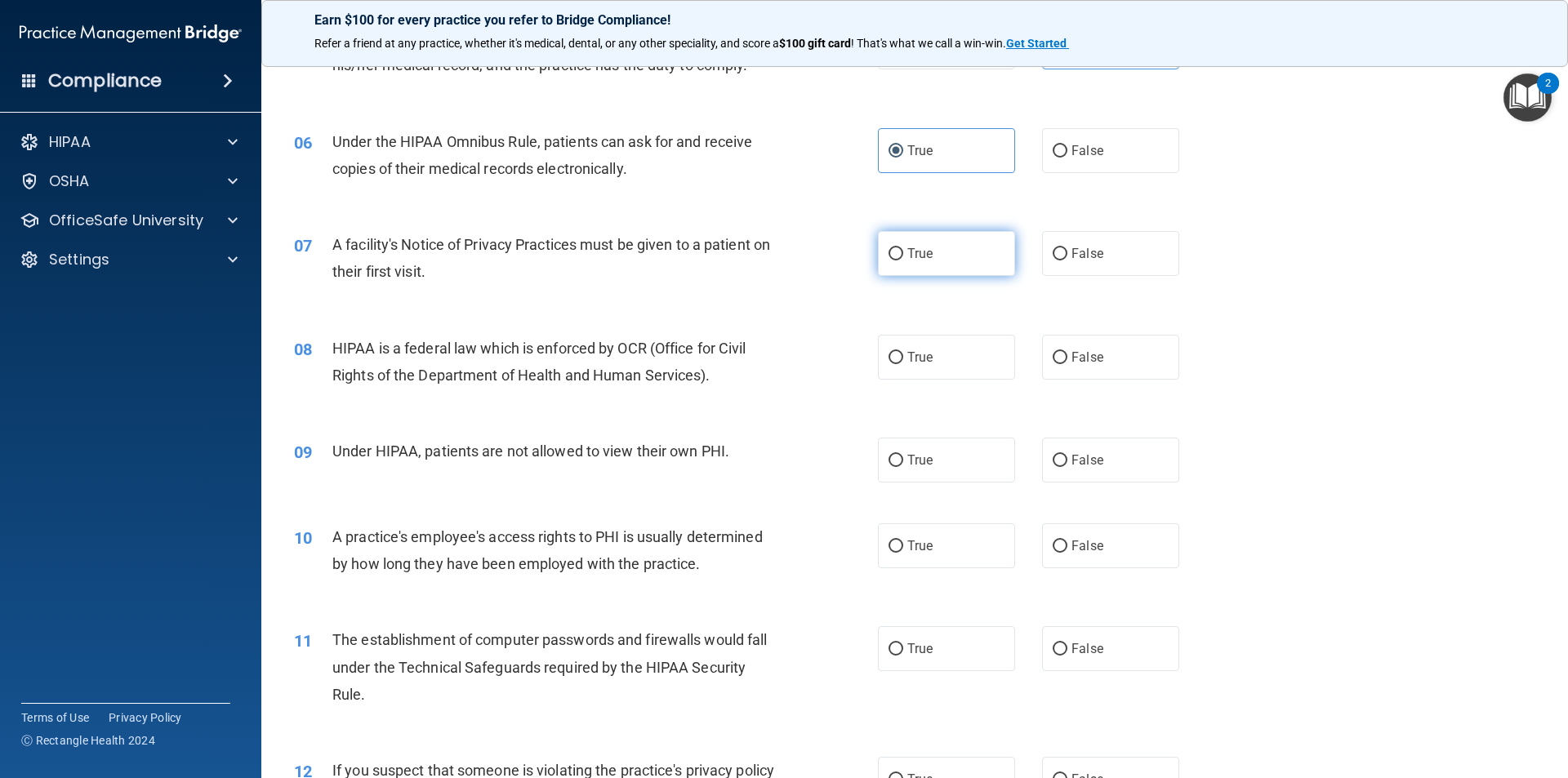
radio input "true"
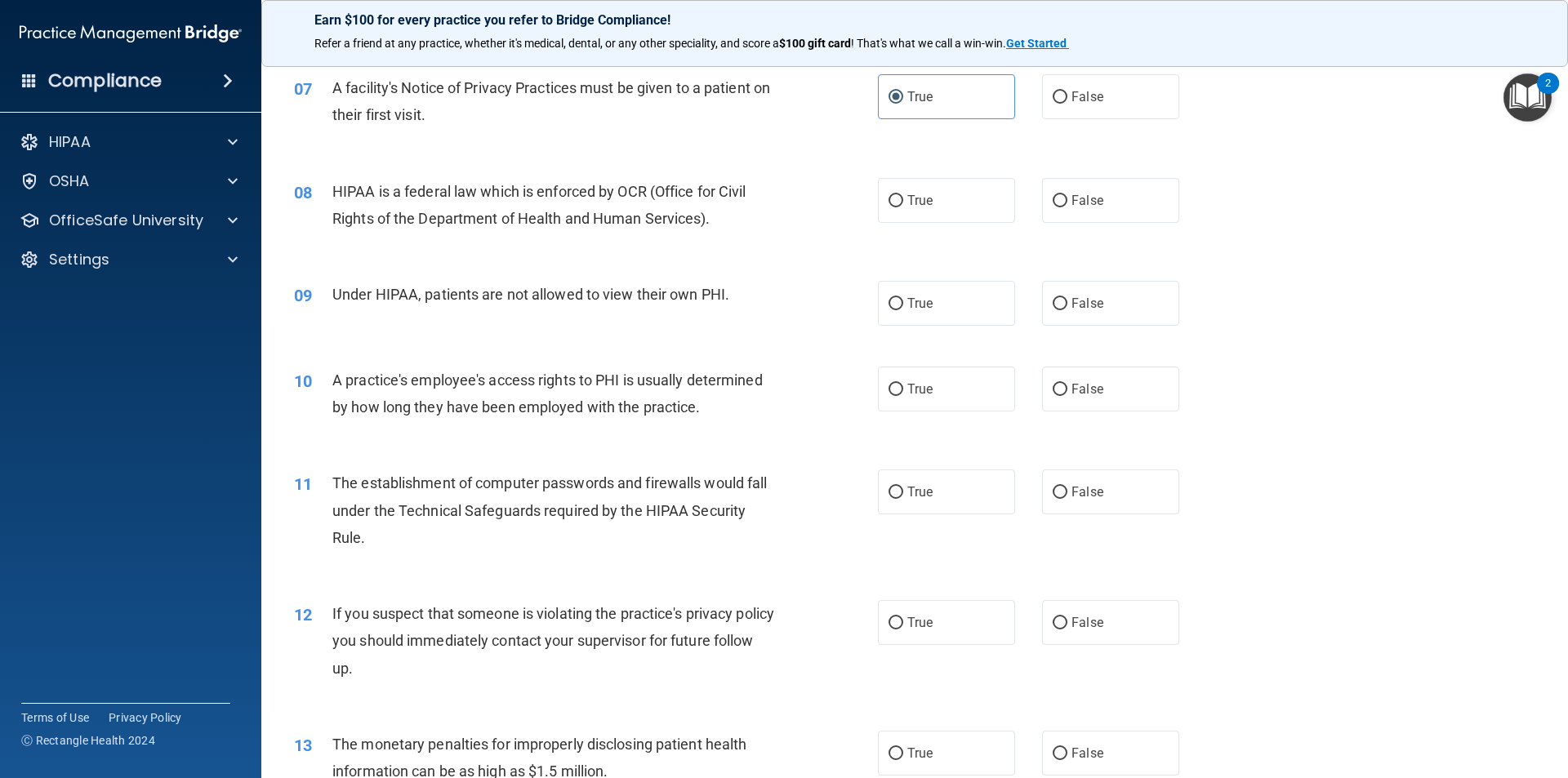
scroll to position [817, 0]
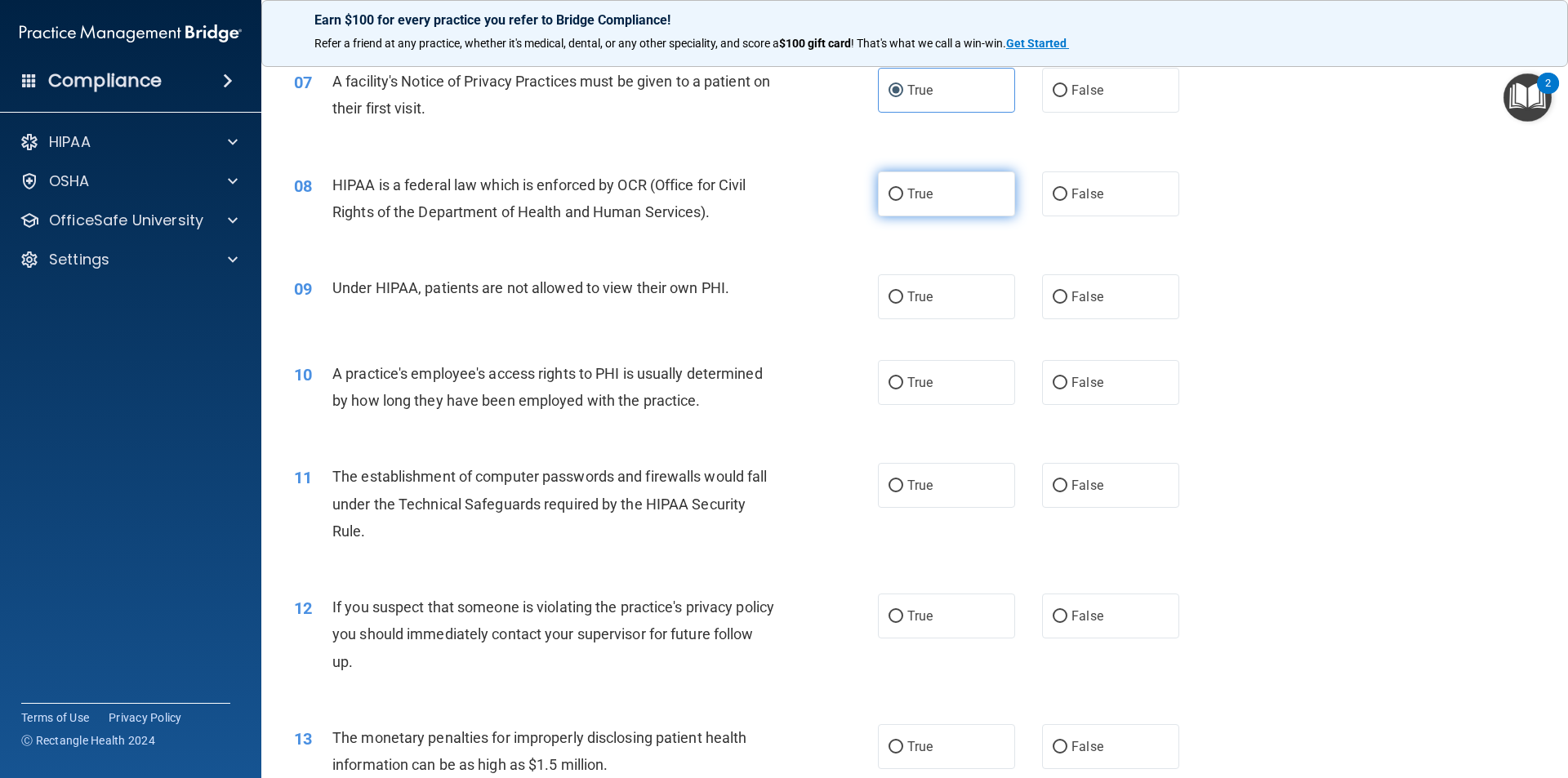
click at [897, 208] on label "True" at bounding box center [946, 193] width 137 height 44
click at [897, 200] on input "True" at bounding box center [897, 194] width 15 height 12
radio input "true"
click at [1070, 312] on label "False" at bounding box center [1110, 296] width 137 height 44
click at [1068, 303] on input "False" at bounding box center [1060, 297] width 15 height 12
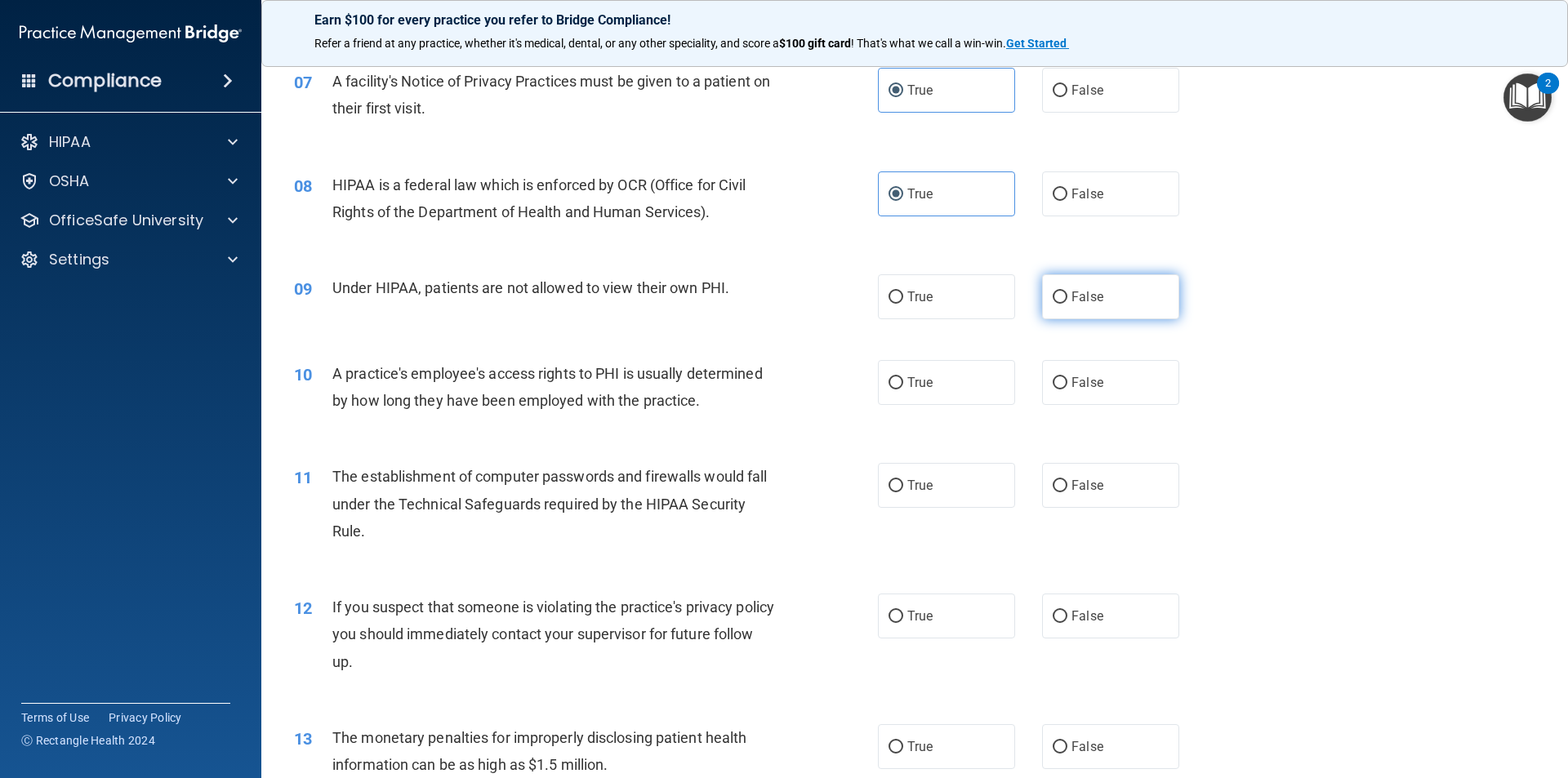
radio input "true"
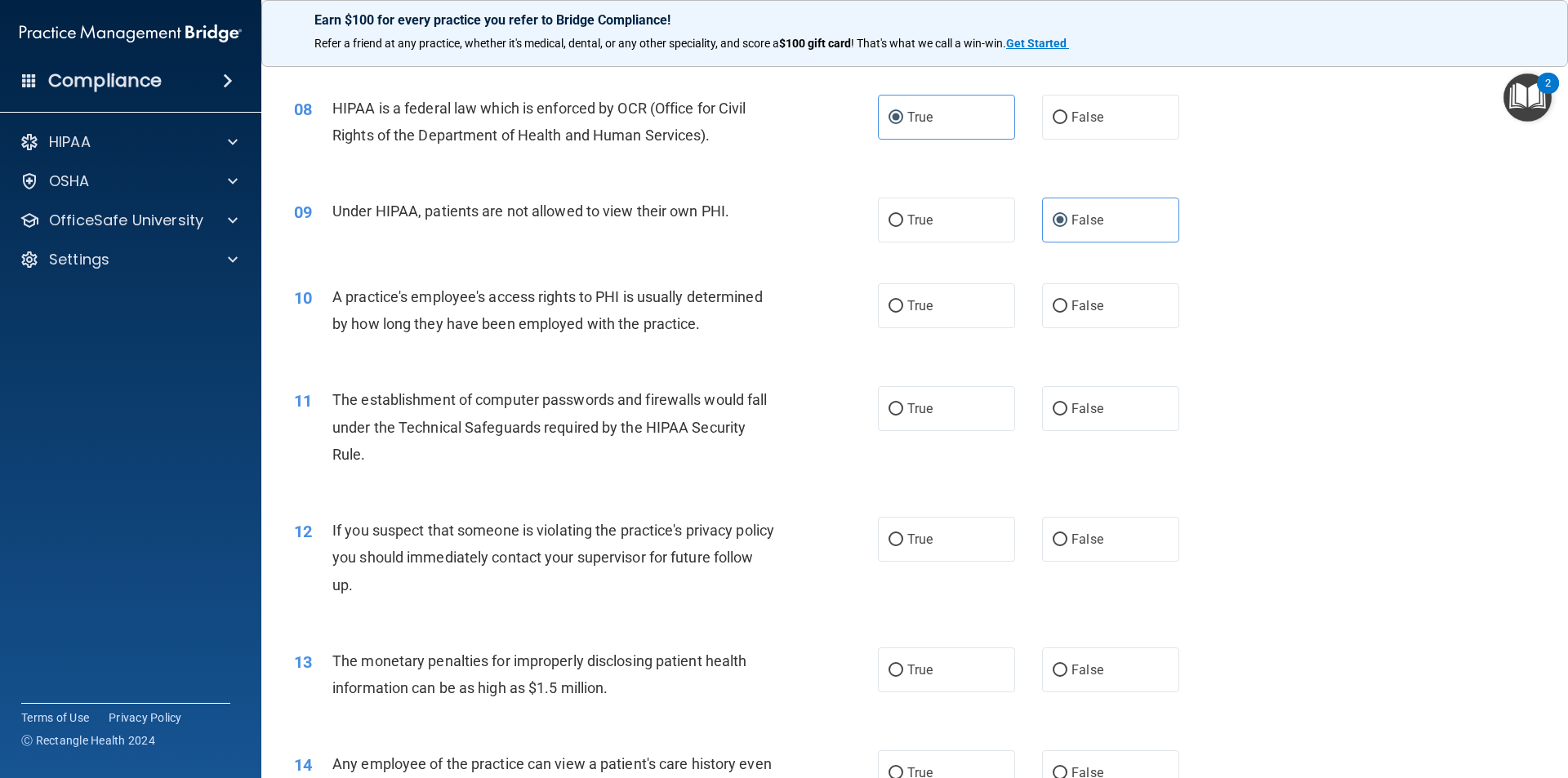
scroll to position [979, 0]
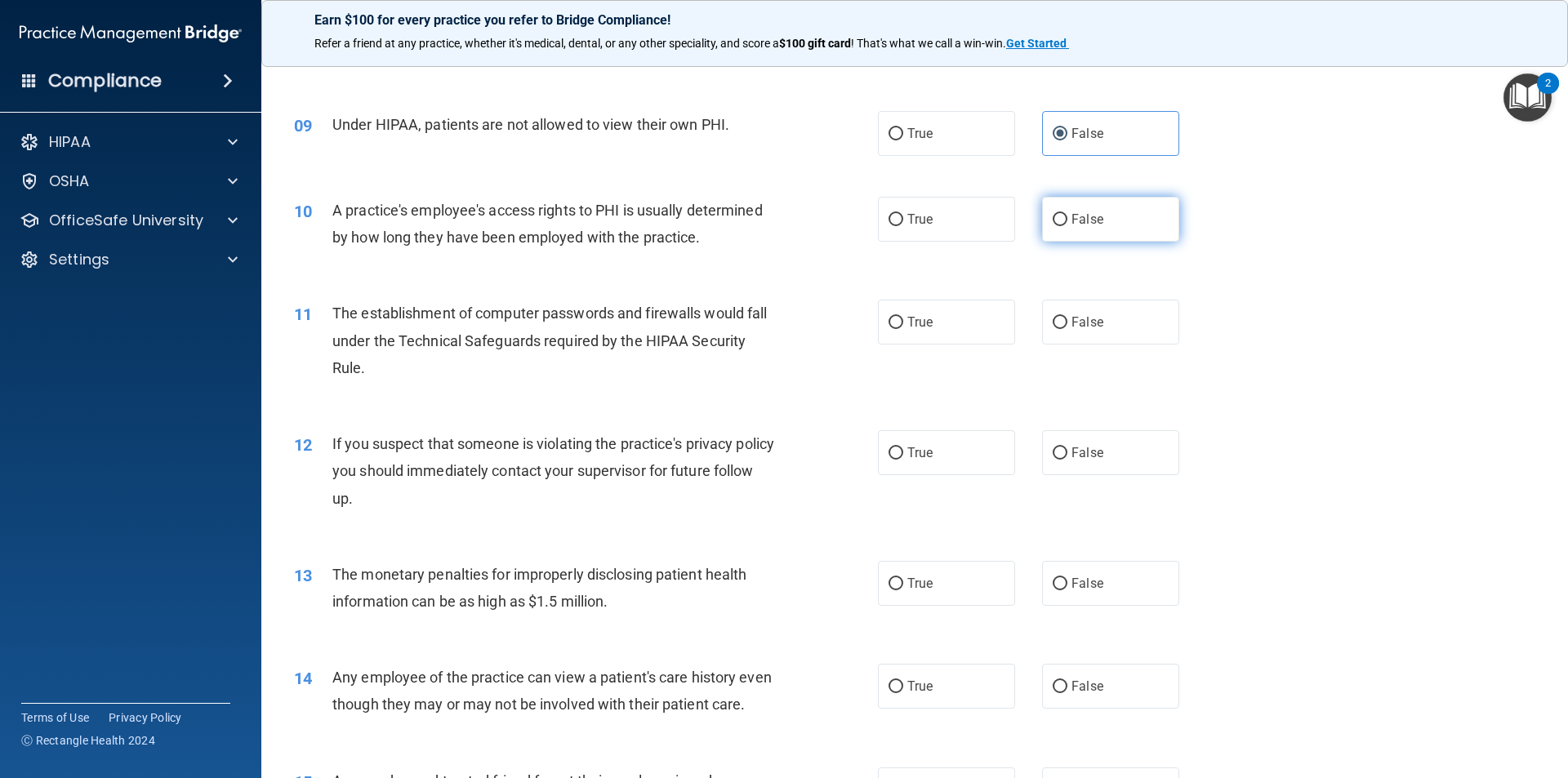
click at [1141, 231] on label "False" at bounding box center [1110, 218] width 137 height 44
click at [1068, 226] on input "False" at bounding box center [1060, 219] width 15 height 12
radio input "true"
click at [932, 329] on label "True" at bounding box center [946, 321] width 137 height 44
click at [903, 329] on input "True" at bounding box center [897, 322] width 15 height 12
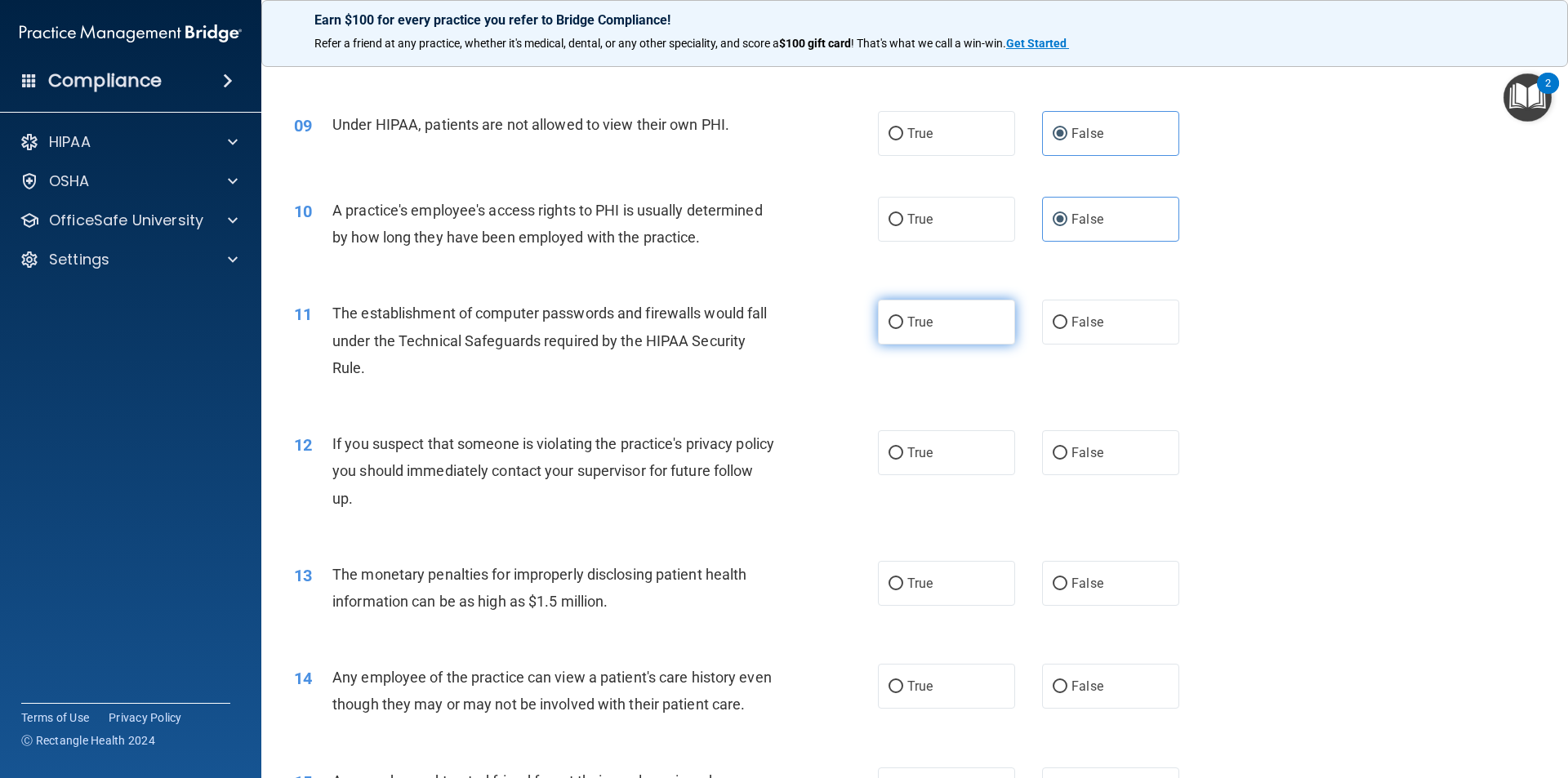
radio input "true"
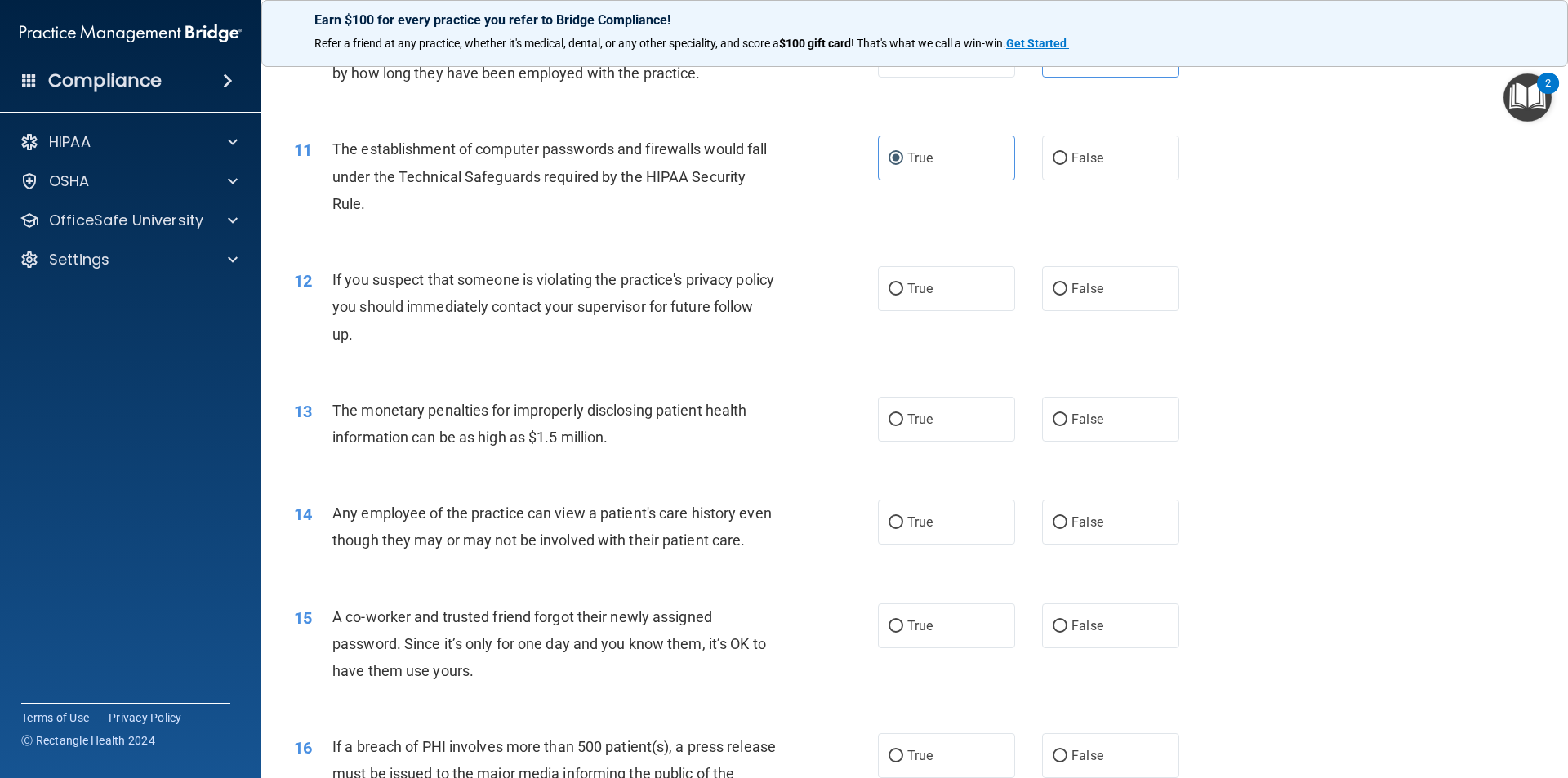
scroll to position [1143, 0]
click at [1086, 182] on label "False" at bounding box center [1110, 158] width 137 height 44
click at [1068, 165] on input "False" at bounding box center [1060, 159] width 15 height 12
radio input "true"
radio input "false"
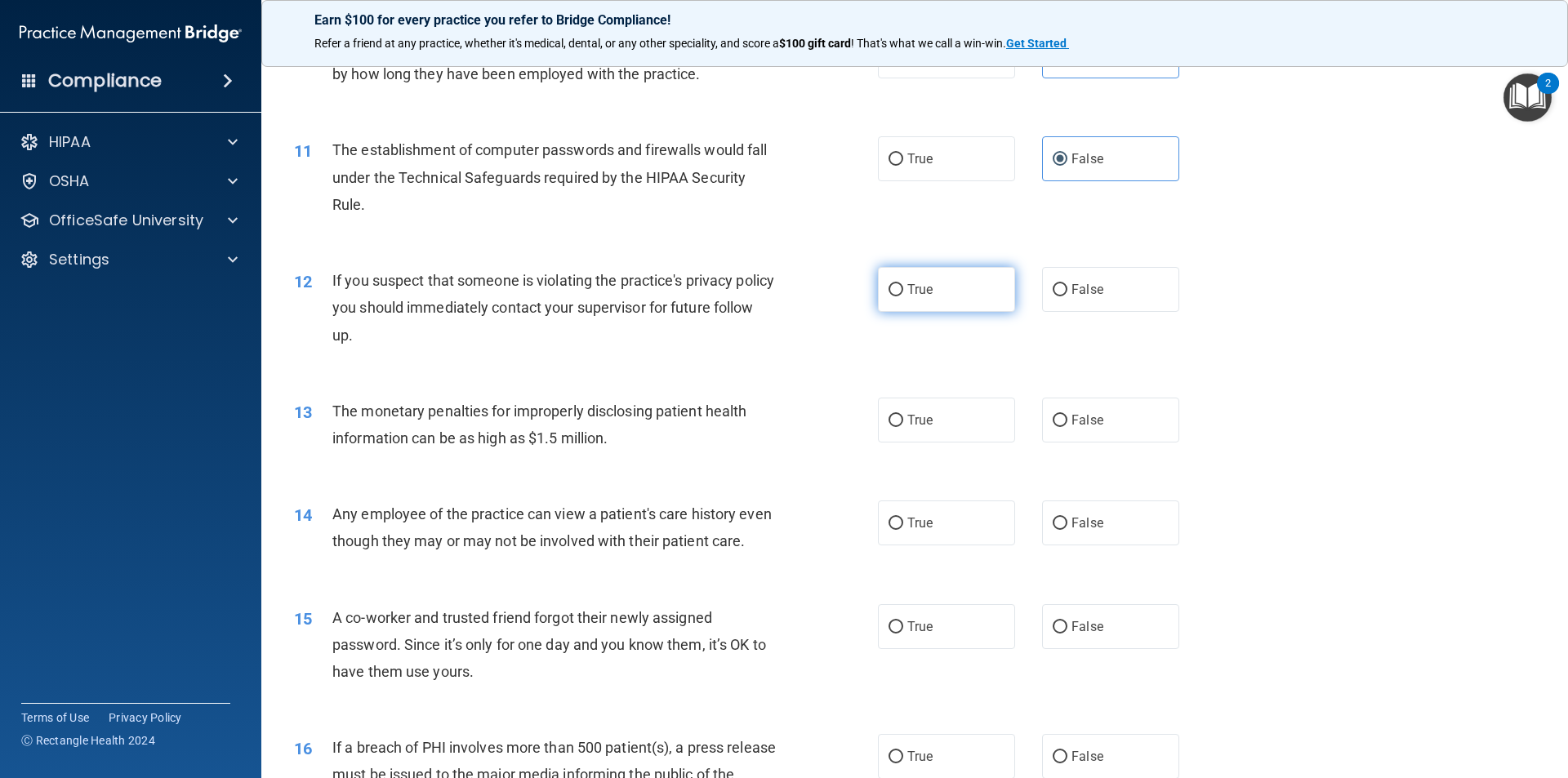
click at [906, 301] on label "True" at bounding box center [946, 288] width 137 height 44
click at [903, 296] on input "True" at bounding box center [897, 290] width 15 height 12
radio input "true"
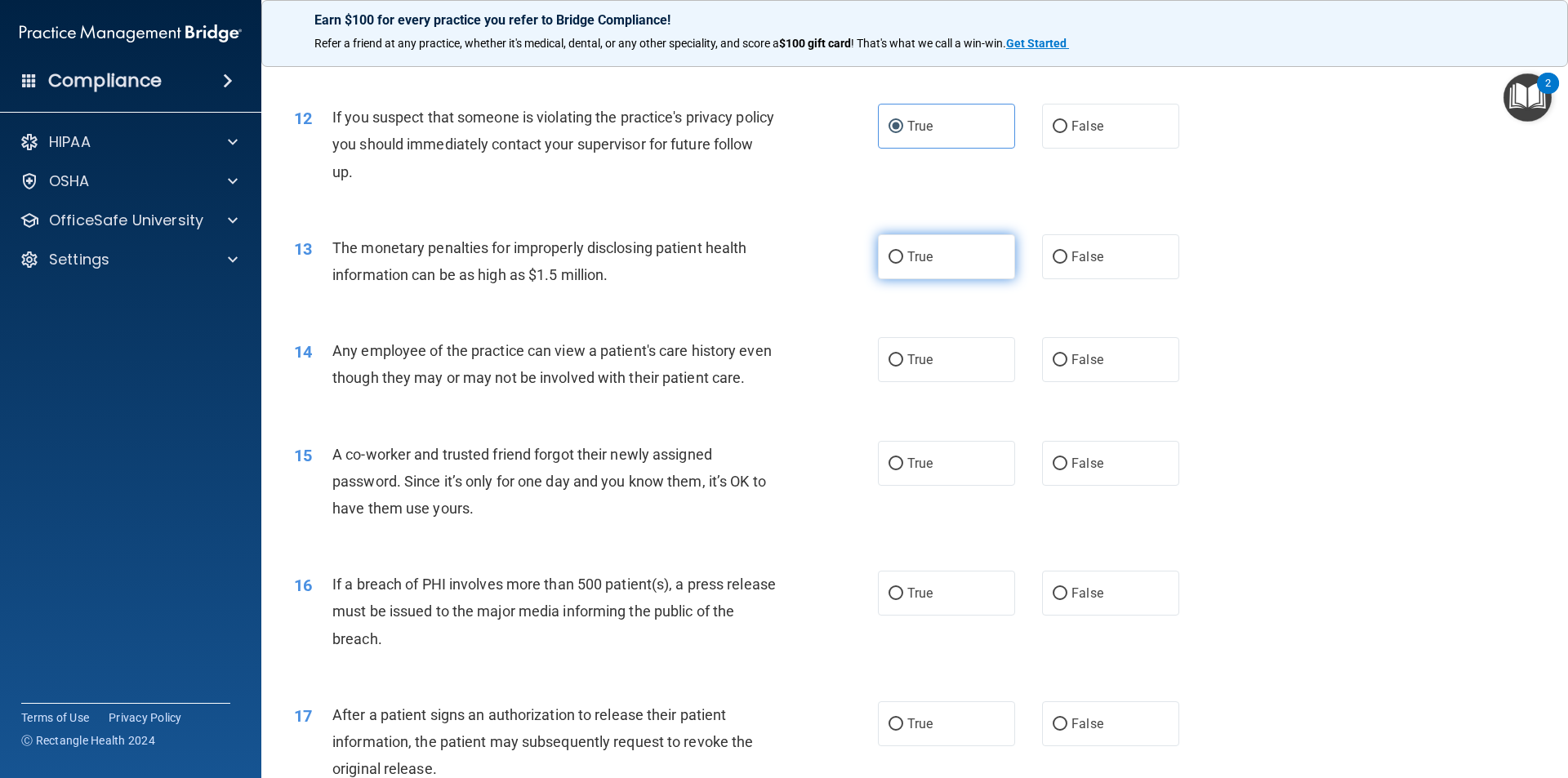
click at [919, 254] on span "True" at bounding box center [919, 256] width 26 height 15
click at [903, 254] on input "True" at bounding box center [897, 257] width 15 height 12
radio input "true"
click at [1056, 370] on label "False" at bounding box center [1110, 359] width 137 height 44
click at [1056, 367] on input "False" at bounding box center [1060, 360] width 15 height 12
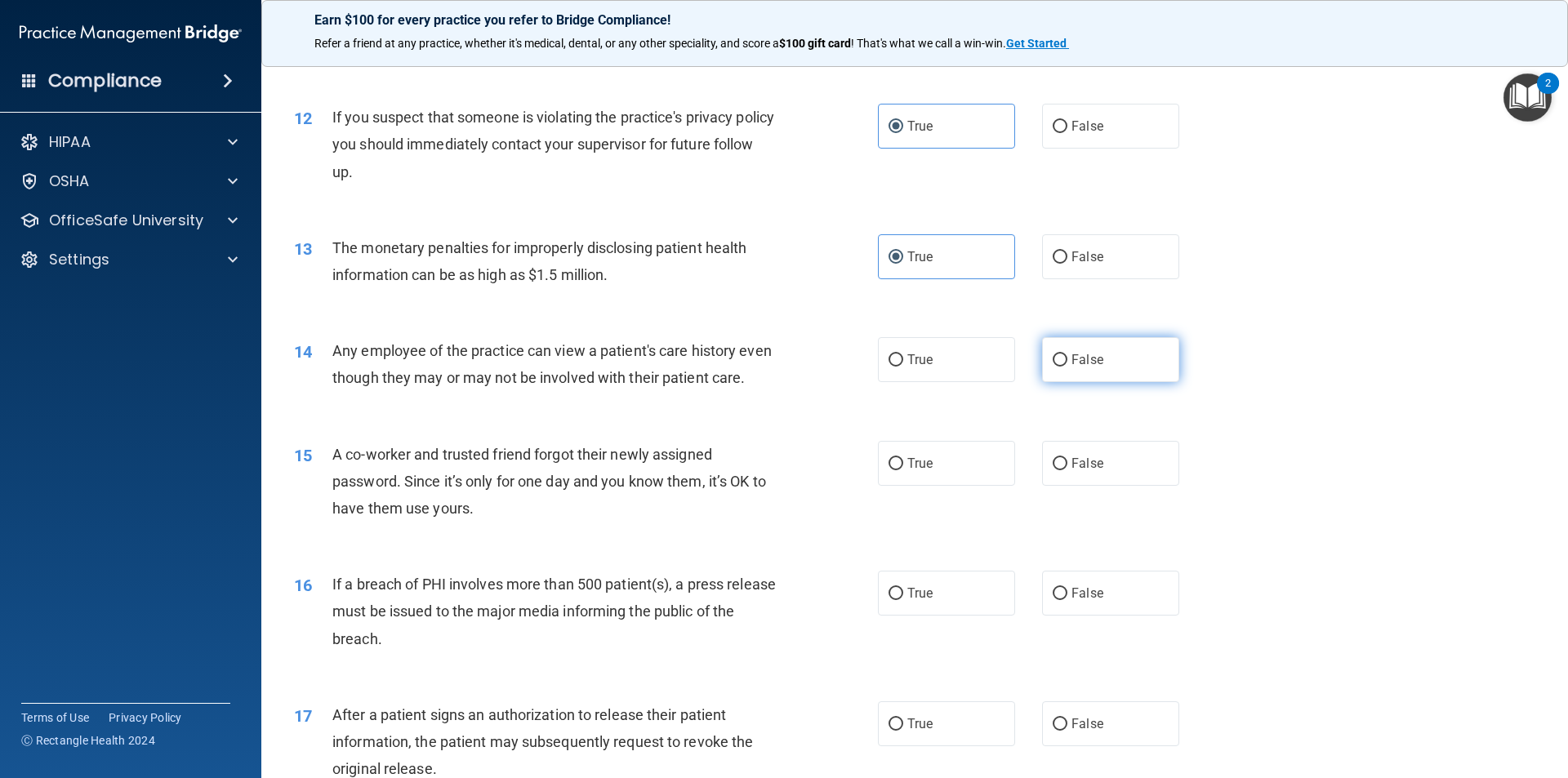
radio input "true"
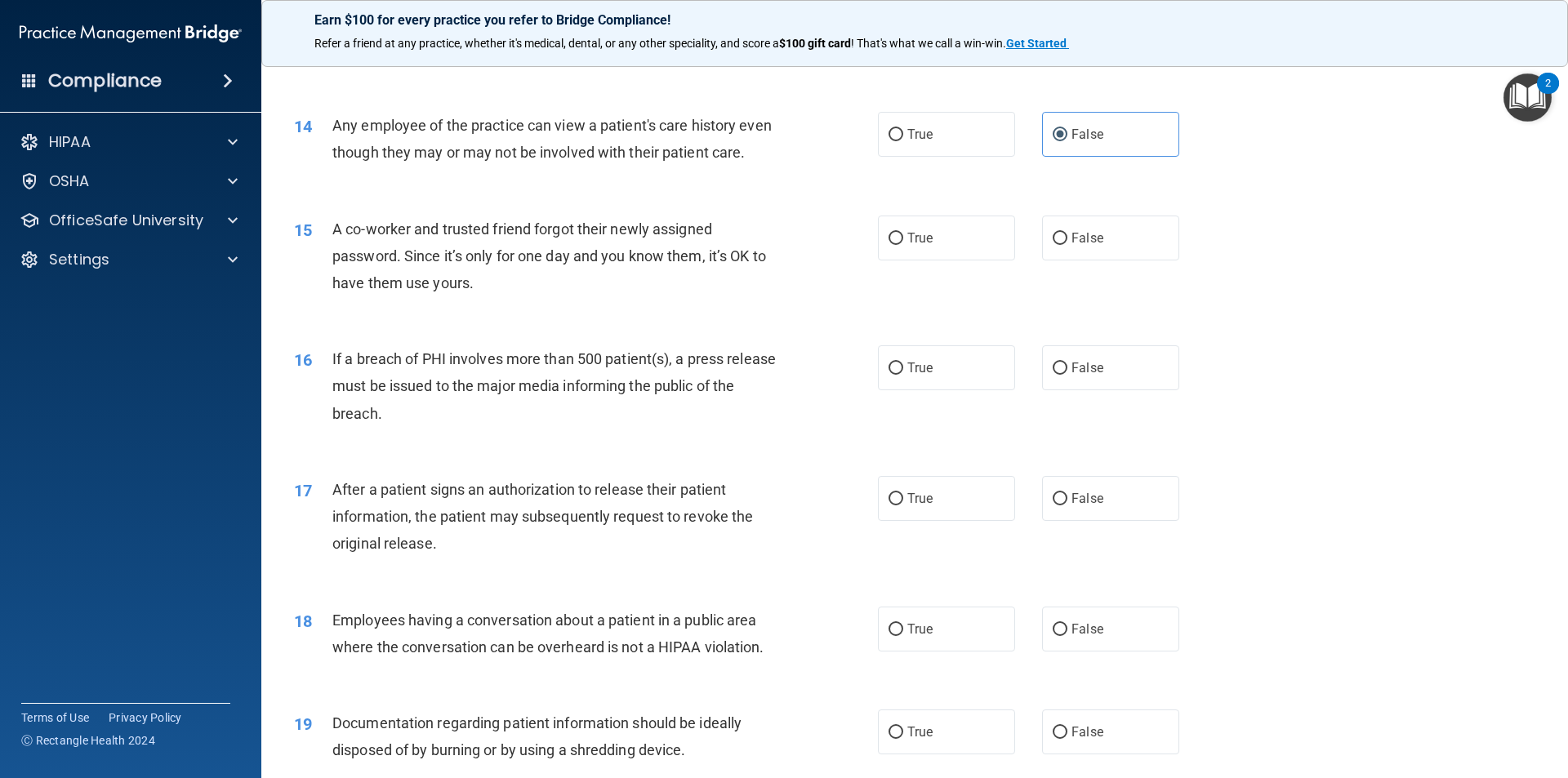
scroll to position [1551, 0]
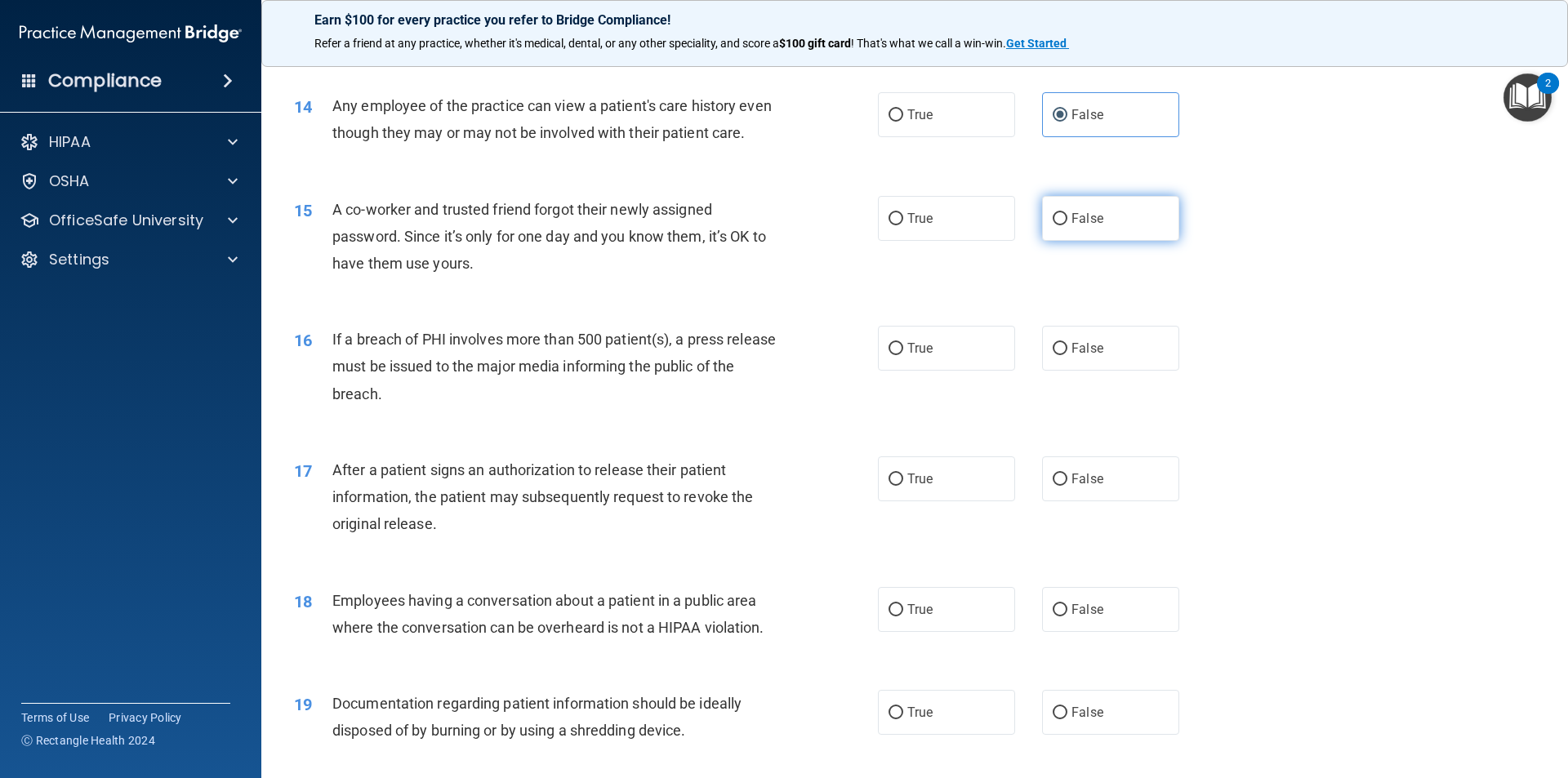
click at [1063, 241] on label "False" at bounding box center [1110, 217] width 137 height 44
click at [1063, 225] on input "False" at bounding box center [1060, 218] width 15 height 12
radio input "true"
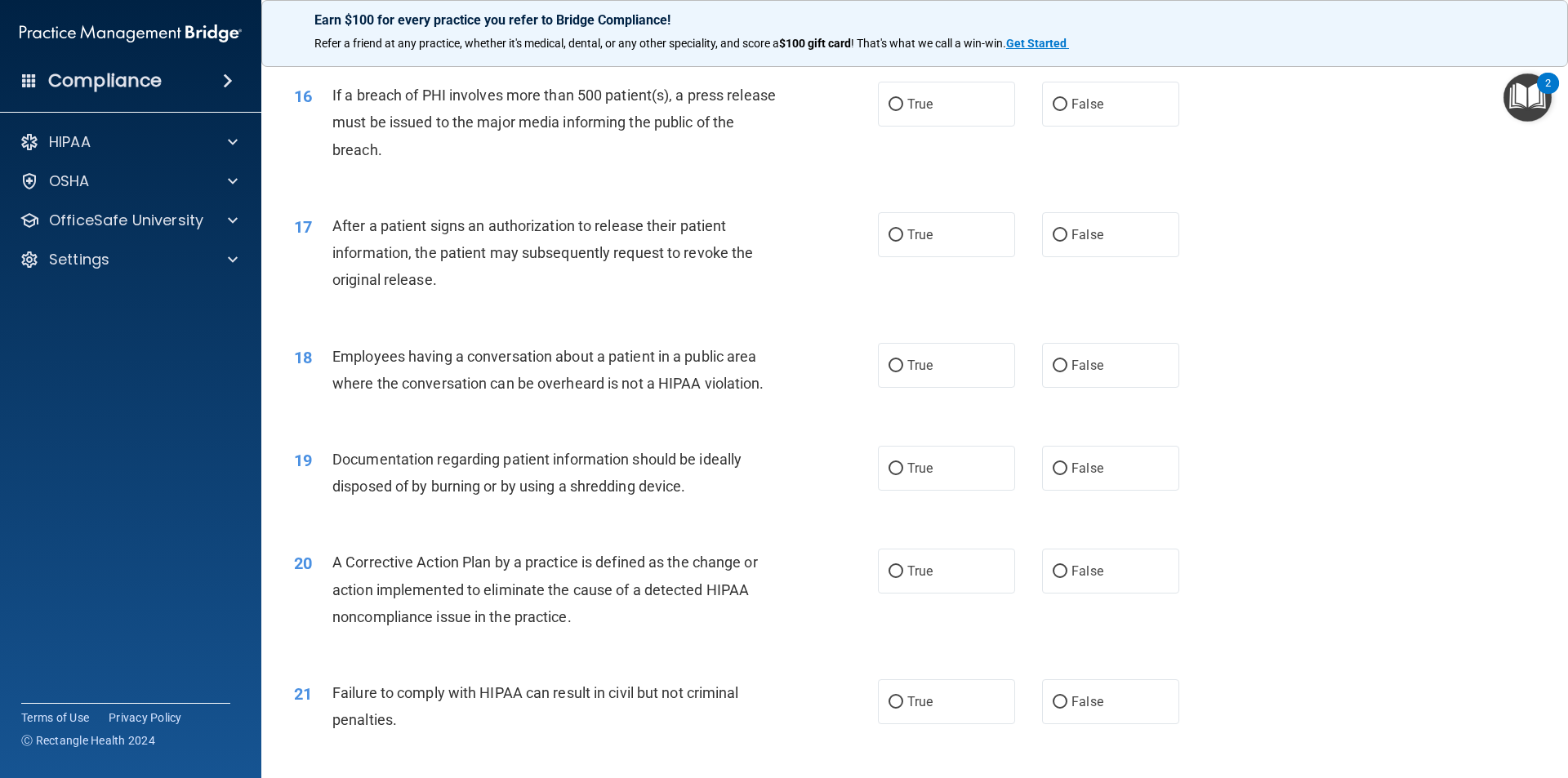
scroll to position [1796, 0]
click at [907, 111] on span "True" at bounding box center [919, 103] width 26 height 15
click at [903, 111] on input "True" at bounding box center [897, 104] width 15 height 12
radio input "true"
click at [967, 254] on label "True" at bounding box center [946, 233] width 137 height 44
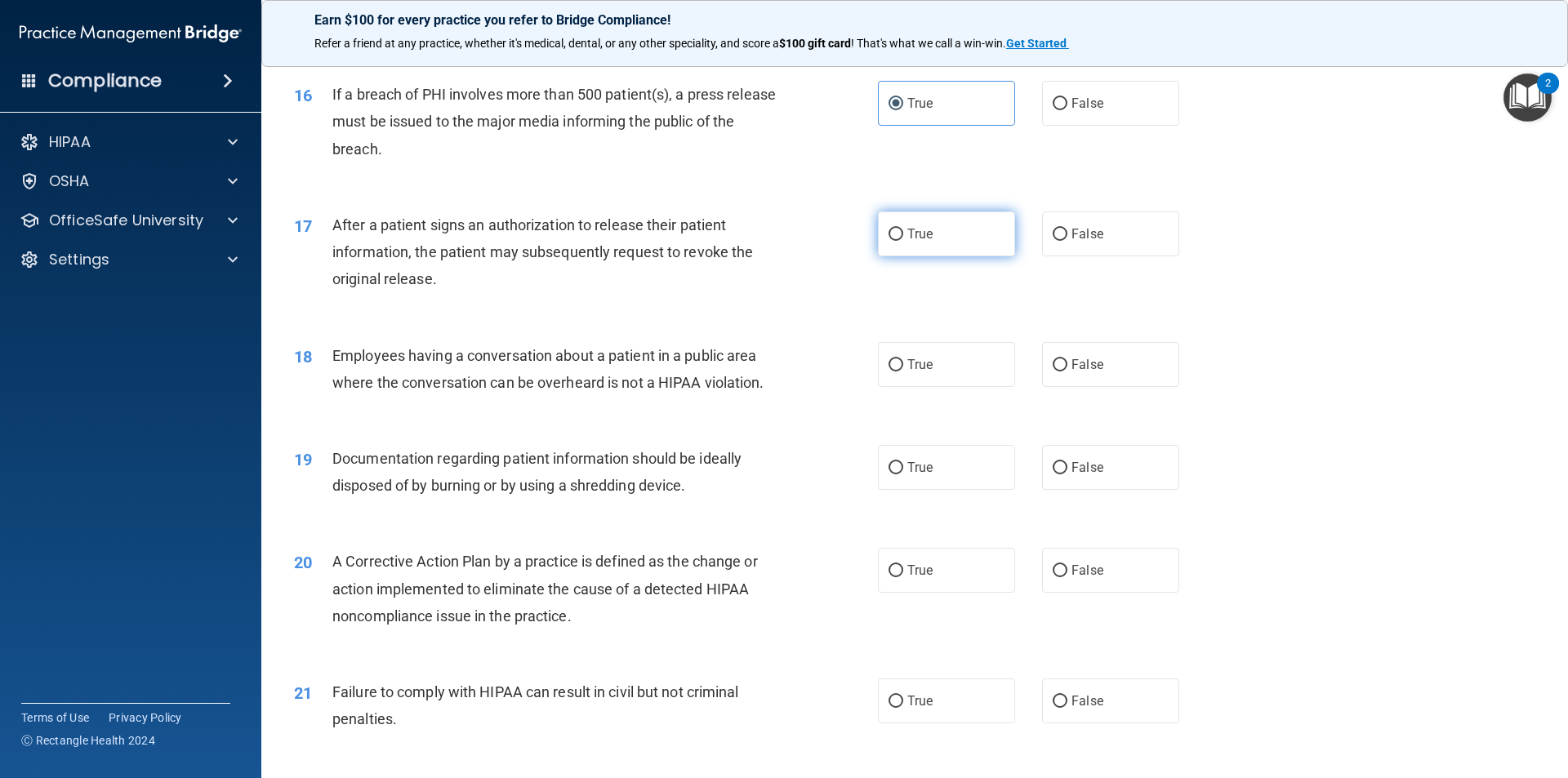
click at [903, 241] on input "True" at bounding box center [897, 234] width 15 height 12
radio input "true"
click at [1074, 372] on span "False" at bounding box center [1088, 364] width 32 height 15
click at [1068, 372] on input "False" at bounding box center [1060, 365] width 15 height 12
radio input "true"
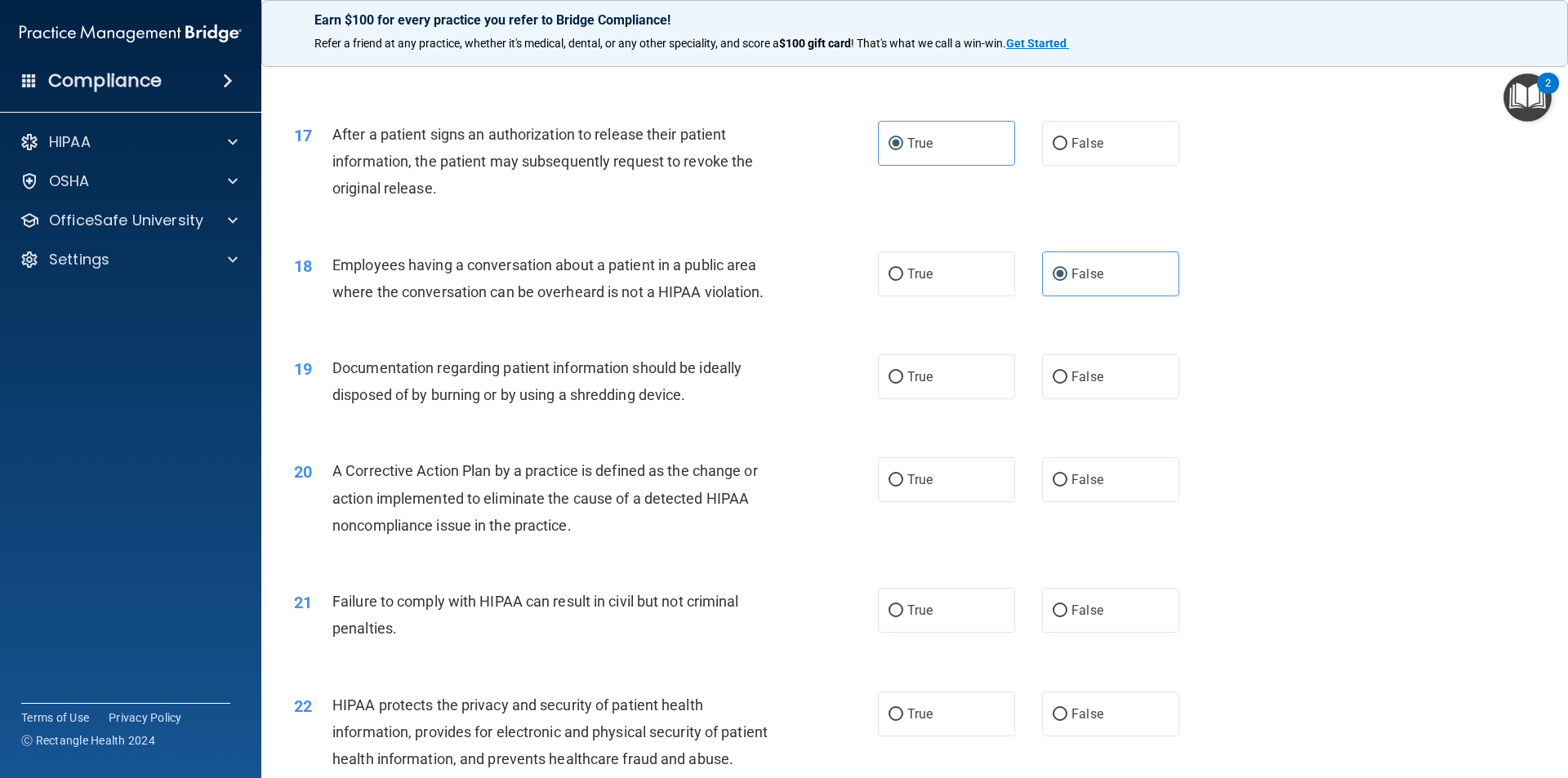
scroll to position [2122, 0]
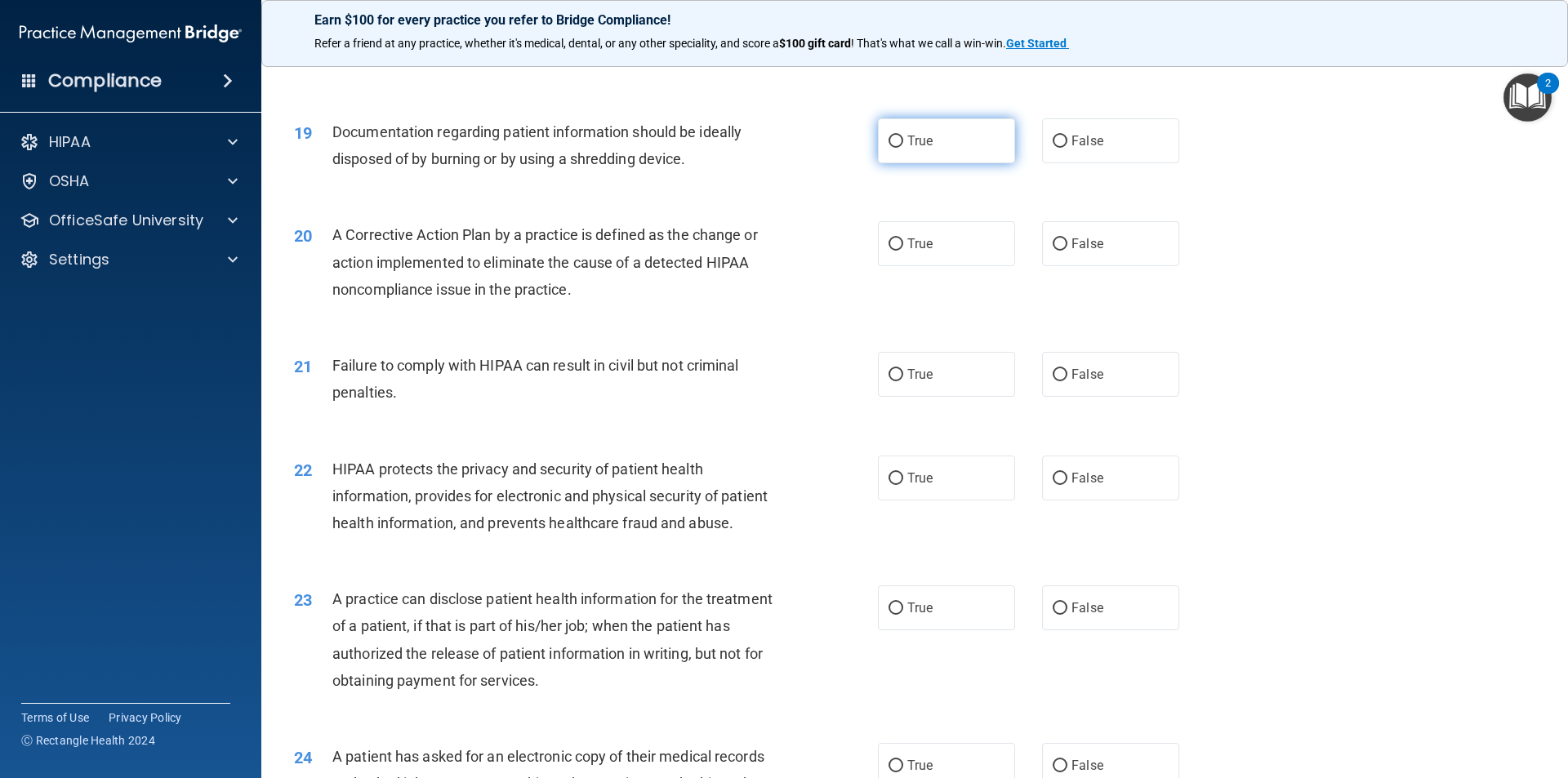
click at [889, 147] on input "True" at bounding box center [897, 141] width 15 height 12
radio input "true"
click at [897, 267] on label "True" at bounding box center [946, 243] width 137 height 44
click at [897, 251] on input "True" at bounding box center [897, 244] width 15 height 12
radio input "true"
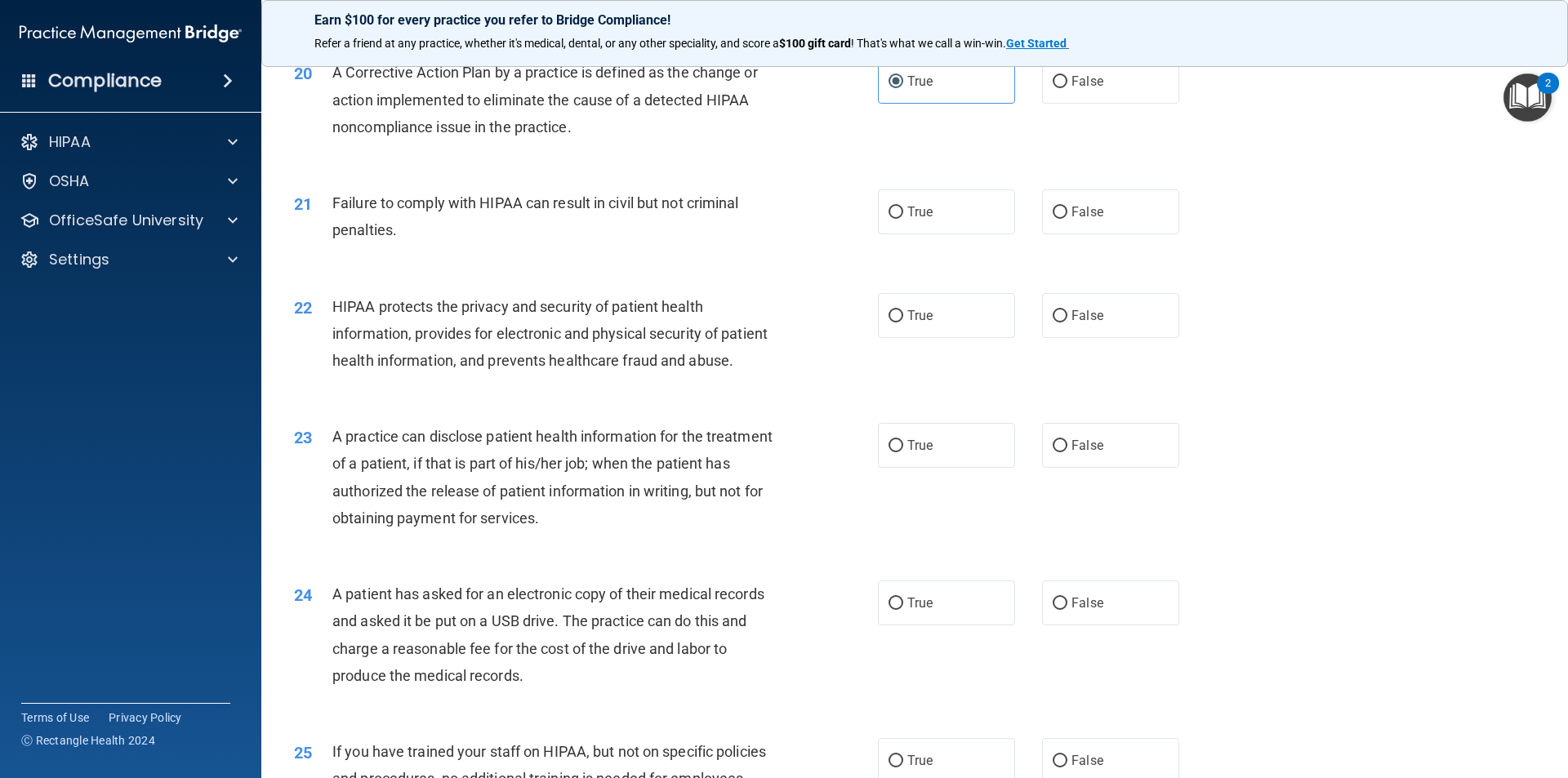
scroll to position [2286, 0]
click at [1100, 233] on label "False" at bounding box center [1110, 210] width 137 height 44
click at [1068, 218] on input "False" at bounding box center [1060, 212] width 15 height 12
radio input "true"
click at [897, 337] on label "True" at bounding box center [946, 314] width 137 height 44
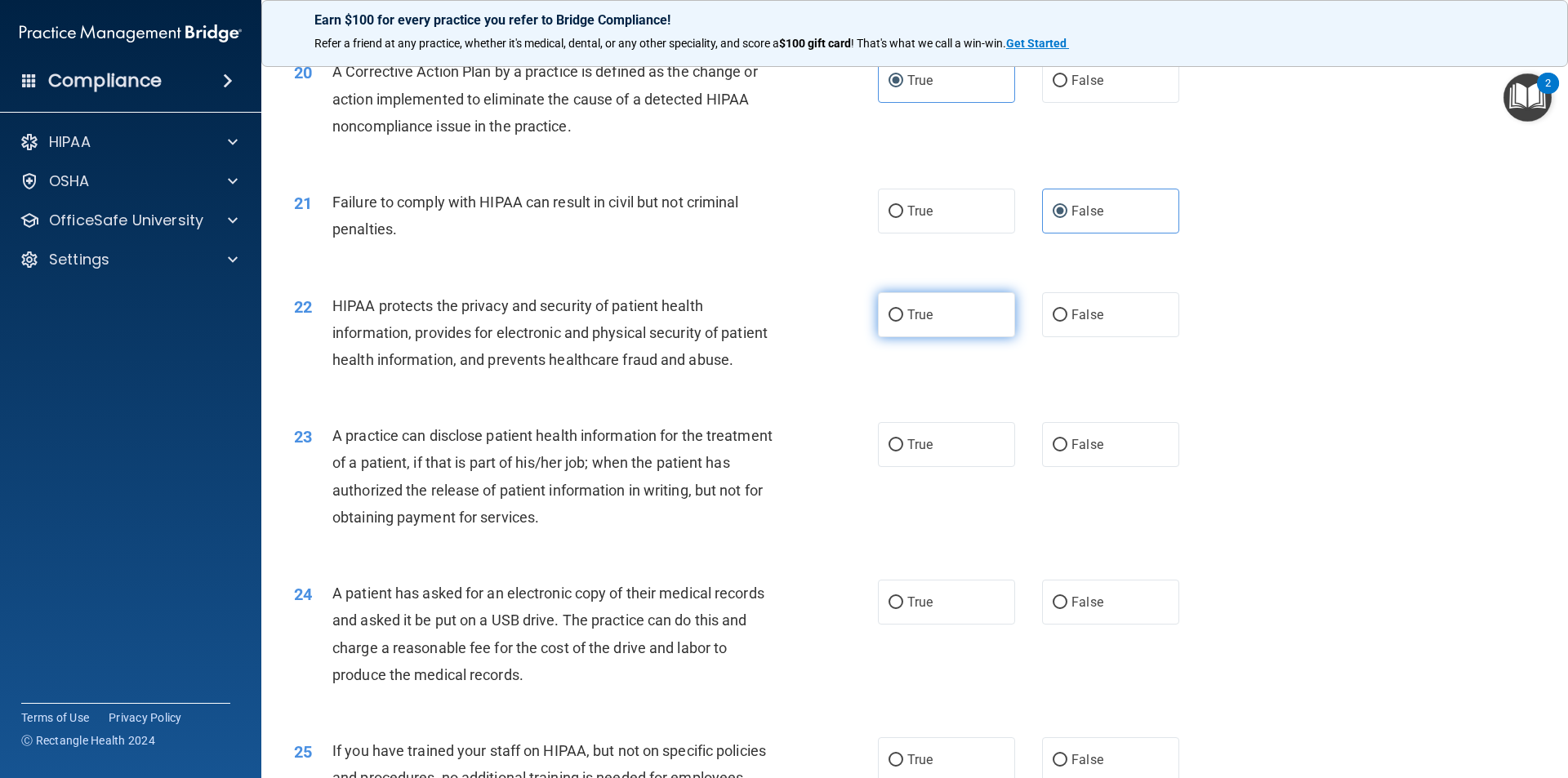
click at [897, 321] on input "True" at bounding box center [897, 315] width 15 height 12
radio input "true"
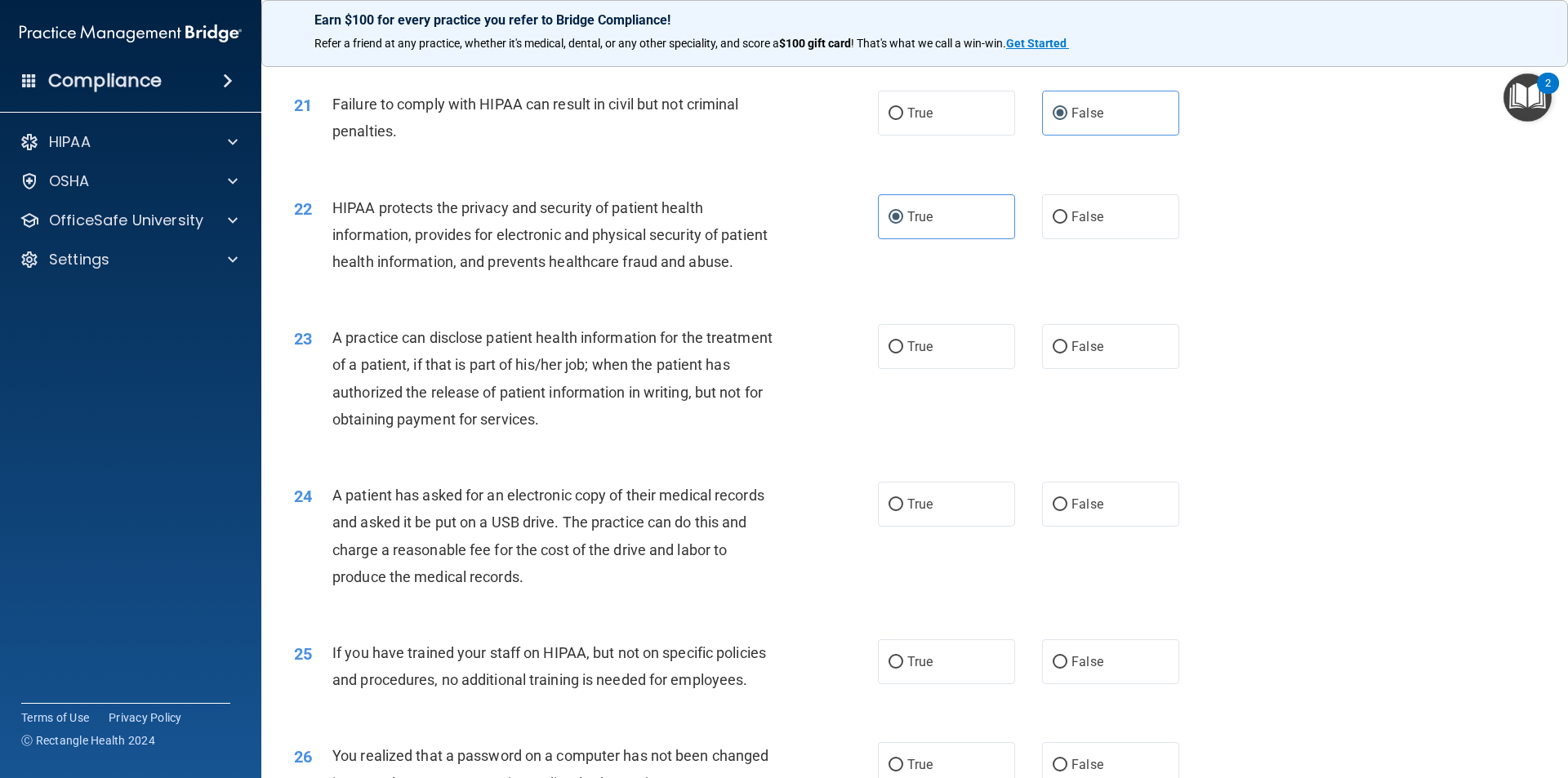
scroll to position [2531, 0]
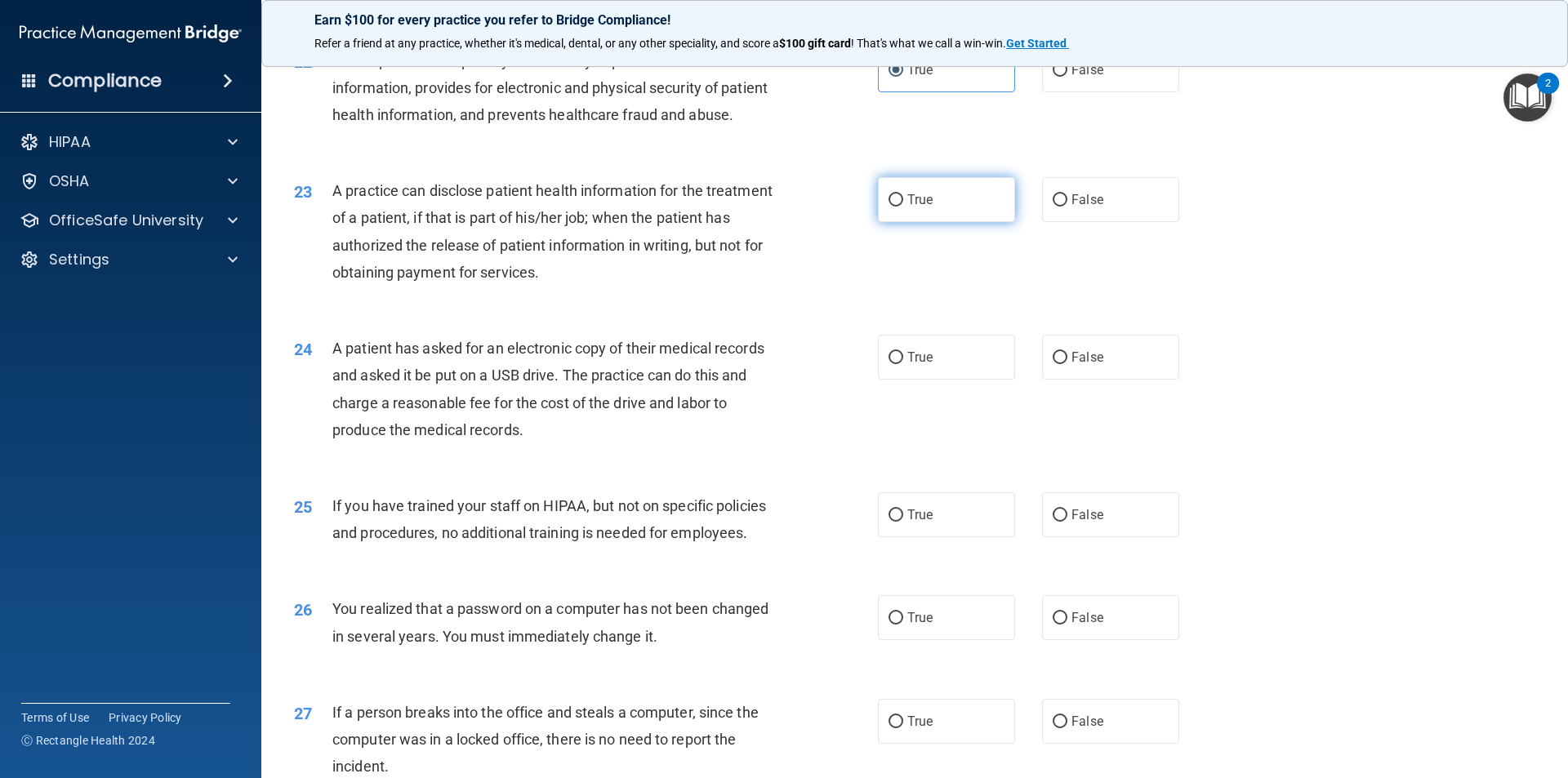
click at [914, 207] on span "True" at bounding box center [919, 199] width 26 height 15
click at [903, 206] on input "True" at bounding box center [897, 200] width 15 height 12
radio input "true"
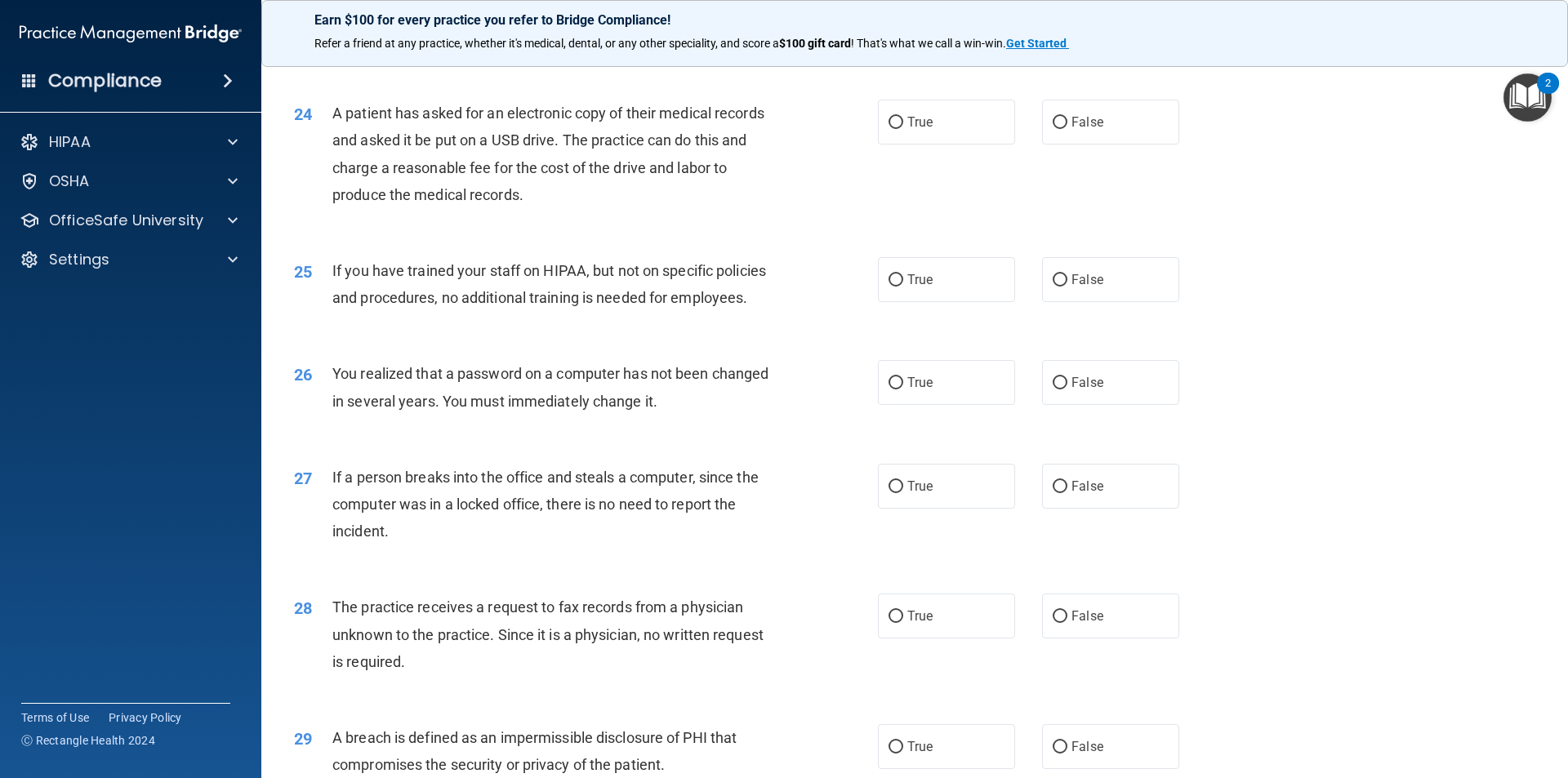
scroll to position [2775, 0]
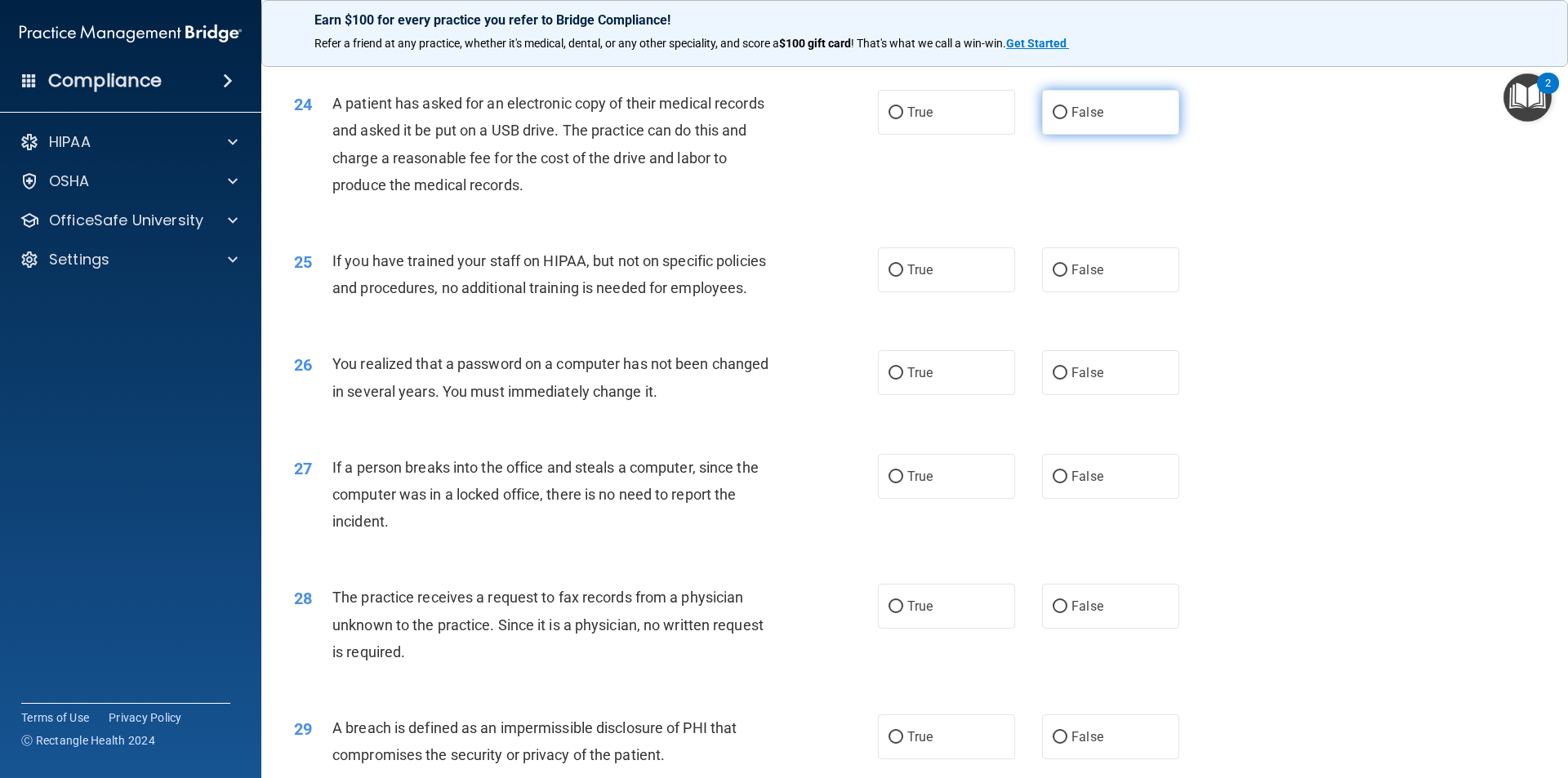
click at [1129, 134] on label "False" at bounding box center [1110, 112] width 137 height 44
click at [1068, 119] on input "False" at bounding box center [1060, 112] width 15 height 12
radio input "true"
click at [1087, 292] on label "False" at bounding box center [1110, 269] width 137 height 44
click at [1068, 277] on input "False" at bounding box center [1060, 270] width 15 height 12
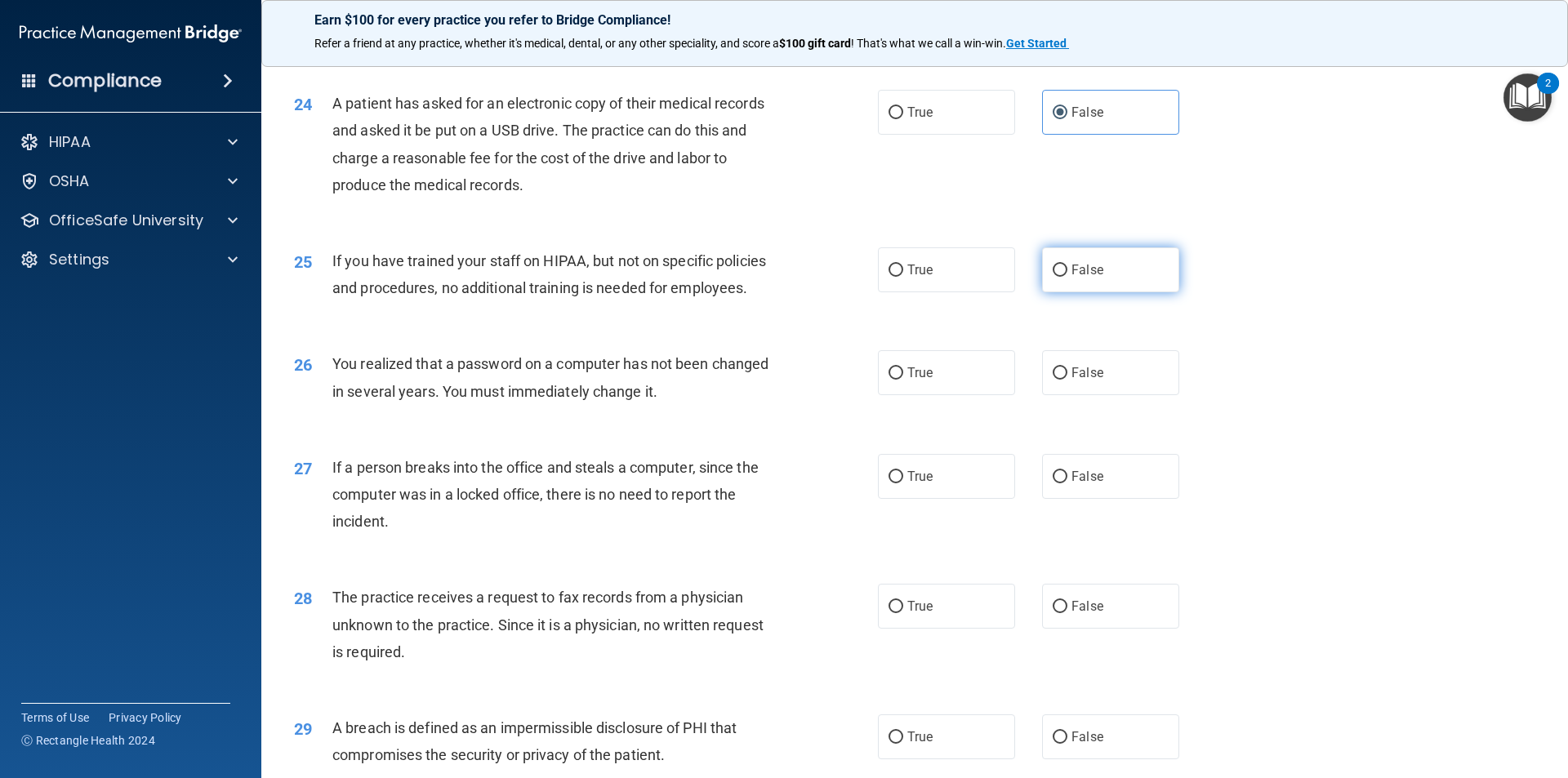
radio input "true"
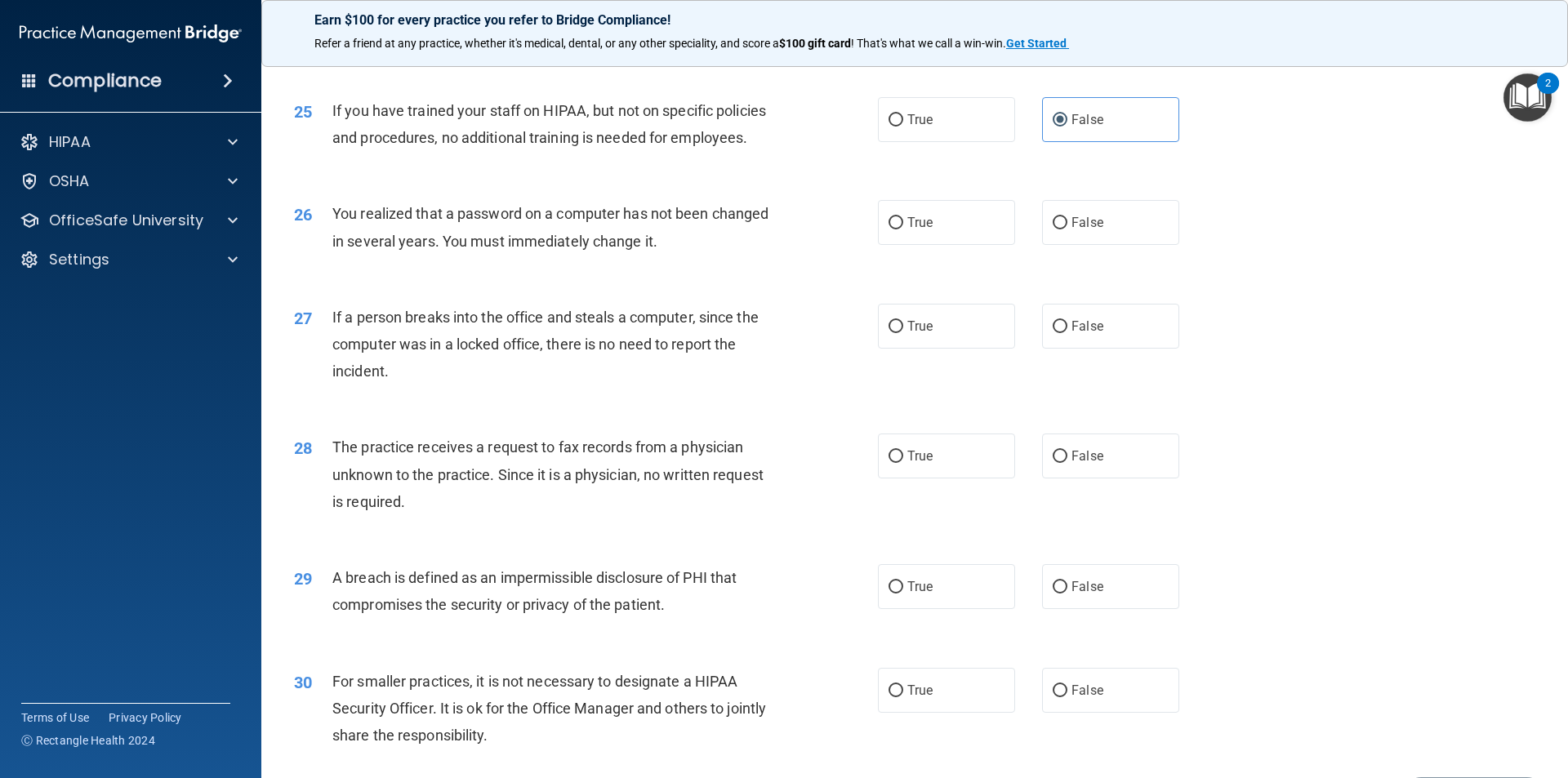
scroll to position [2939, 0]
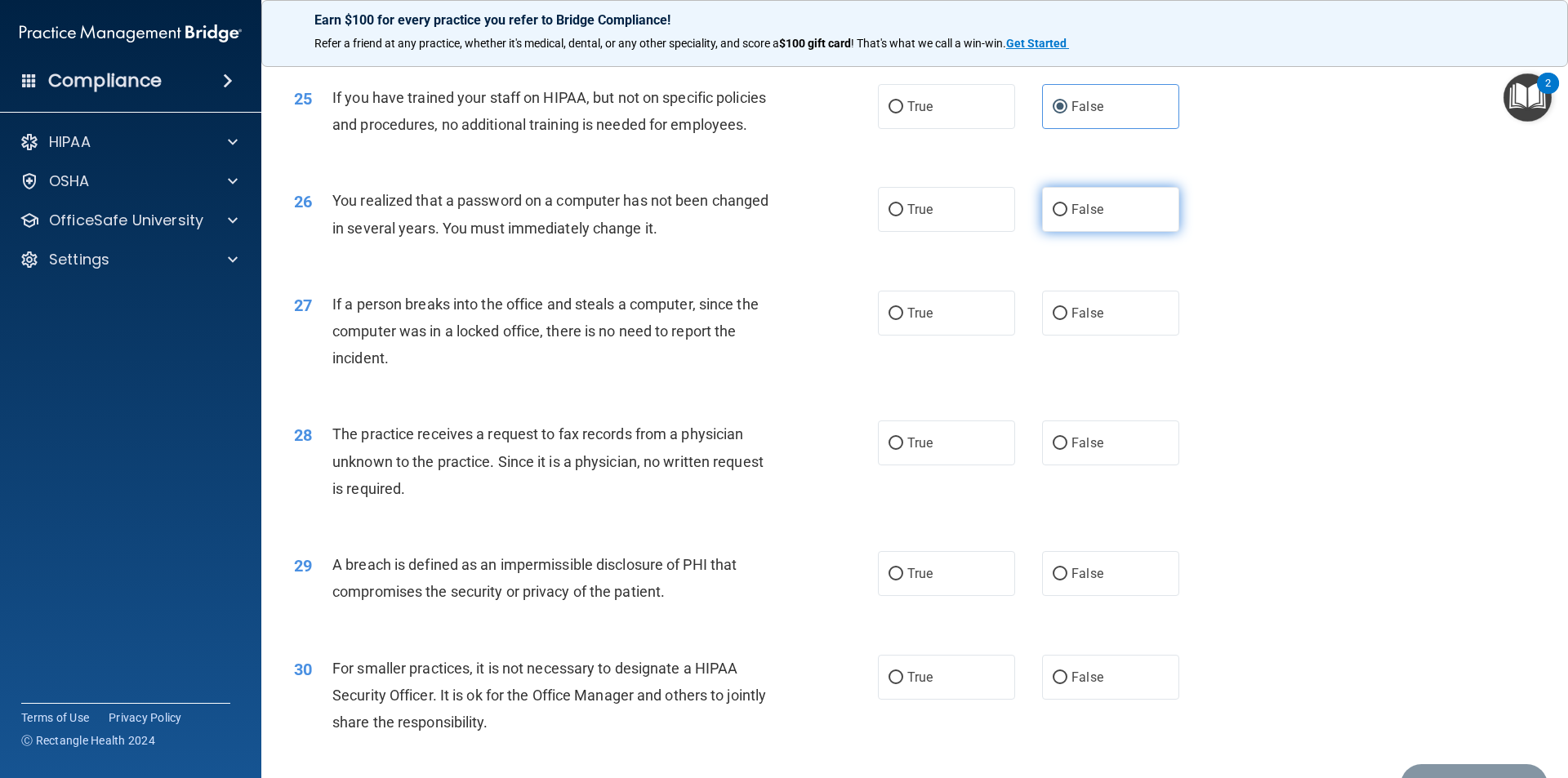
click at [1096, 232] on label "False" at bounding box center [1110, 209] width 137 height 44
click at [1068, 216] on input "False" at bounding box center [1060, 210] width 15 height 12
radio input "true"
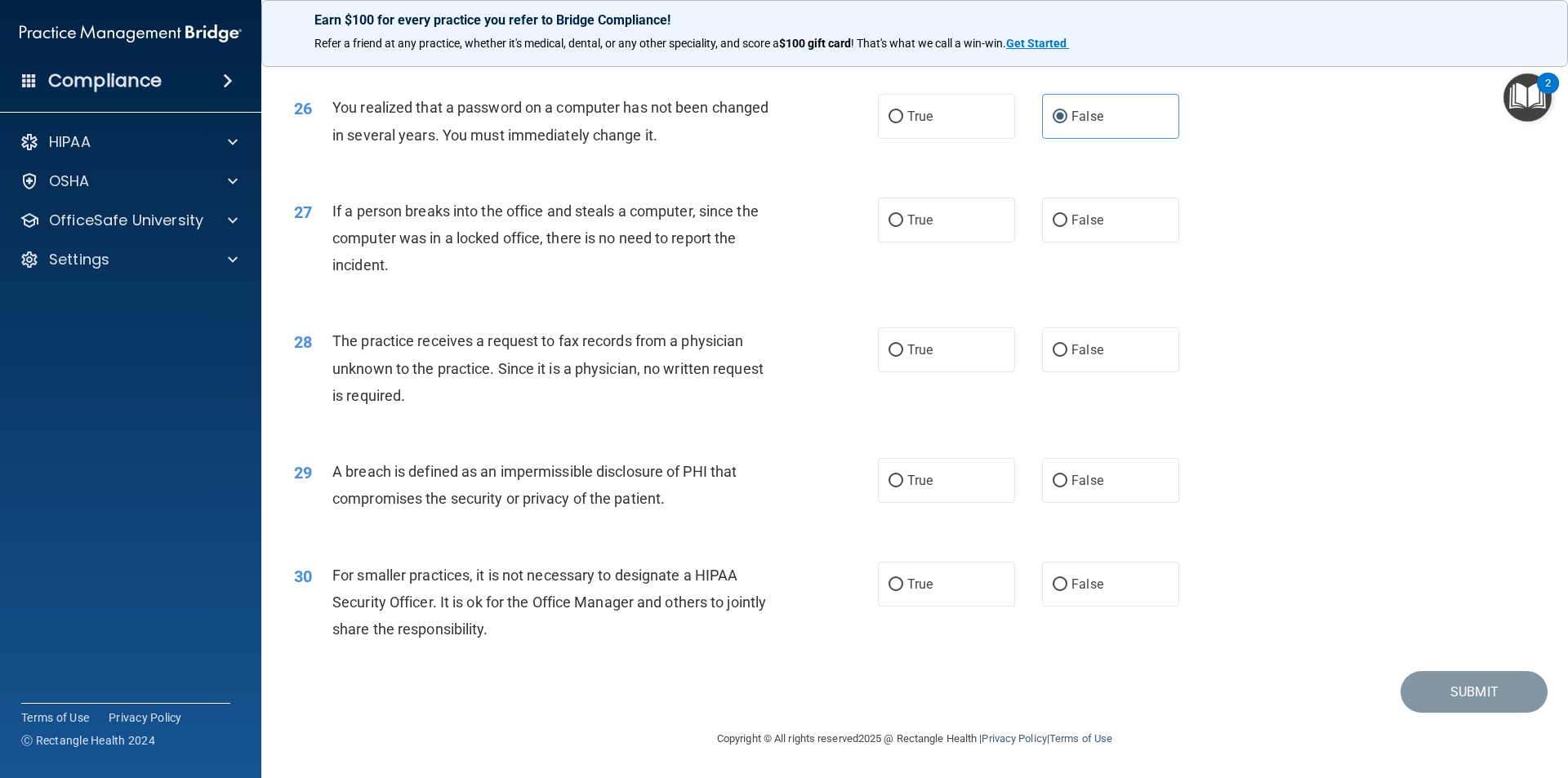
scroll to position [3086, 0]
click at [1083, 232] on label "False" at bounding box center [1110, 219] width 137 height 44
click at [1068, 227] on input "False" at bounding box center [1060, 220] width 15 height 12
radio input "true"
click at [1092, 362] on label "False" at bounding box center [1110, 349] width 137 height 44
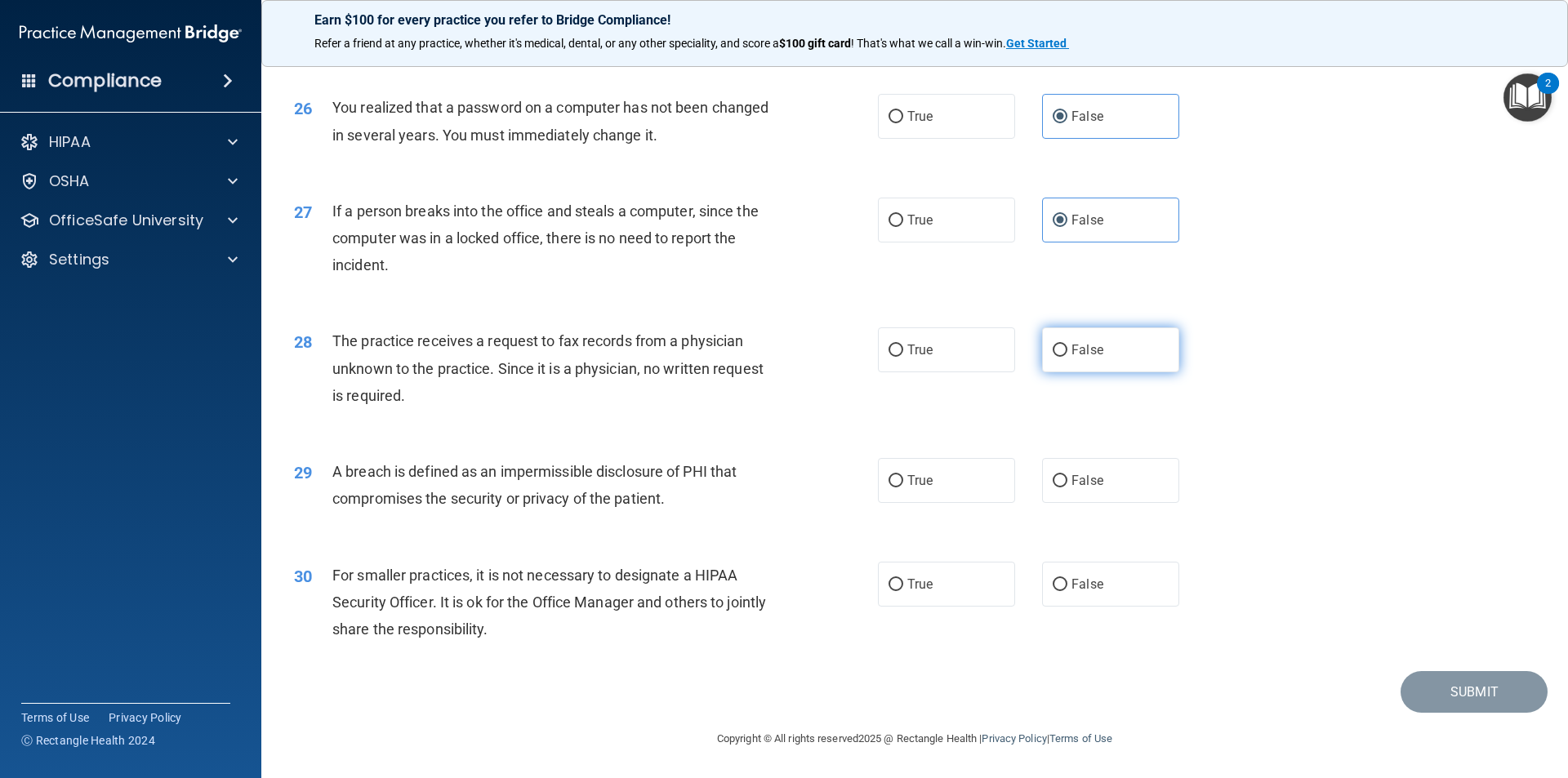
click at [1068, 356] on input "False" at bounding box center [1060, 350] width 15 height 12
radio input "true"
click at [892, 493] on label "True" at bounding box center [946, 479] width 137 height 44
click at [892, 488] on input "True" at bounding box center [897, 481] width 15 height 12
radio input "true"
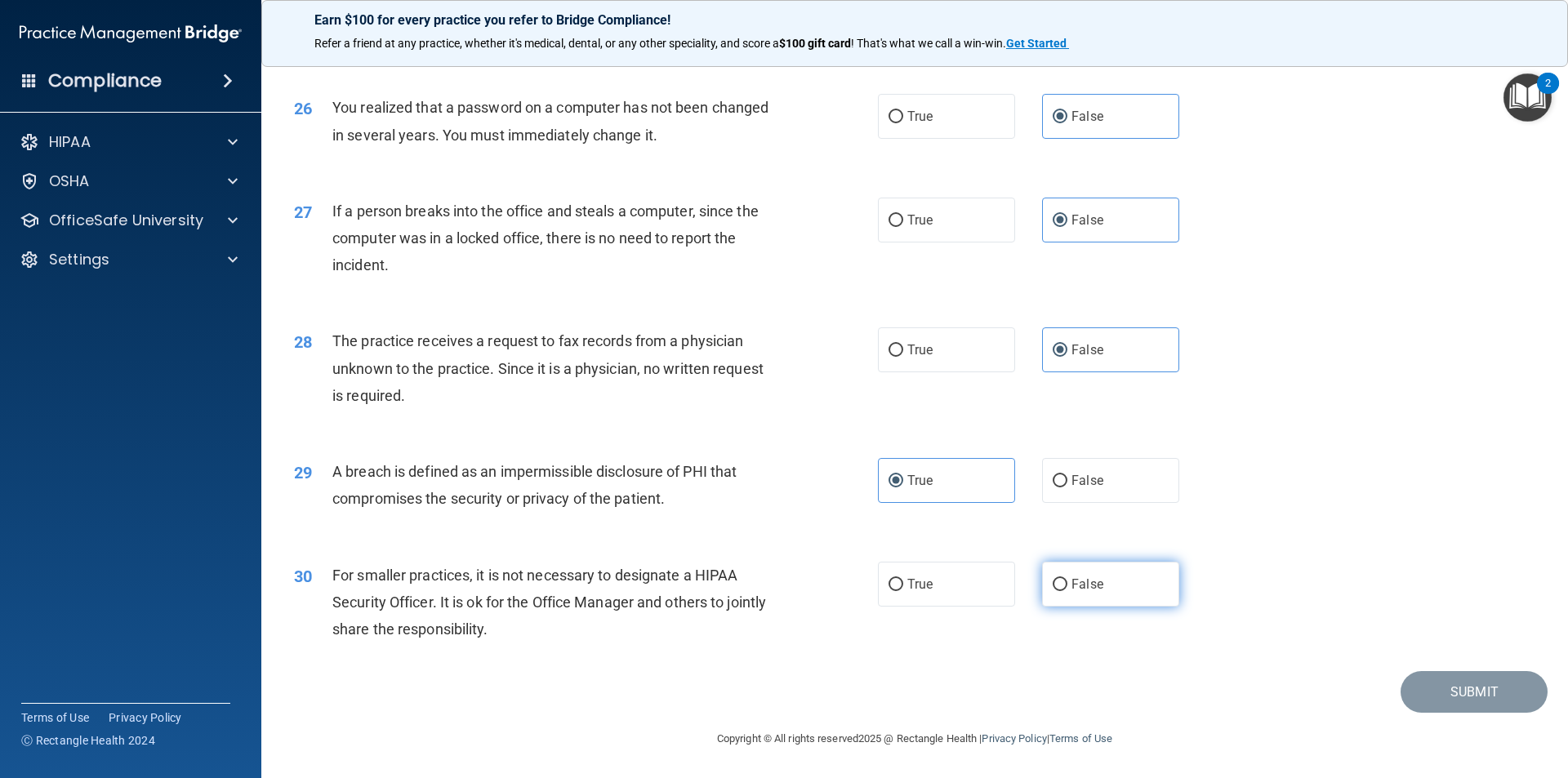
click at [1102, 583] on label "False" at bounding box center [1110, 583] width 137 height 44
click at [1068, 583] on input "False" at bounding box center [1060, 584] width 15 height 12
radio input "true"
click at [1441, 698] on button "Submit" at bounding box center [1473, 692] width 147 height 42
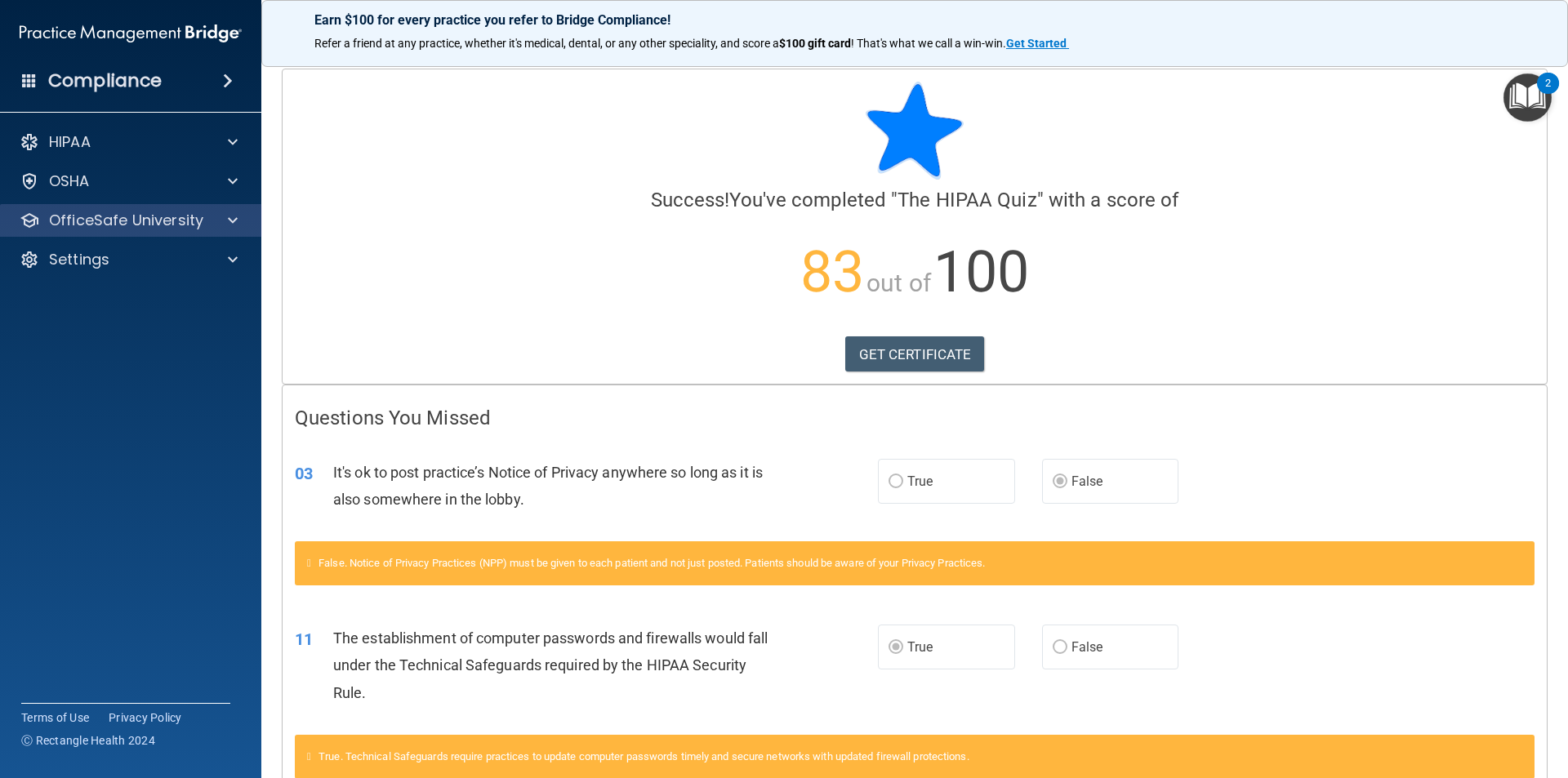
click at [165, 208] on div "OfficeSafe University" at bounding box center [131, 220] width 262 height 33
click at [199, 215] on p "OfficeSafe University" at bounding box center [126, 220] width 154 height 20
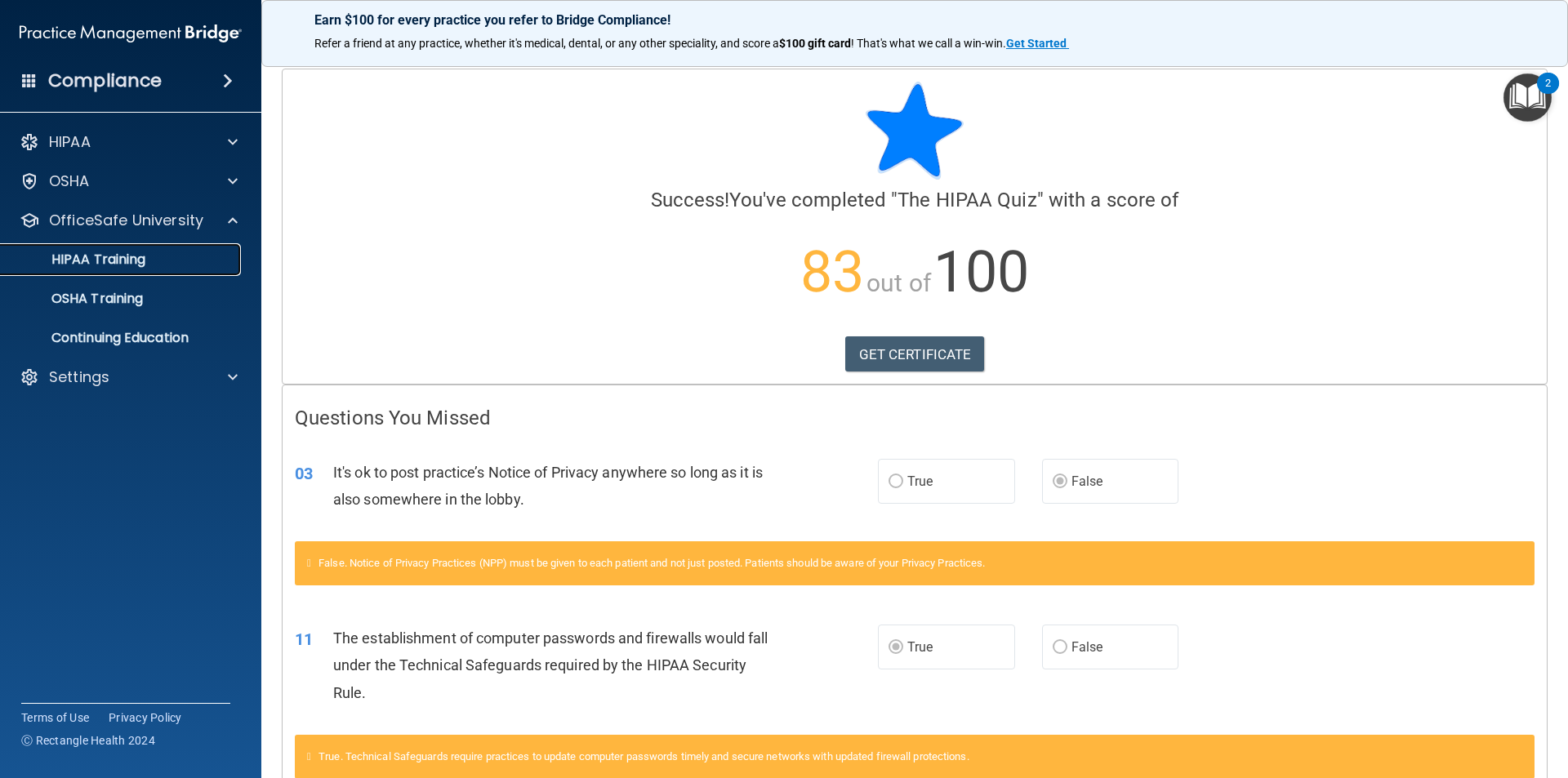
click at [152, 258] on div "HIPAA Training" at bounding box center [122, 259] width 223 height 16
